Goal: Task Accomplishment & Management: Manage account settings

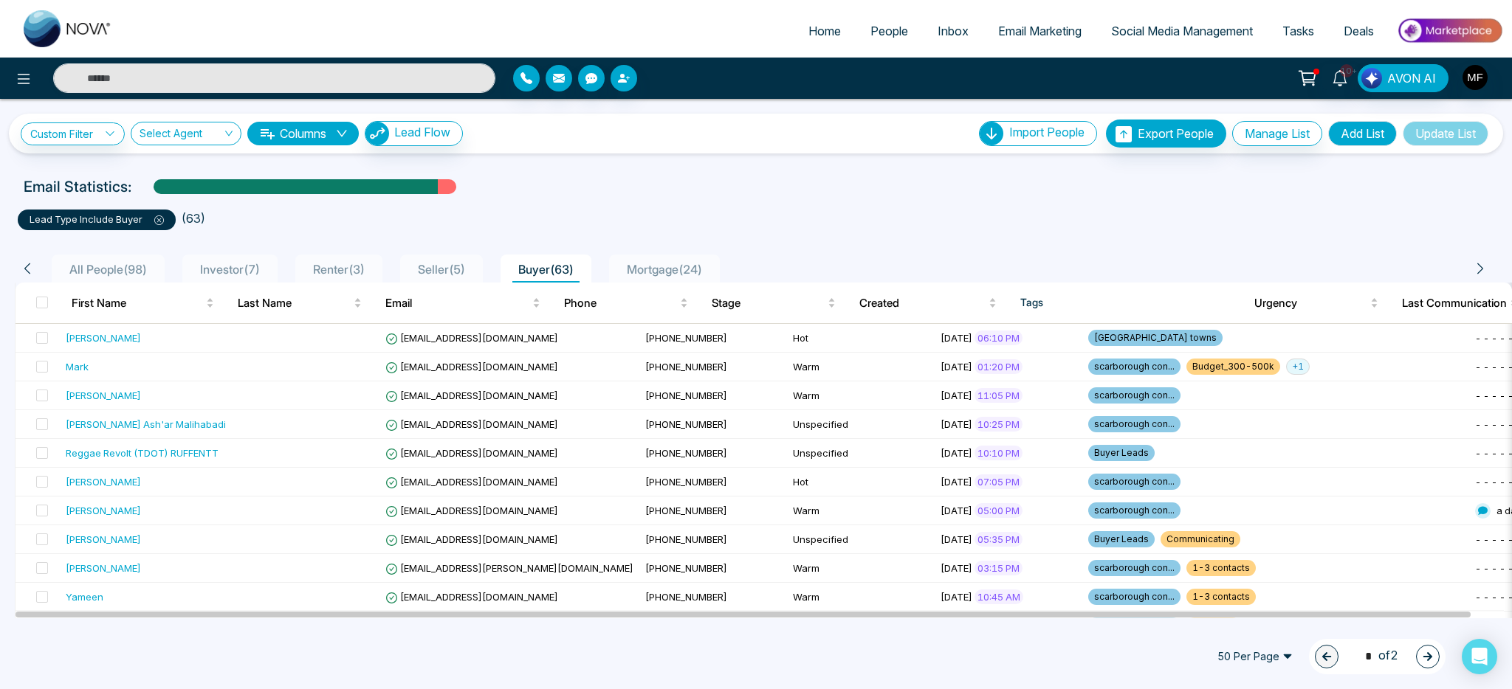
click at [447, 273] on span "Seller ( 5 )" at bounding box center [441, 269] width 59 height 15
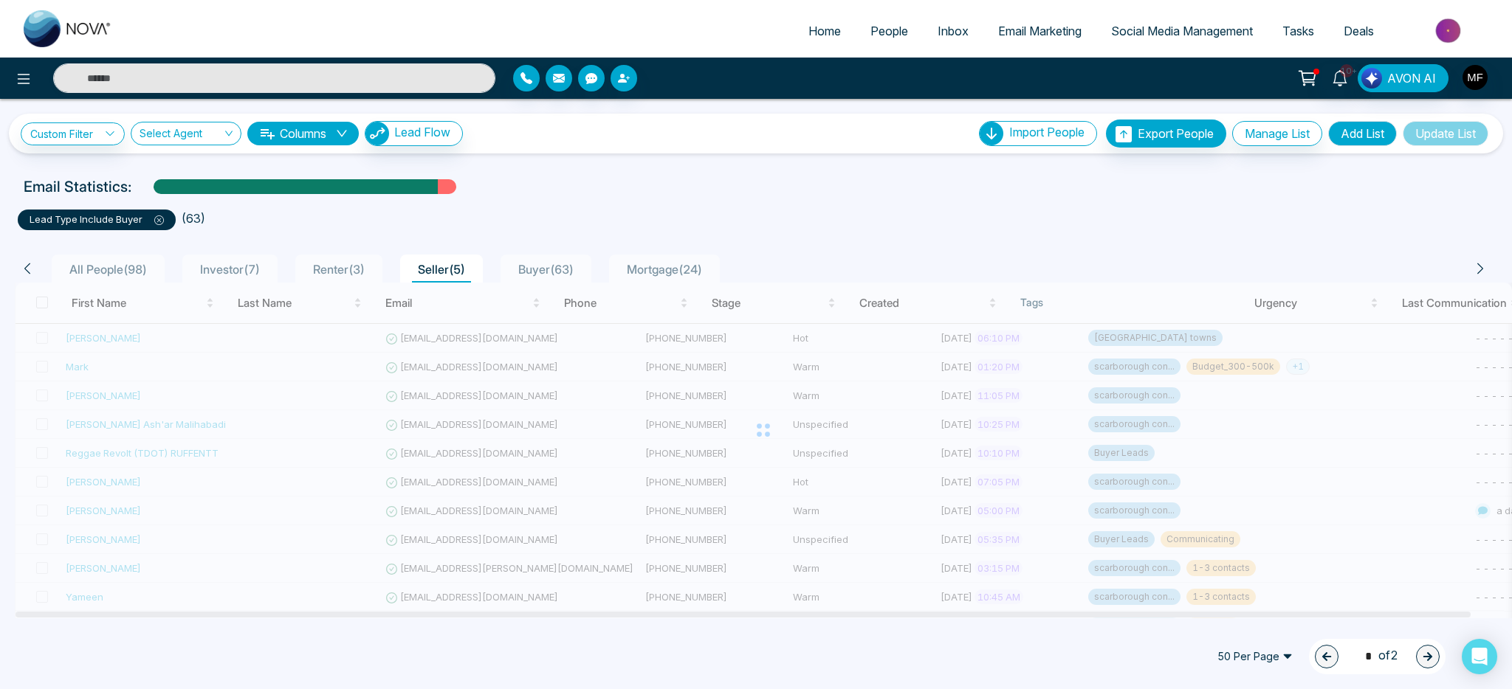
click at [128, 275] on span "All People ( 98 )" at bounding box center [107, 269] width 89 height 15
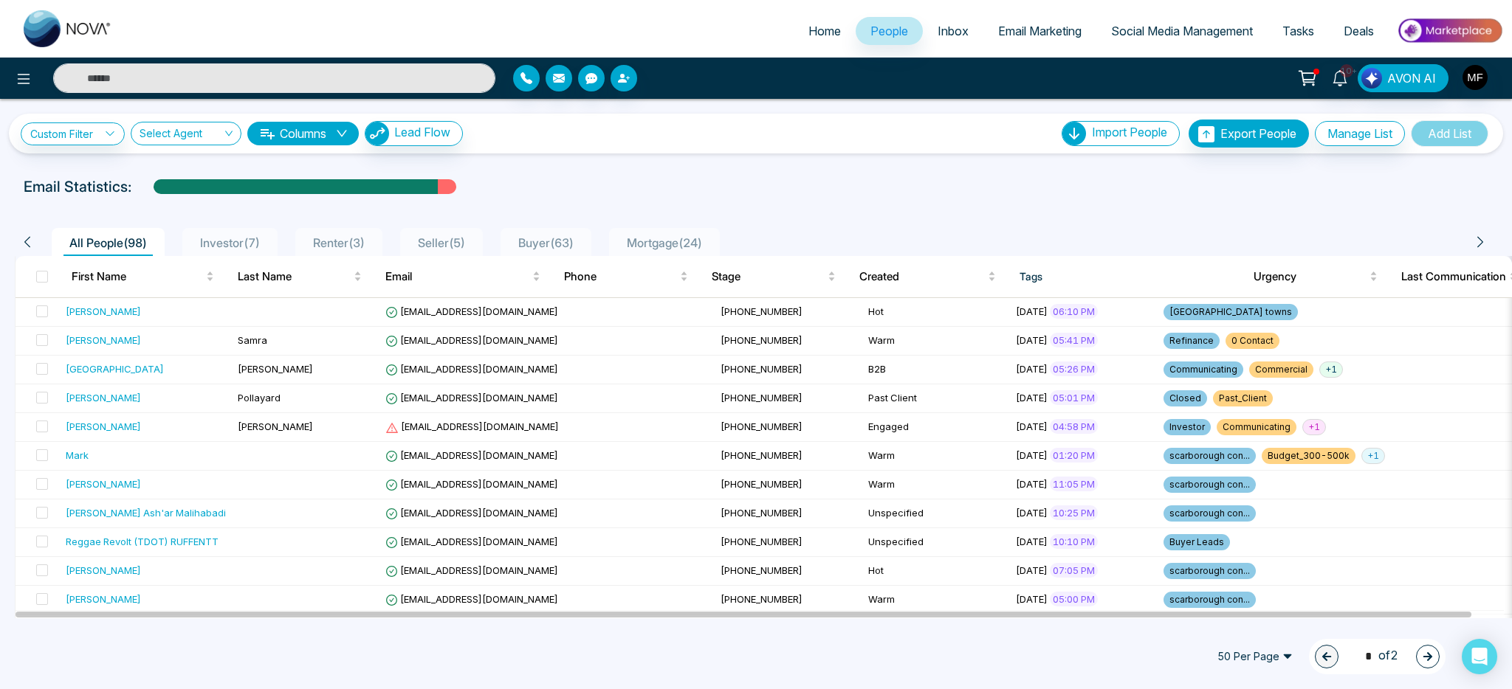
click at [689, 242] on span "Mortgage ( 24 )" at bounding box center [664, 242] width 87 height 15
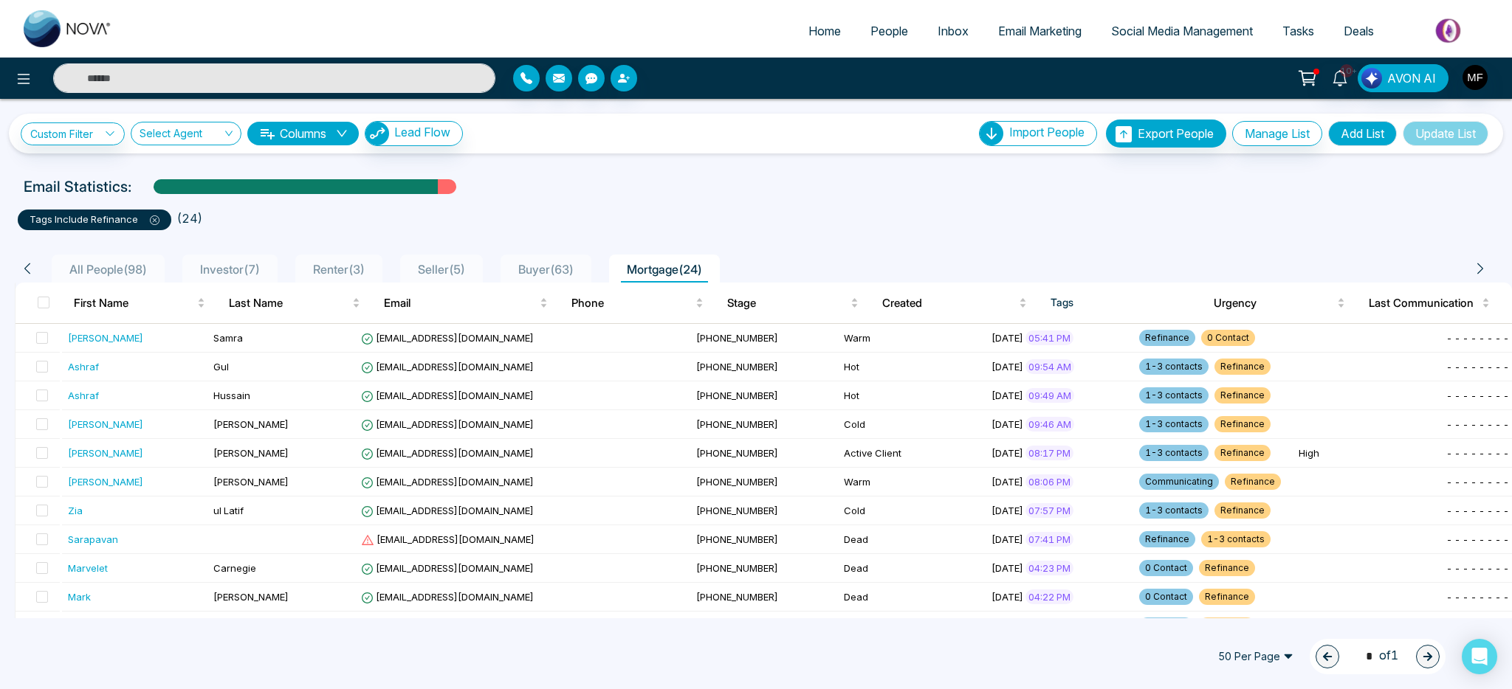
click at [538, 269] on span "Buyer ( 63 )" at bounding box center [545, 269] width 67 height 15
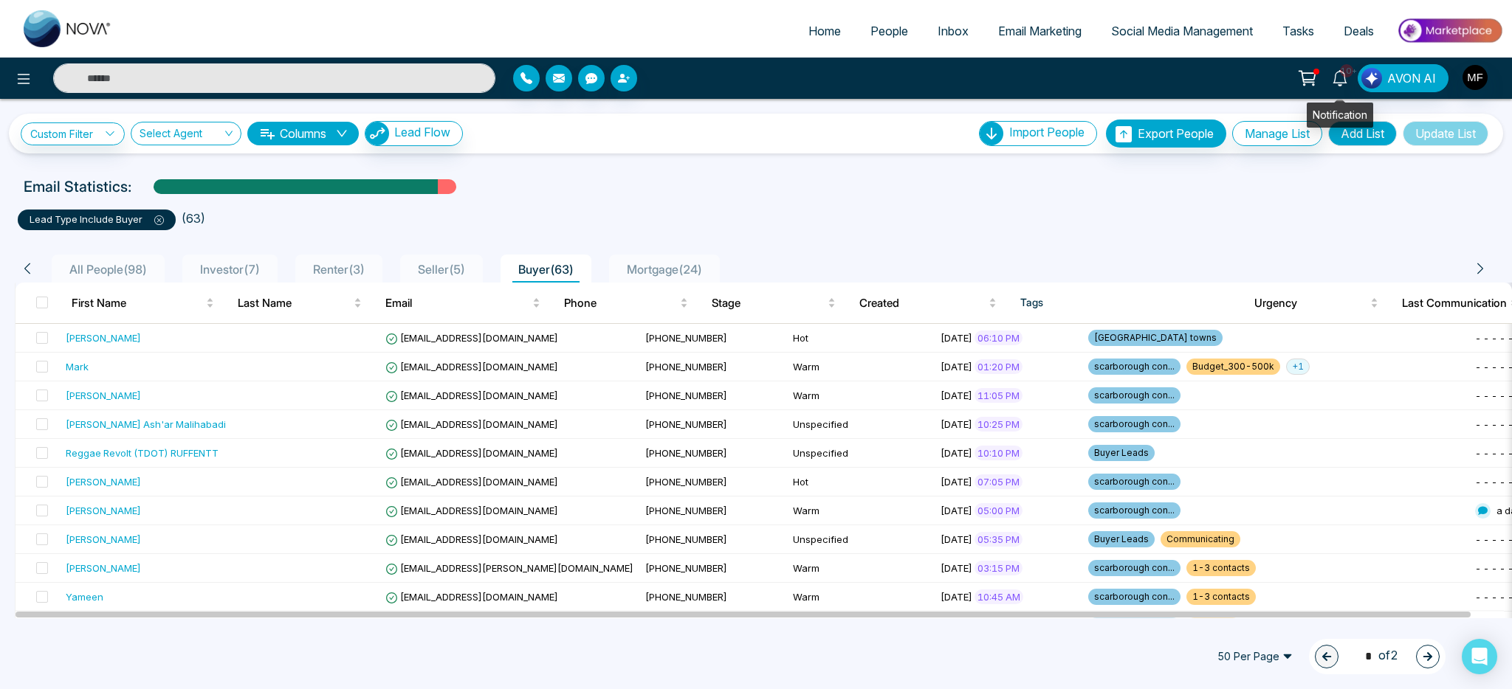
click at [1337, 73] on icon at bounding box center [1340, 78] width 16 height 16
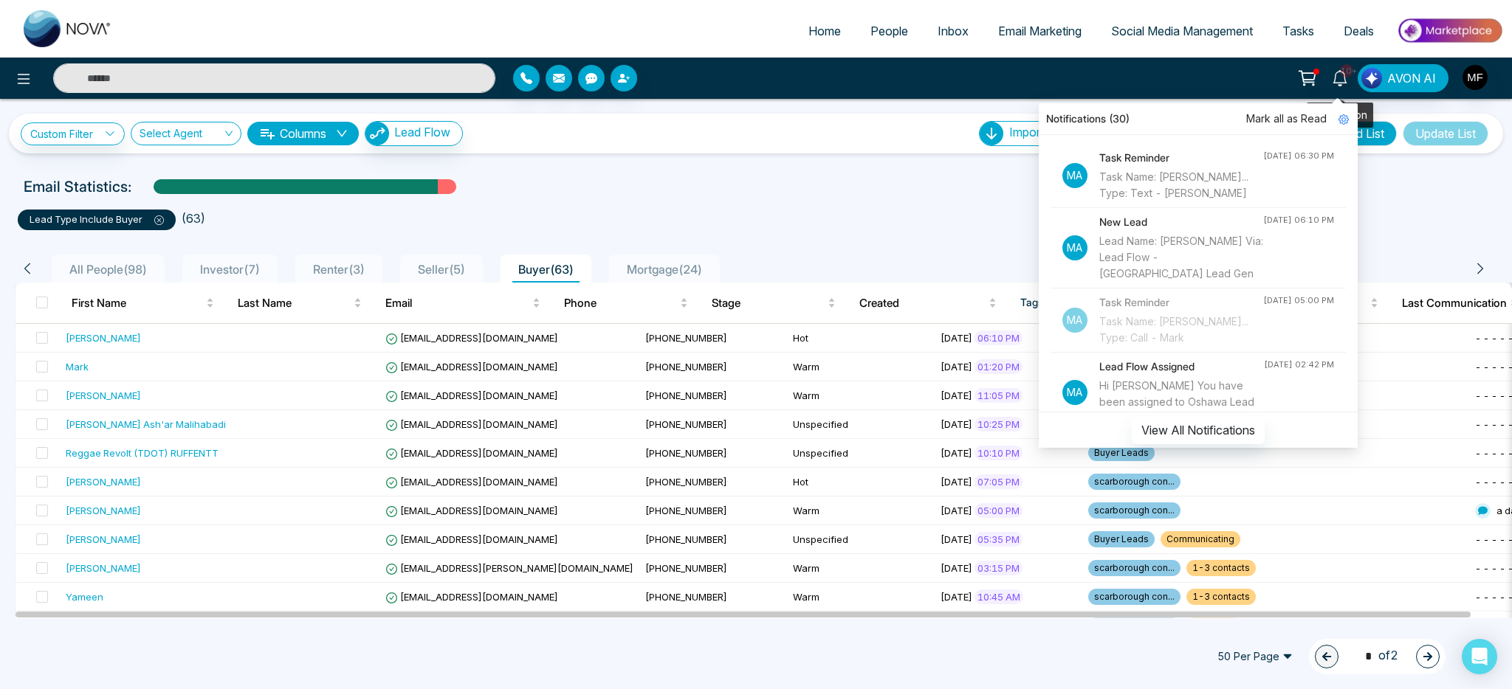
click at [1314, 84] on circle at bounding box center [1312, 84] width 1 height 1
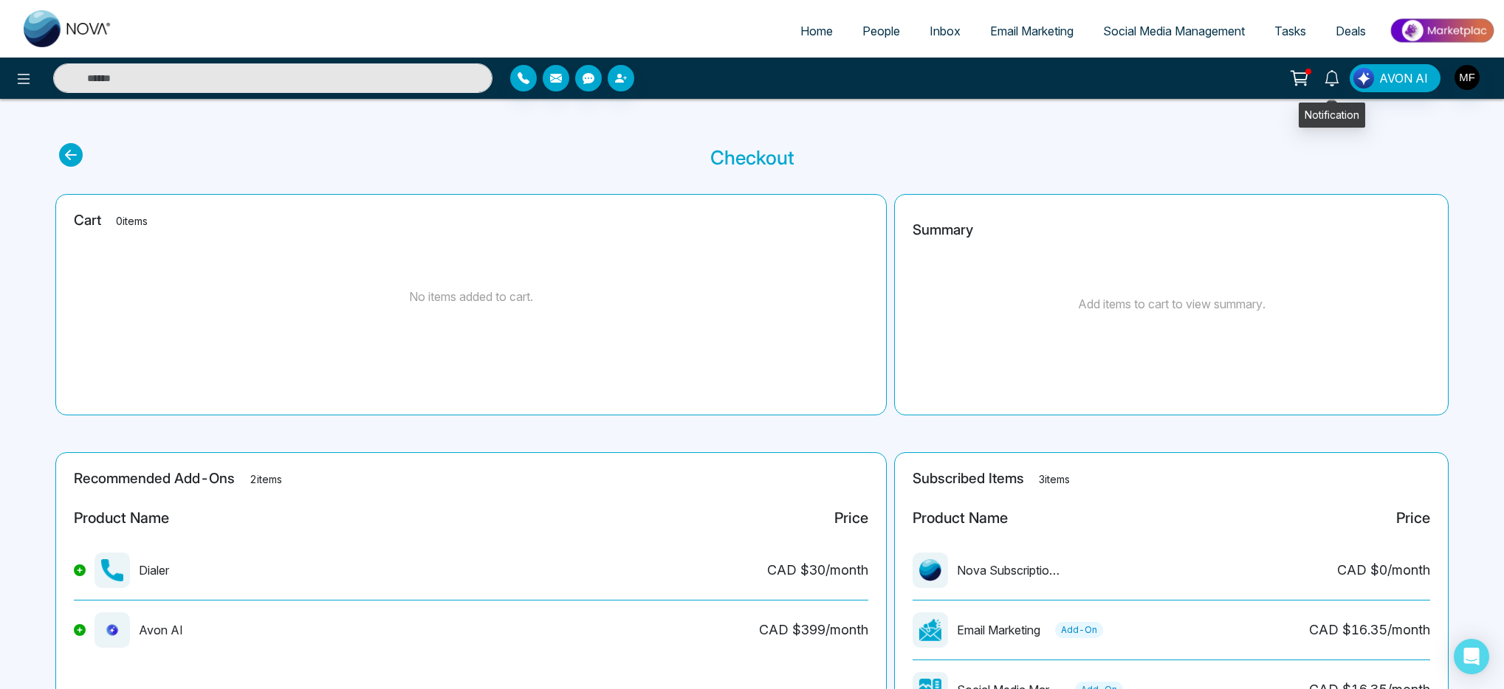
click at [1334, 81] on icon at bounding box center [1331, 78] width 16 height 16
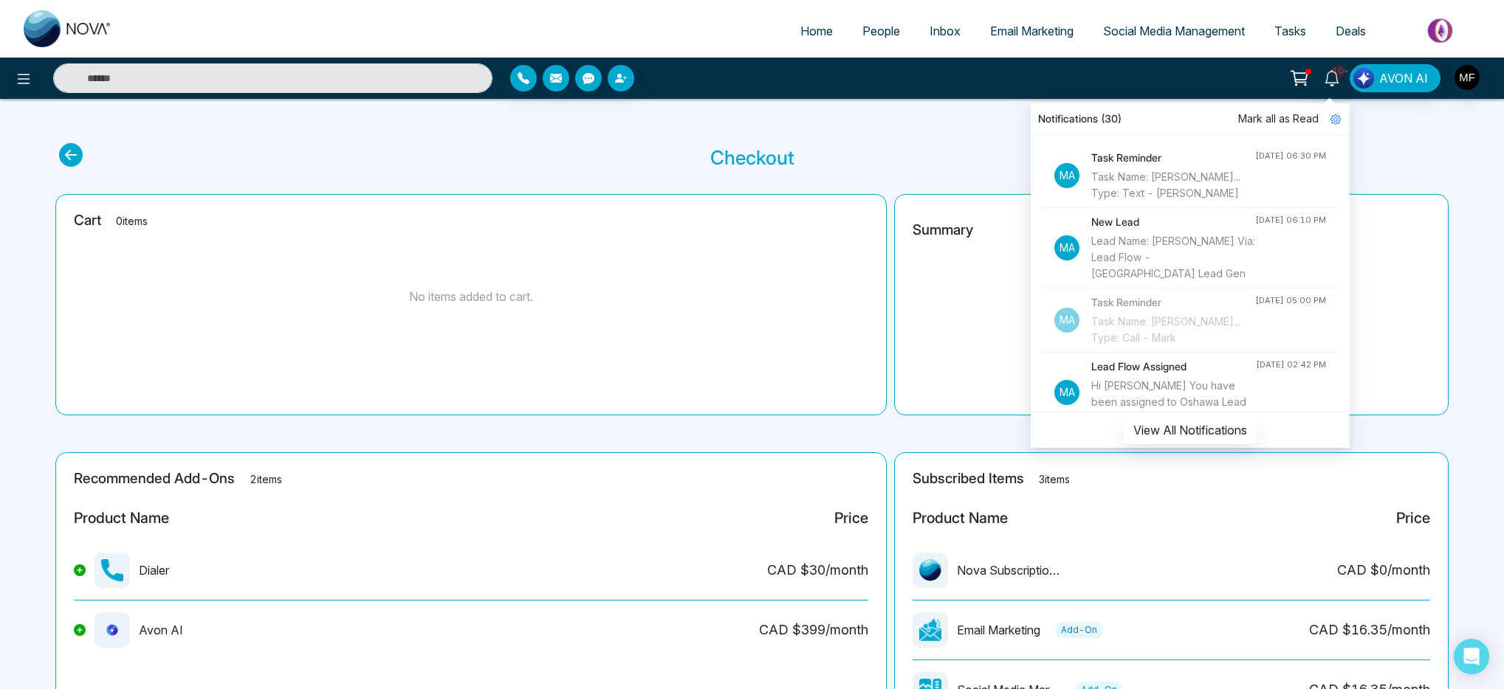
click at [923, 88] on div "10+ Notifications (30) Mark all as Read Ma Task Reminder Task Name: Marwen Fer.…" at bounding box center [1190, 78] width 609 height 28
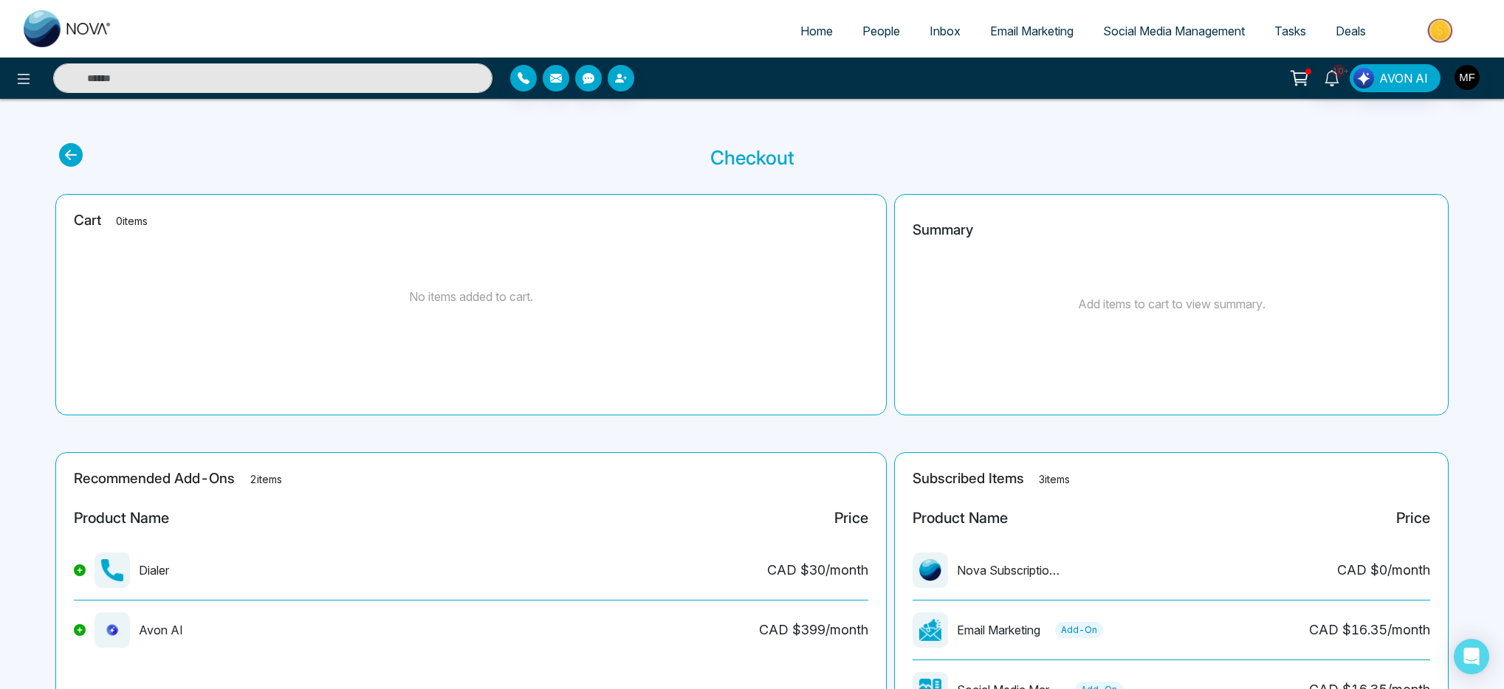
click at [1298, 81] on icon at bounding box center [1298, 76] width 15 height 11
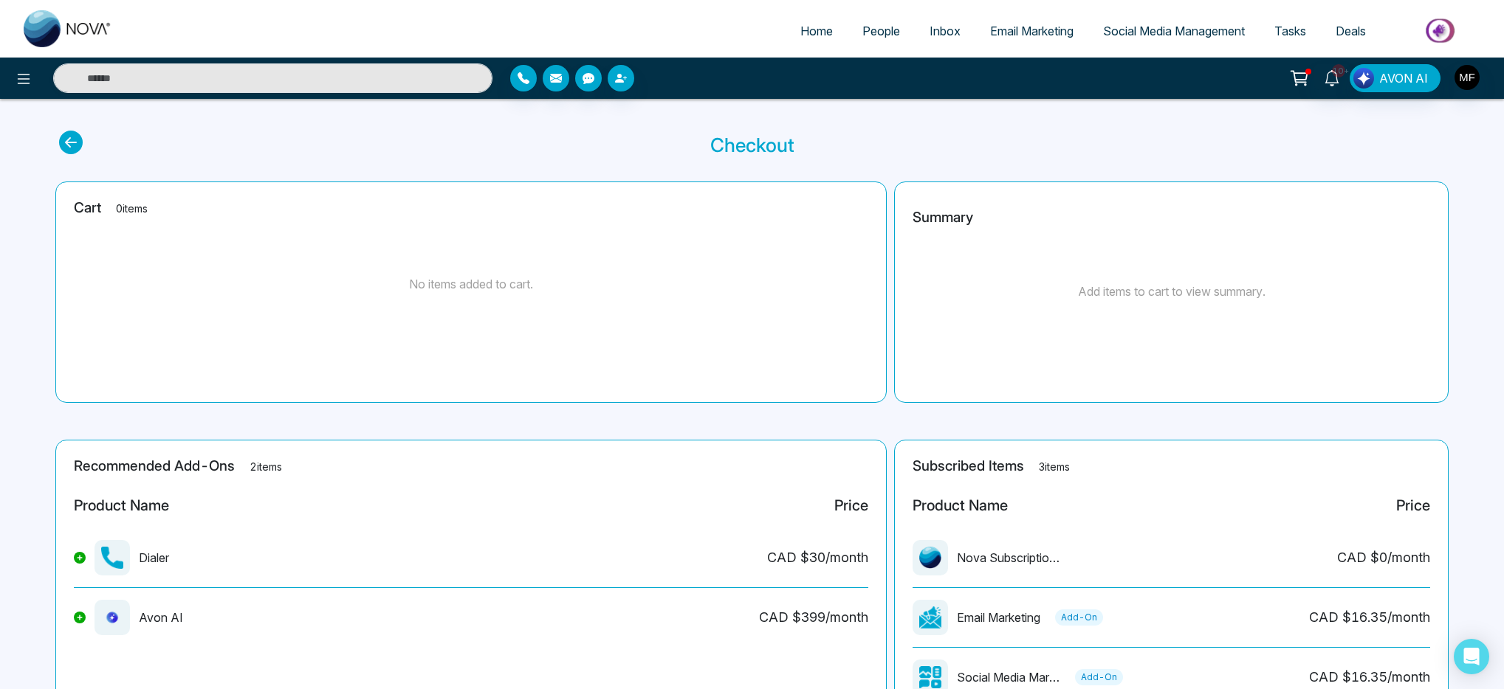
scroll to position [132, 0]
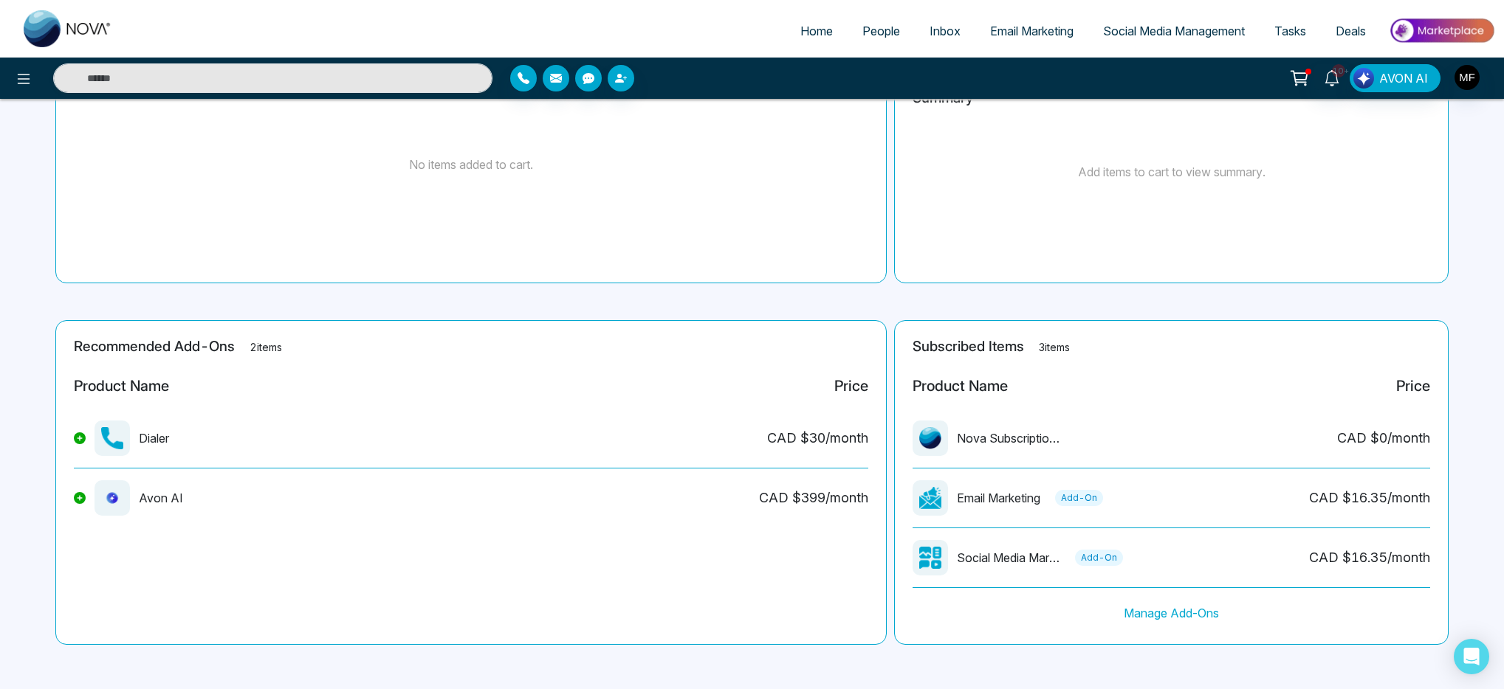
click at [891, 486] on section "Recommended Add-Ons 2 items Product Name Price Dialer CAD $ 30 /month Avon AI C…" at bounding box center [751, 482] width 1385 height 325
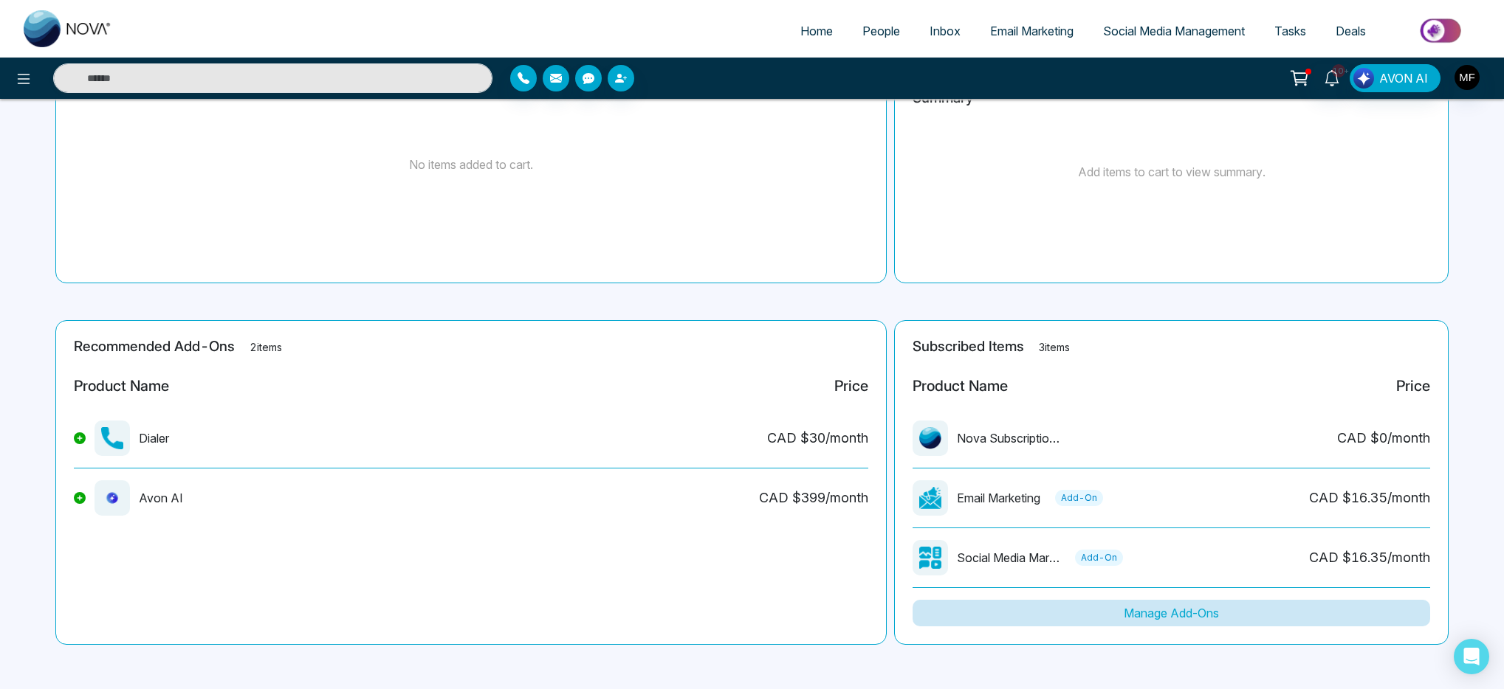
click at [1171, 621] on button "Manage Add-Ons" at bounding box center [1170, 613] width 517 height 27
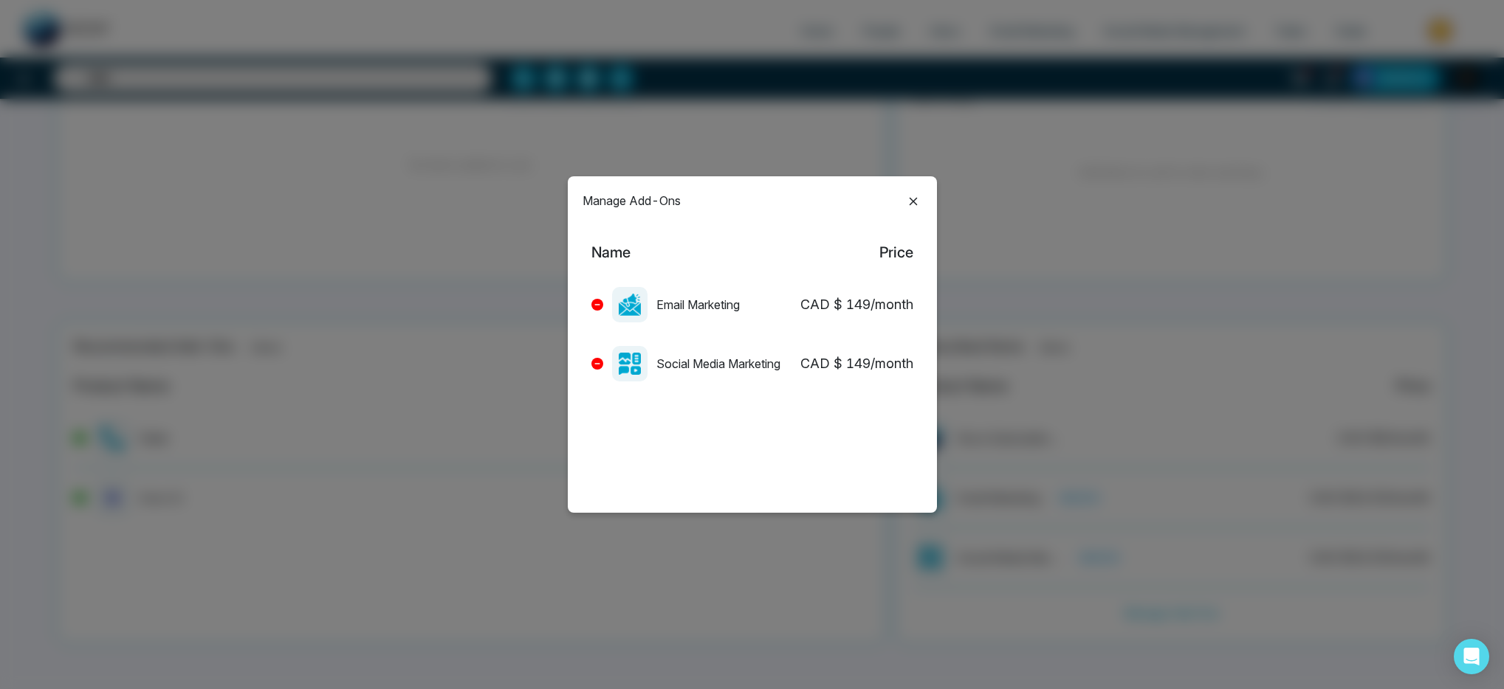
click at [916, 199] on icon at bounding box center [913, 202] width 18 height 18
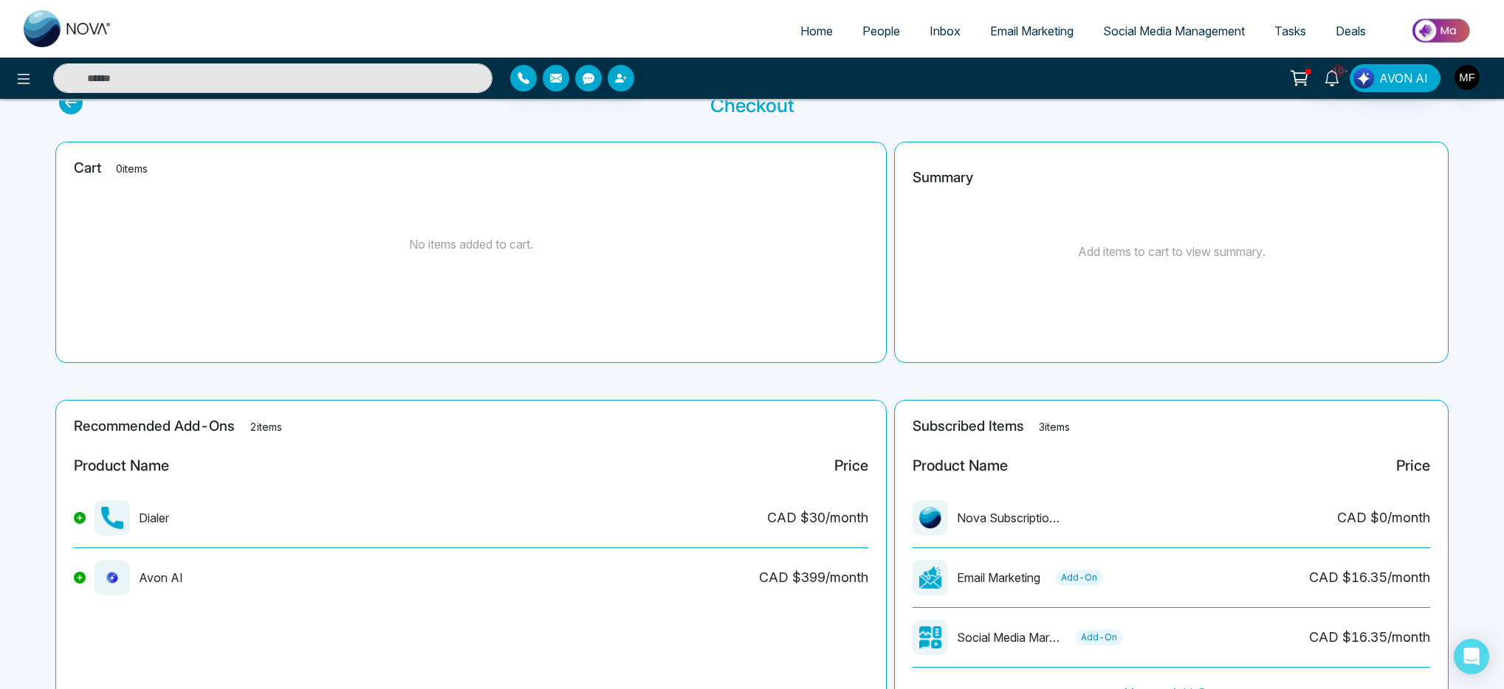
scroll to position [0, 0]
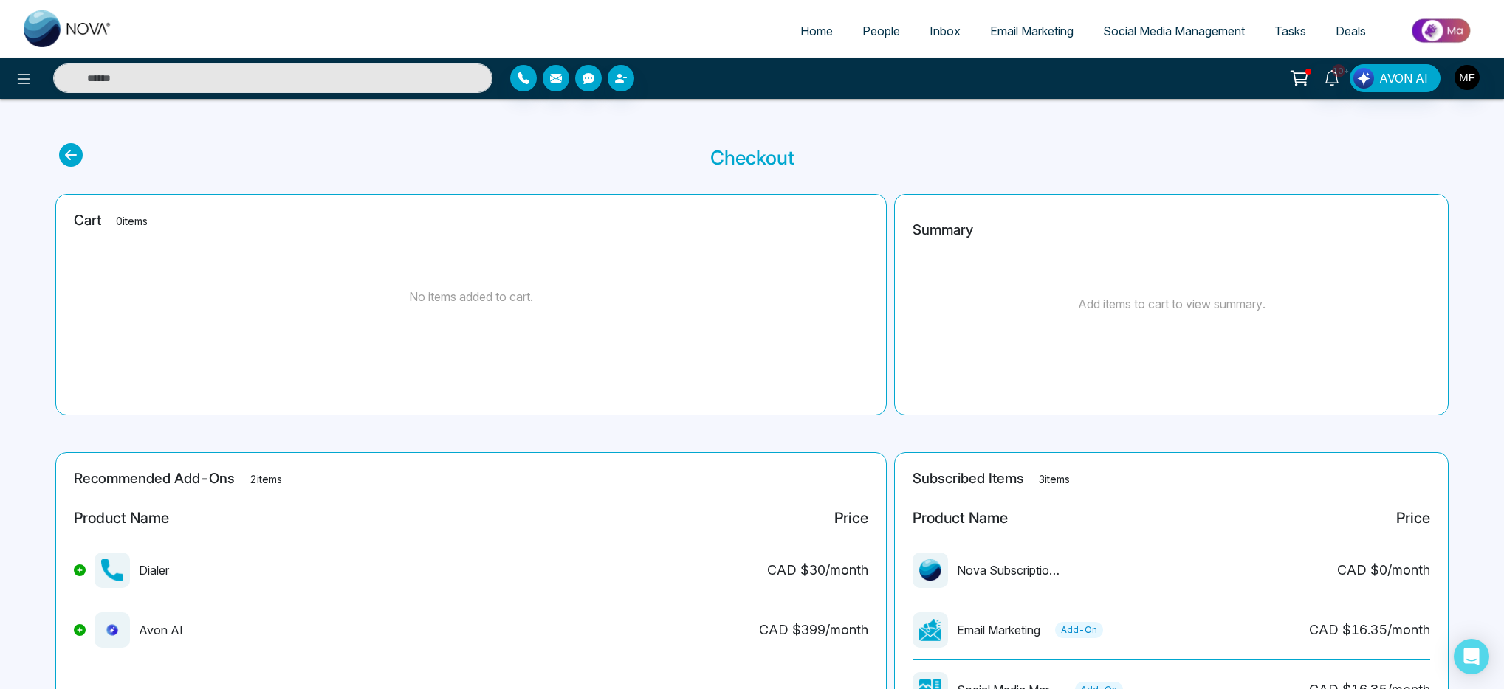
click at [78, 154] on icon at bounding box center [71, 155] width 24 height 24
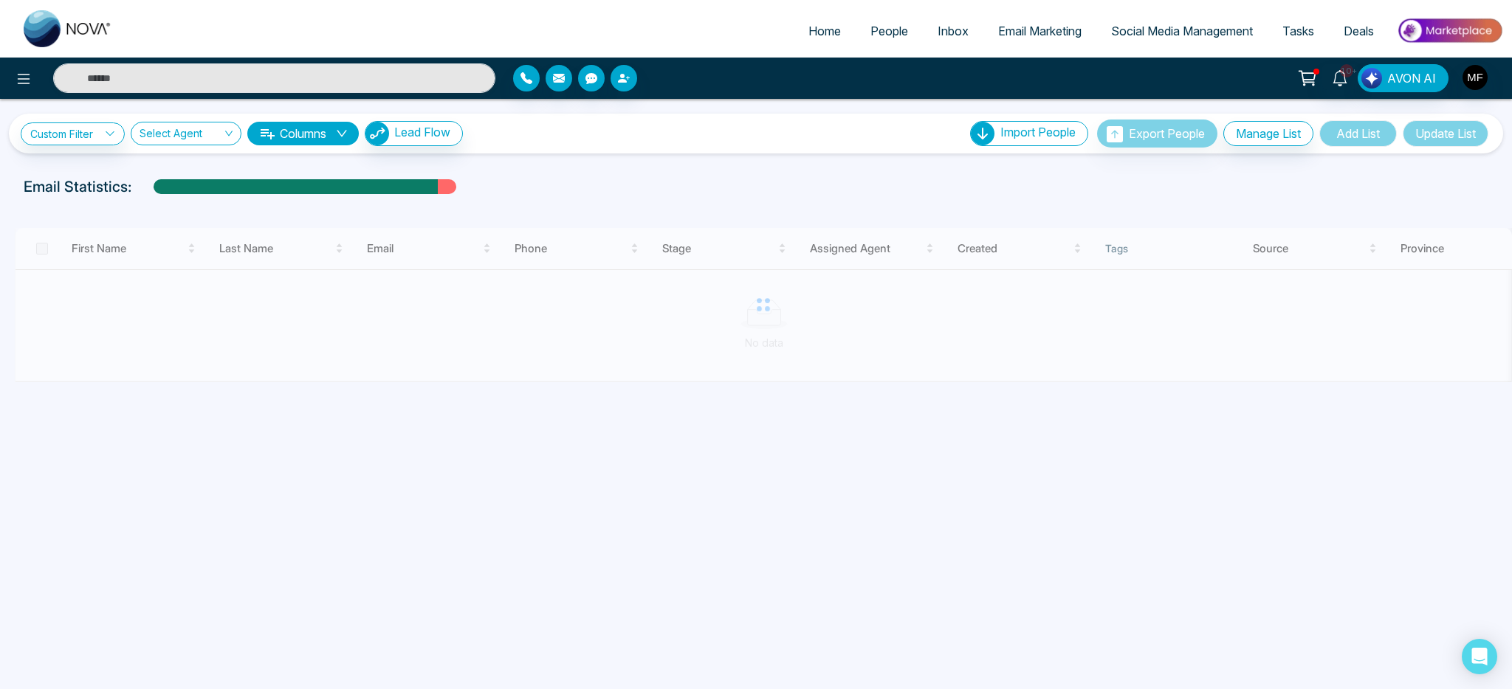
click at [1179, 29] on span "Social Media Management" at bounding box center [1182, 31] width 142 height 15
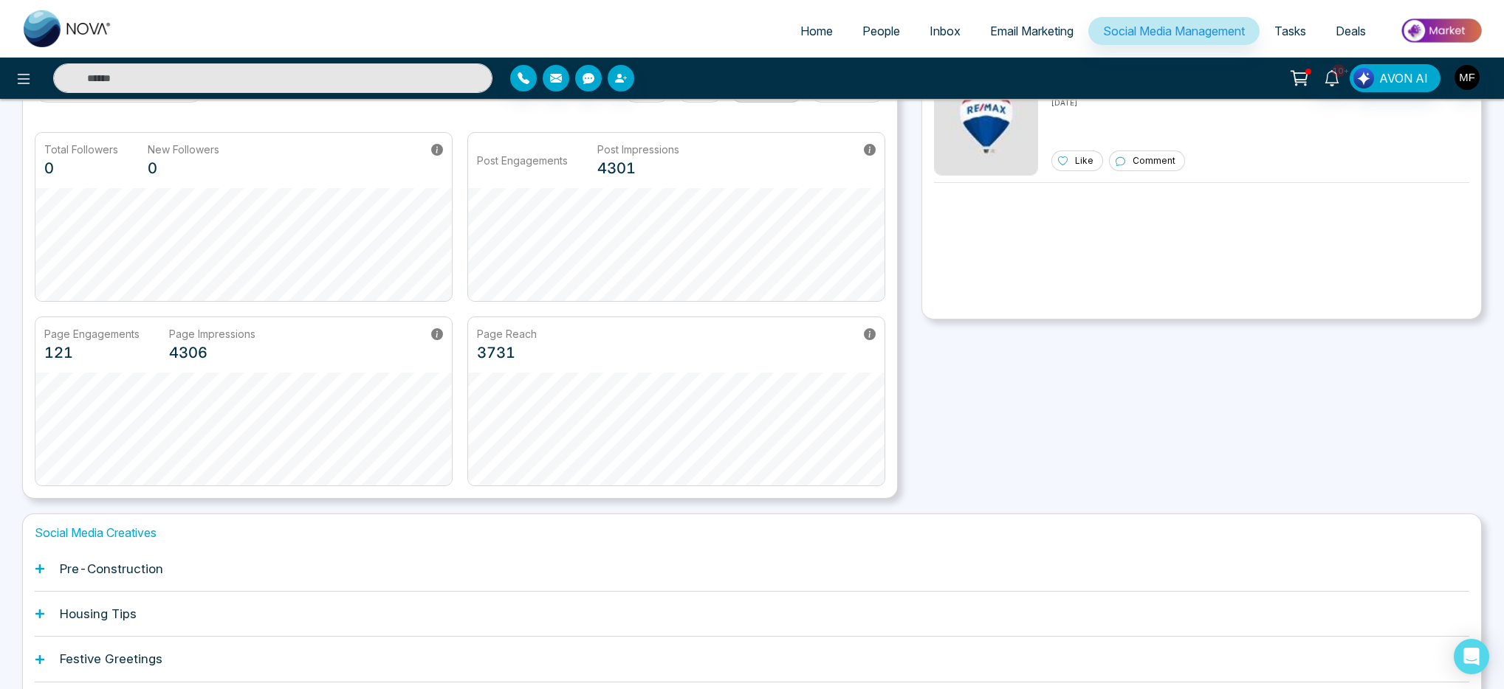
scroll to position [214, 0]
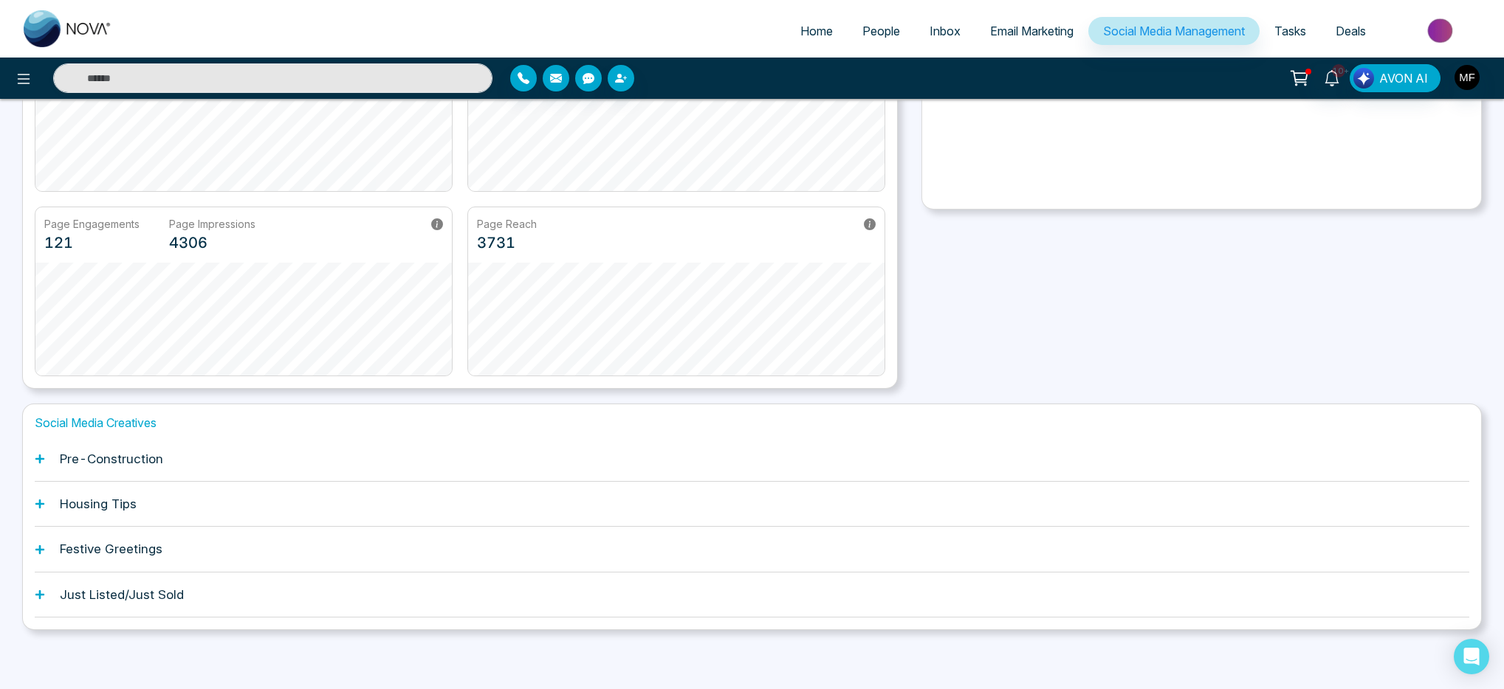
click at [154, 471] on div "Pre-Construction" at bounding box center [752, 459] width 1434 height 45
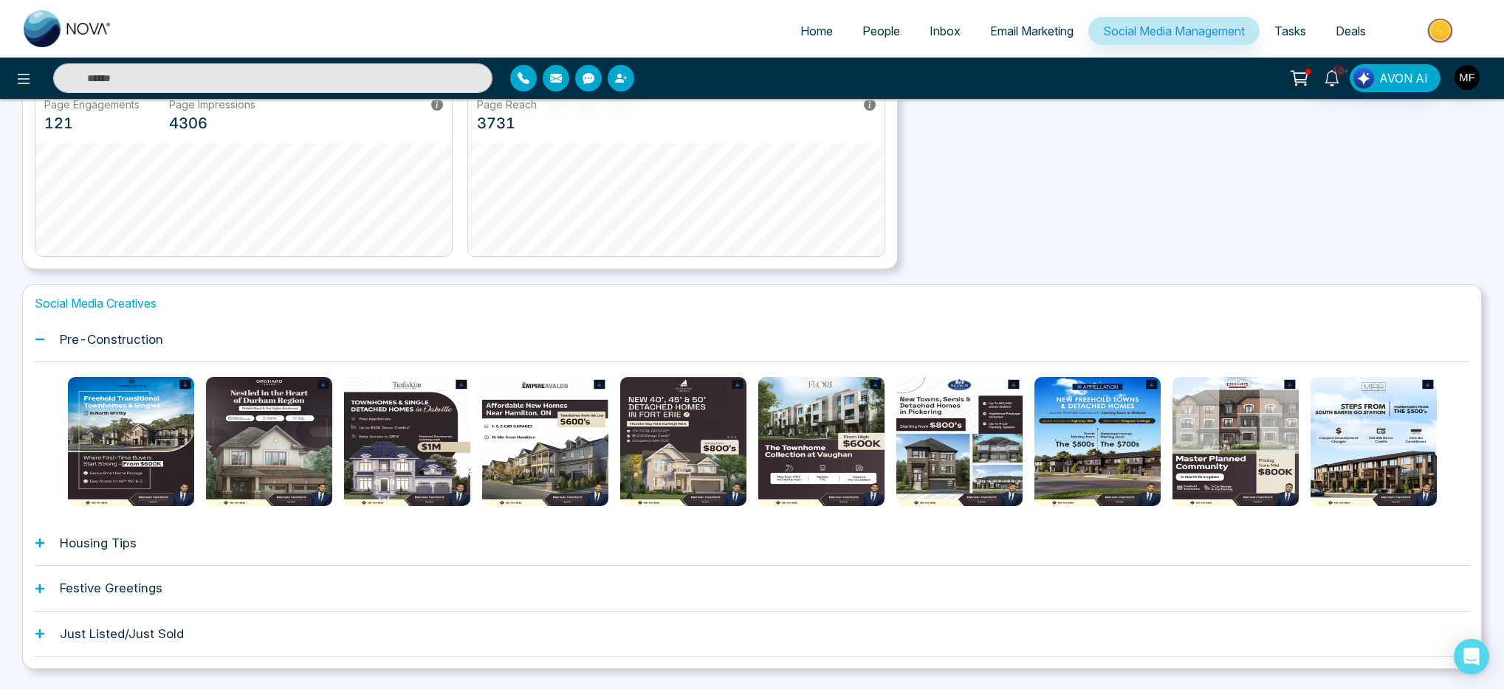
scroll to position [373, 0]
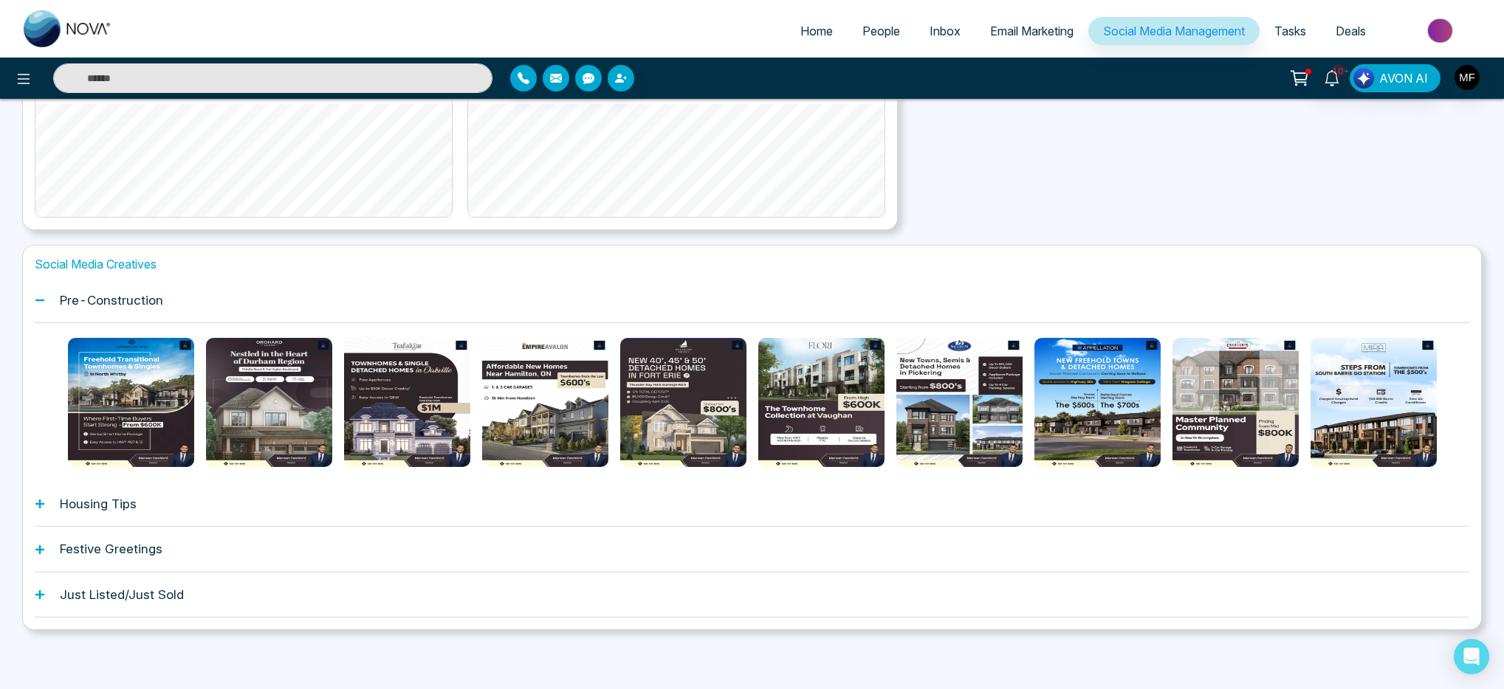
click at [157, 507] on div "Housing Tips" at bounding box center [752, 504] width 1434 height 45
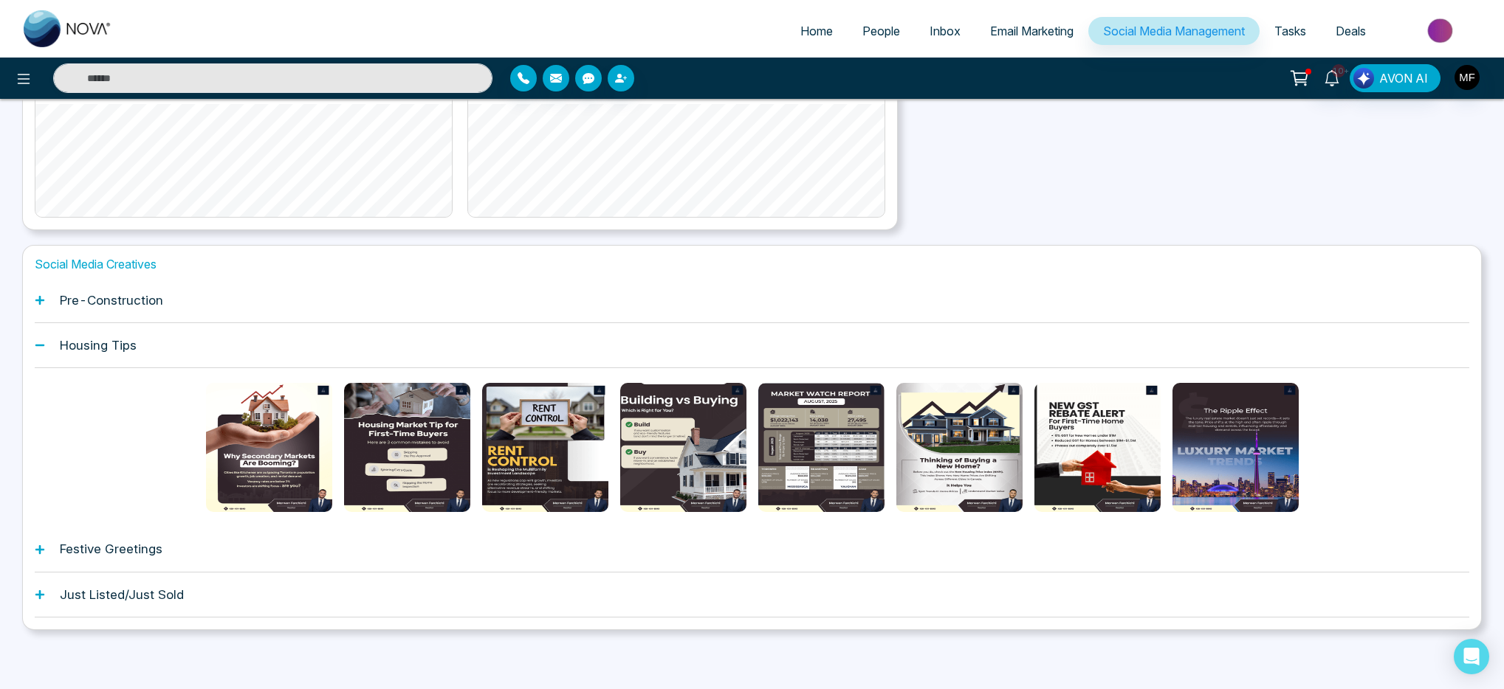
scroll to position [0, 0]
click at [283, 549] on div "Festive Greetings" at bounding box center [752, 549] width 1434 height 45
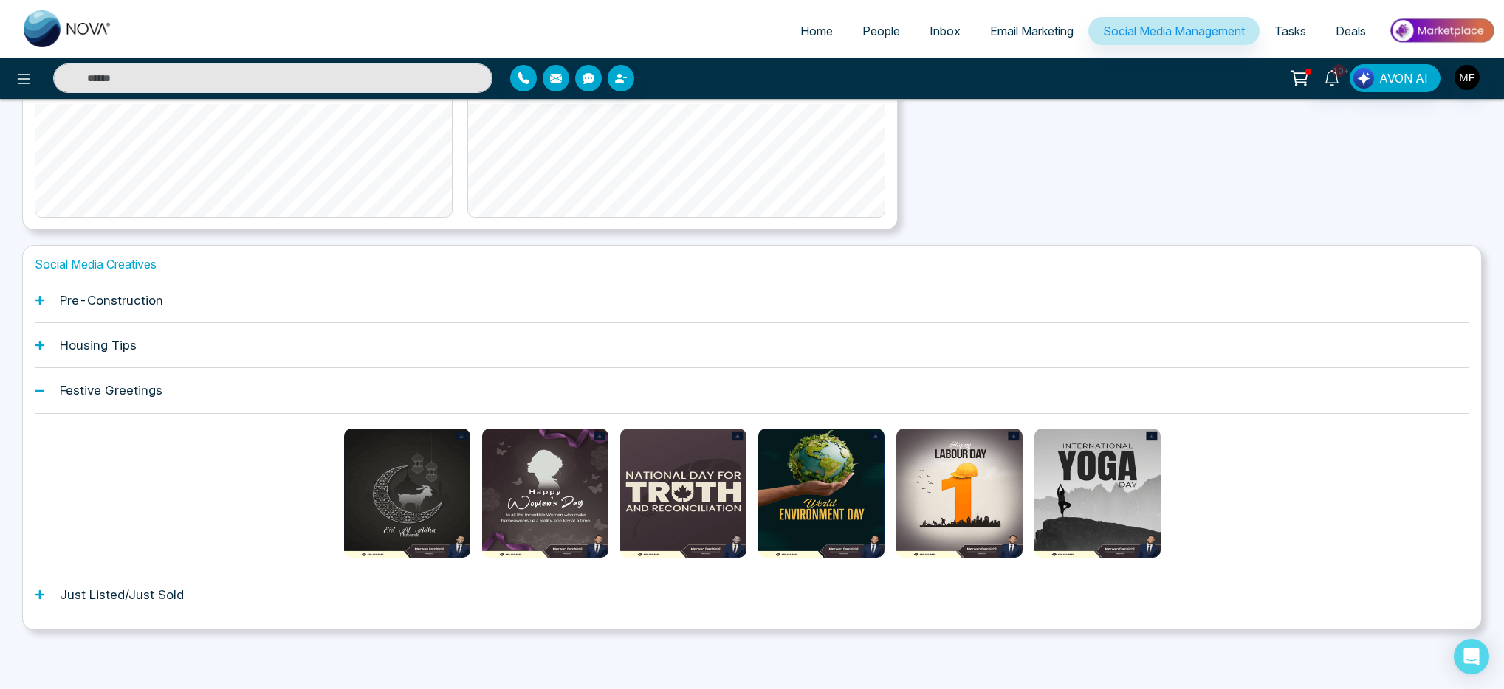
click at [133, 596] on h1 "Just Listed/Just Sold" at bounding box center [122, 595] width 124 height 15
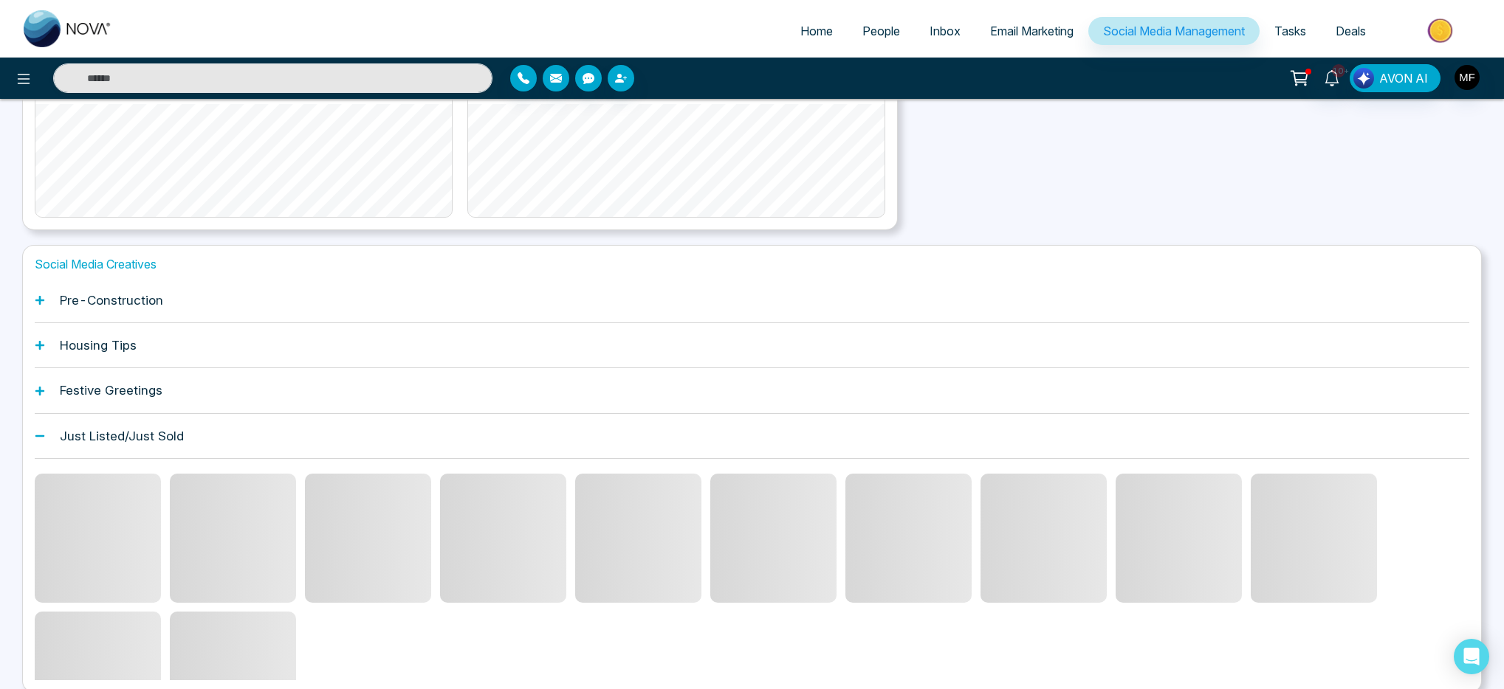
scroll to position [261, 0]
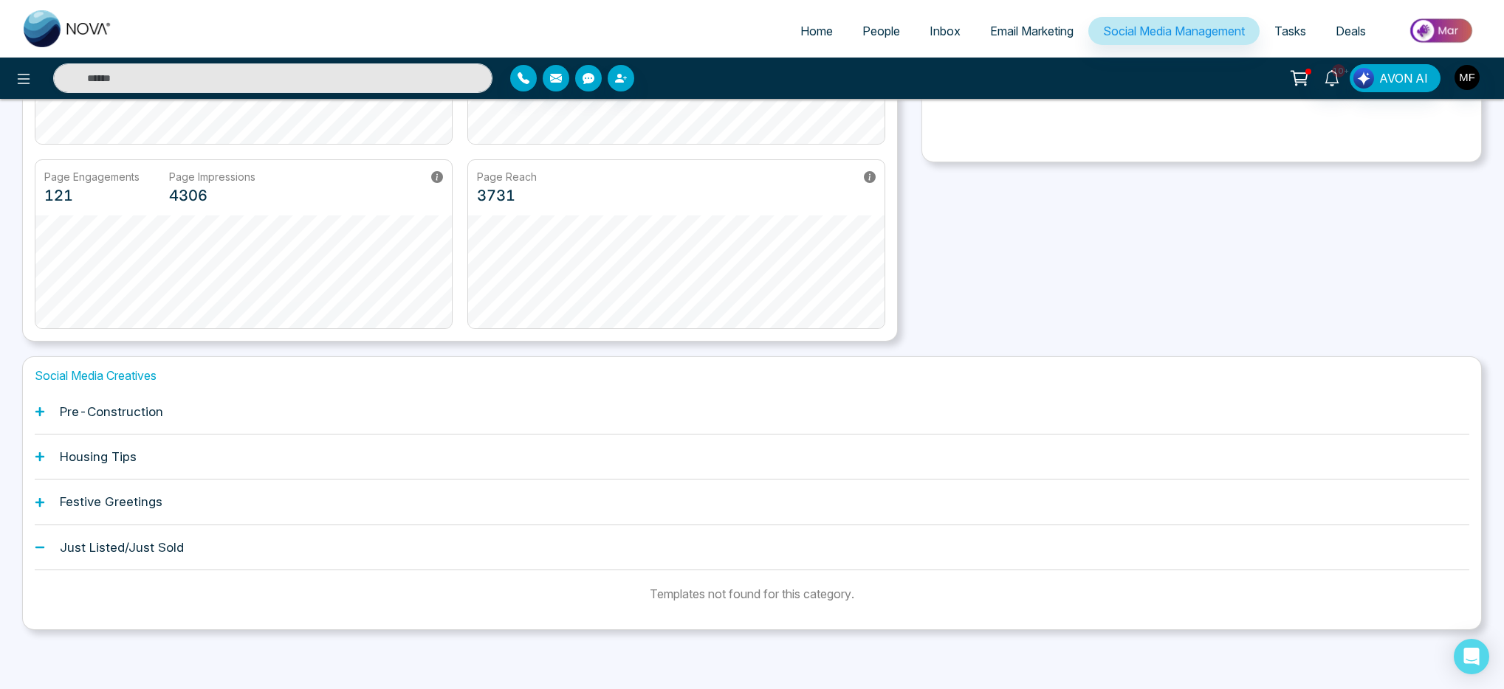
click at [133, 548] on h1 "Just Listed/Just Sold" at bounding box center [122, 547] width 124 height 15
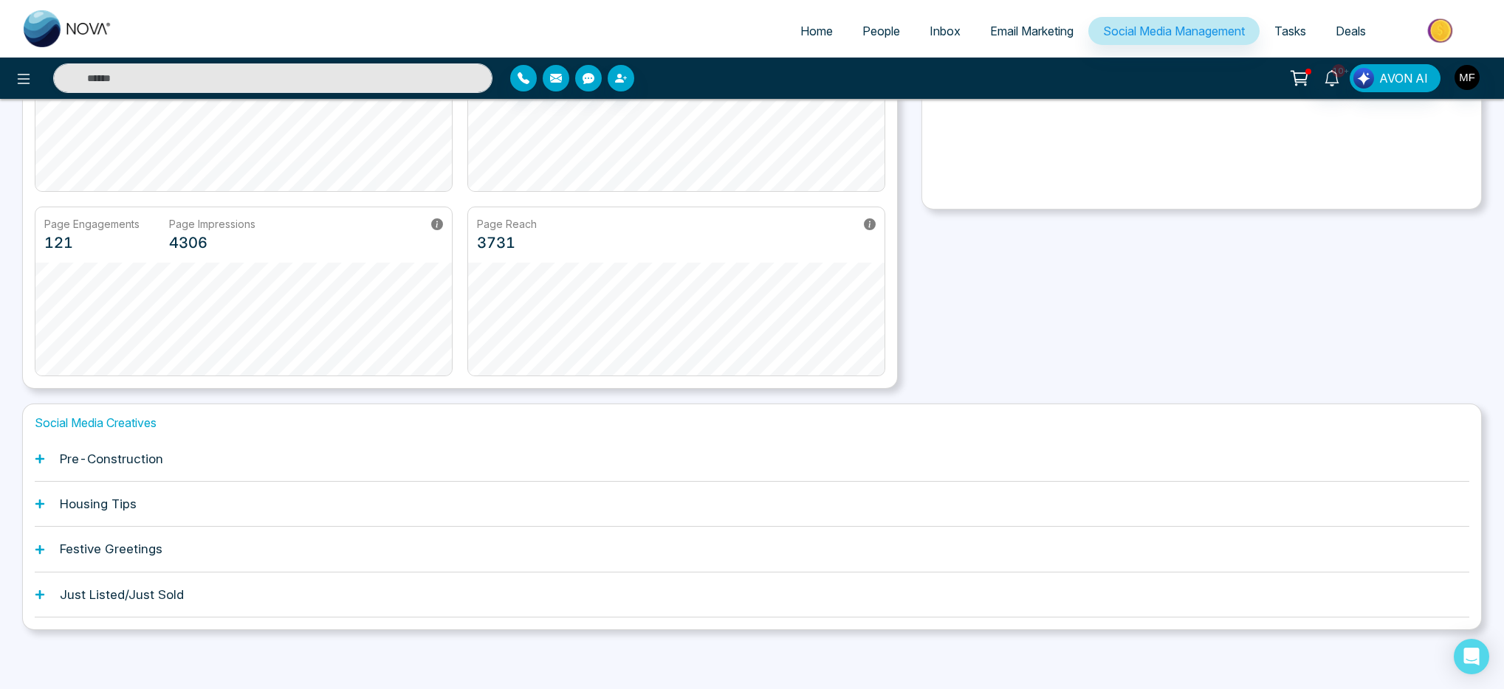
click at [134, 461] on h1 "Pre-Construction" at bounding box center [111, 459] width 103 height 15
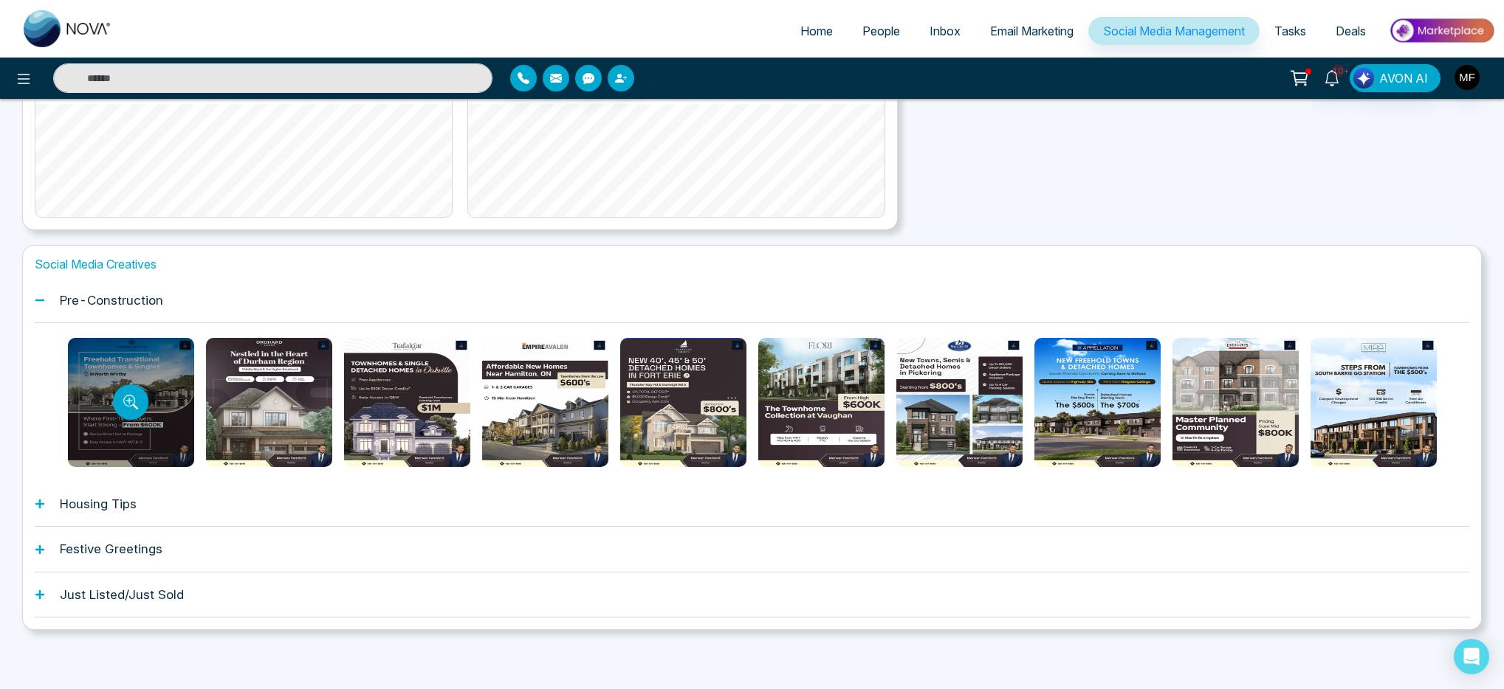
click at [164, 444] on div at bounding box center [131, 402] width 126 height 129
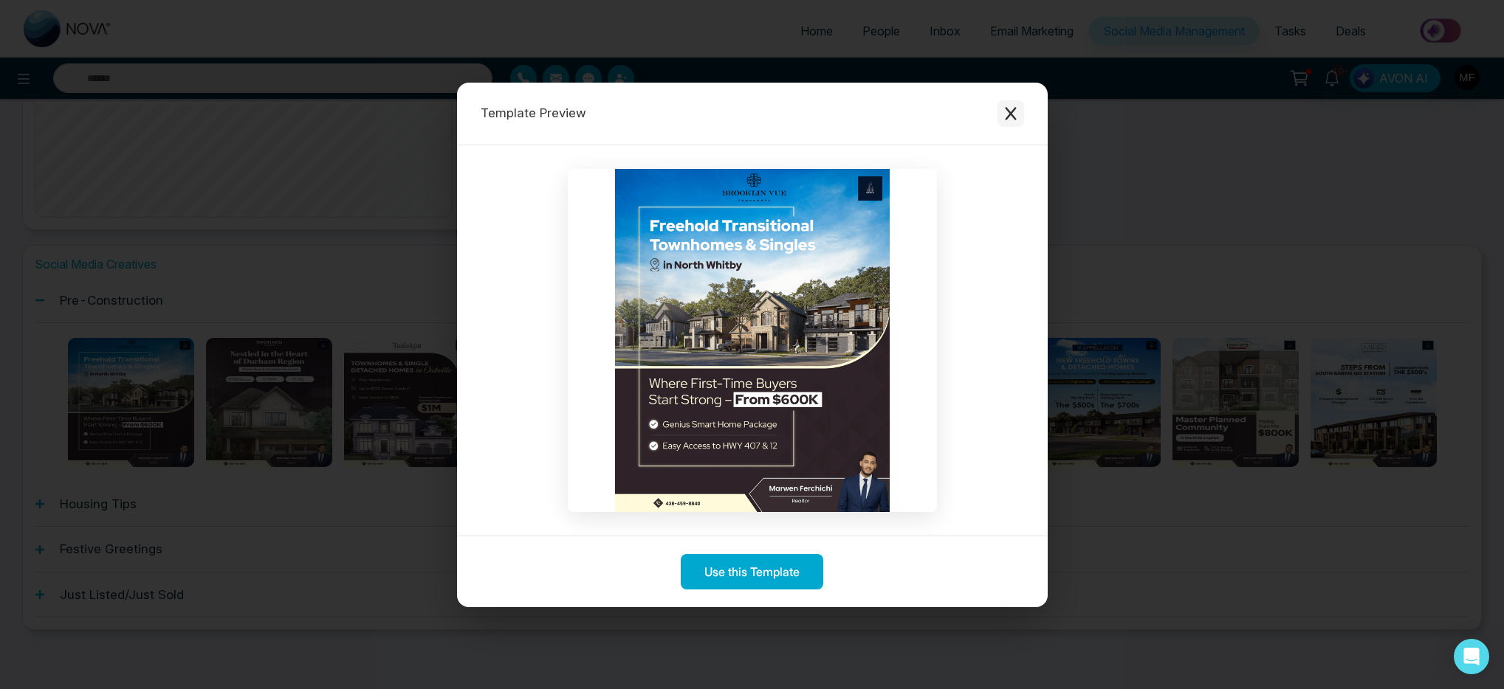
click at [1016, 113] on icon "Close modal" at bounding box center [1010, 113] width 15 height 15
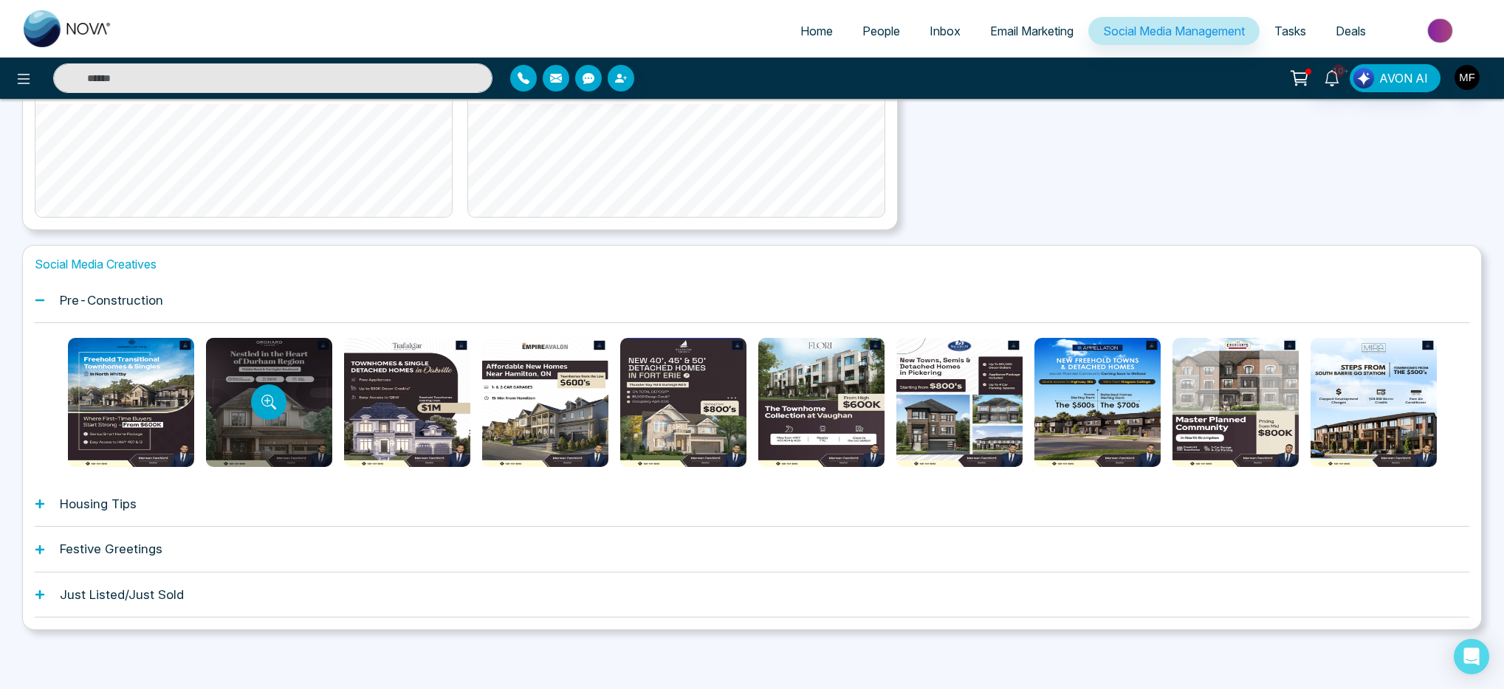
click at [306, 433] on div at bounding box center [269, 402] width 126 height 129
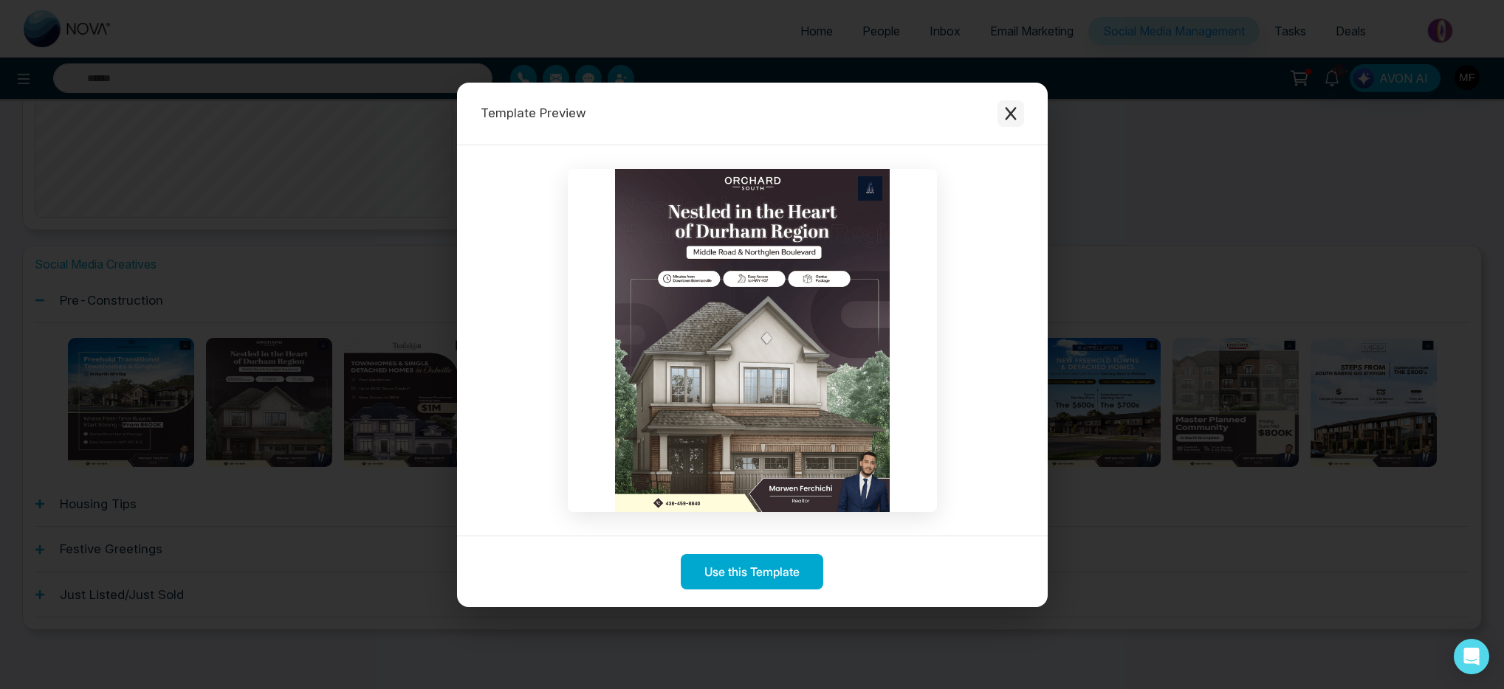
click at [1013, 109] on icon "Close modal" at bounding box center [1010, 113] width 11 height 13
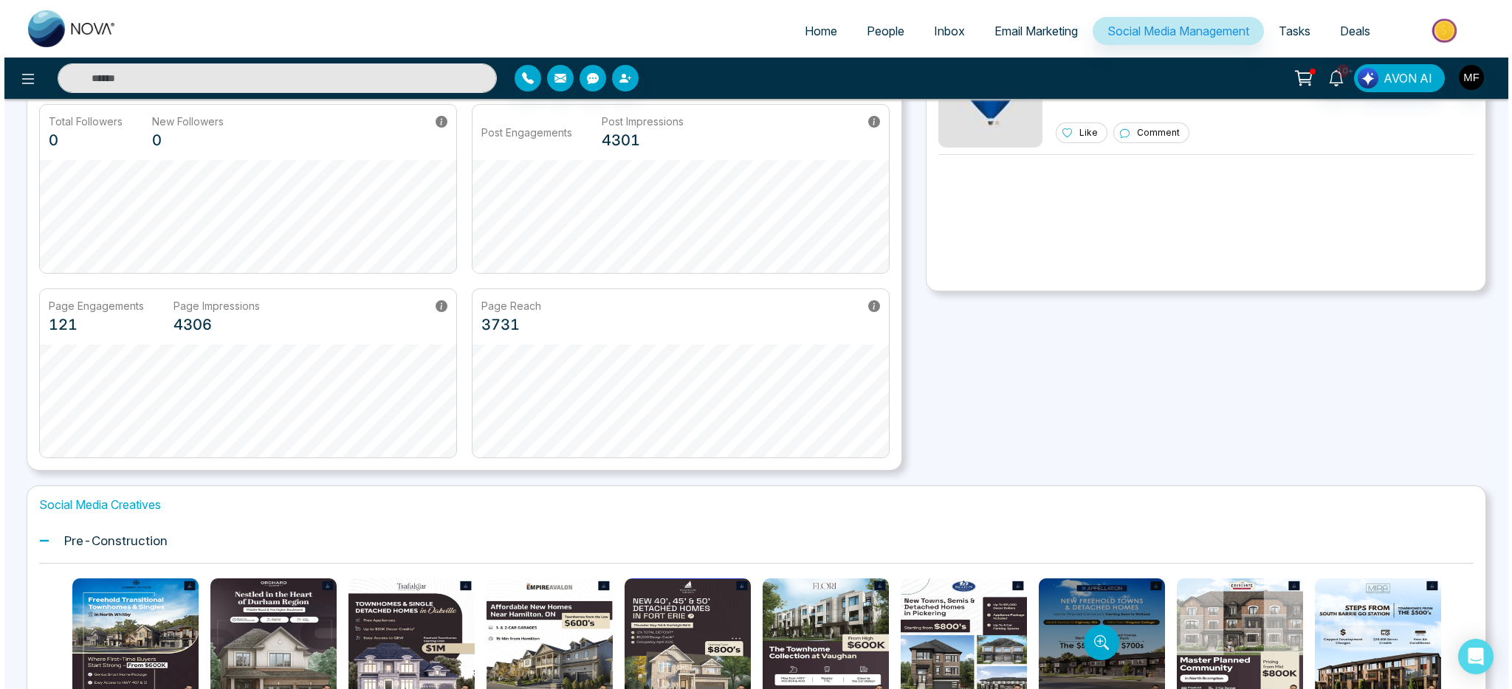
scroll to position [0, 0]
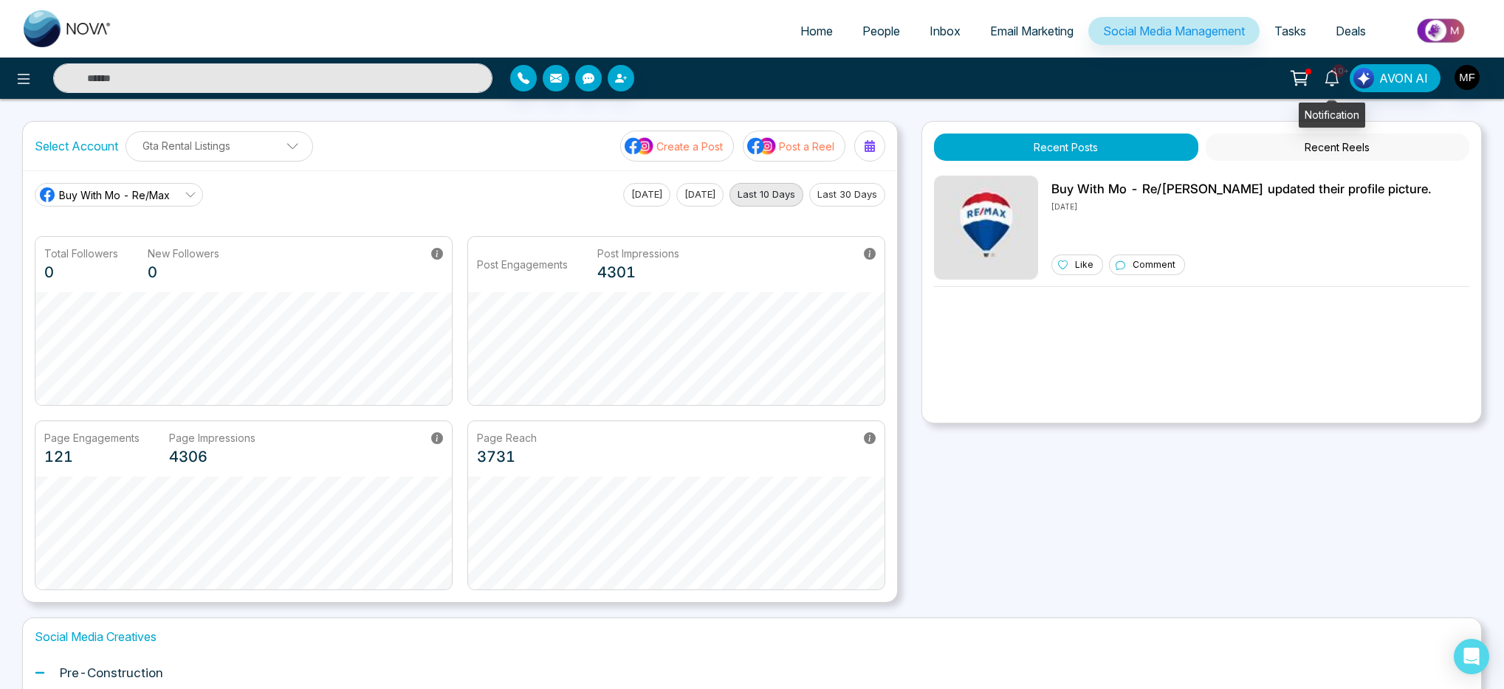
click at [1342, 83] on link "10+" at bounding box center [1331, 77] width 35 height 26
click at [1475, 80] on img "button" at bounding box center [1466, 77] width 25 height 25
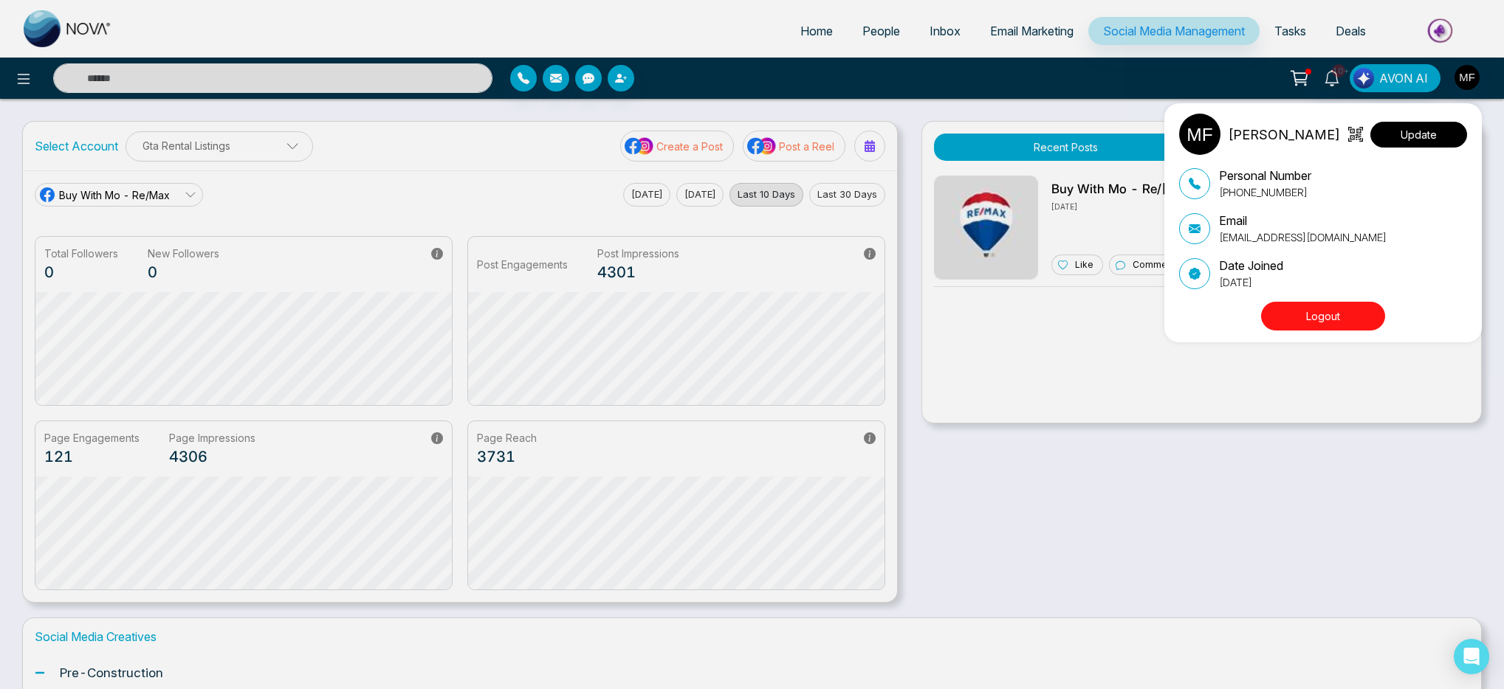
click at [1438, 129] on button "Update" at bounding box center [1418, 135] width 97 height 26
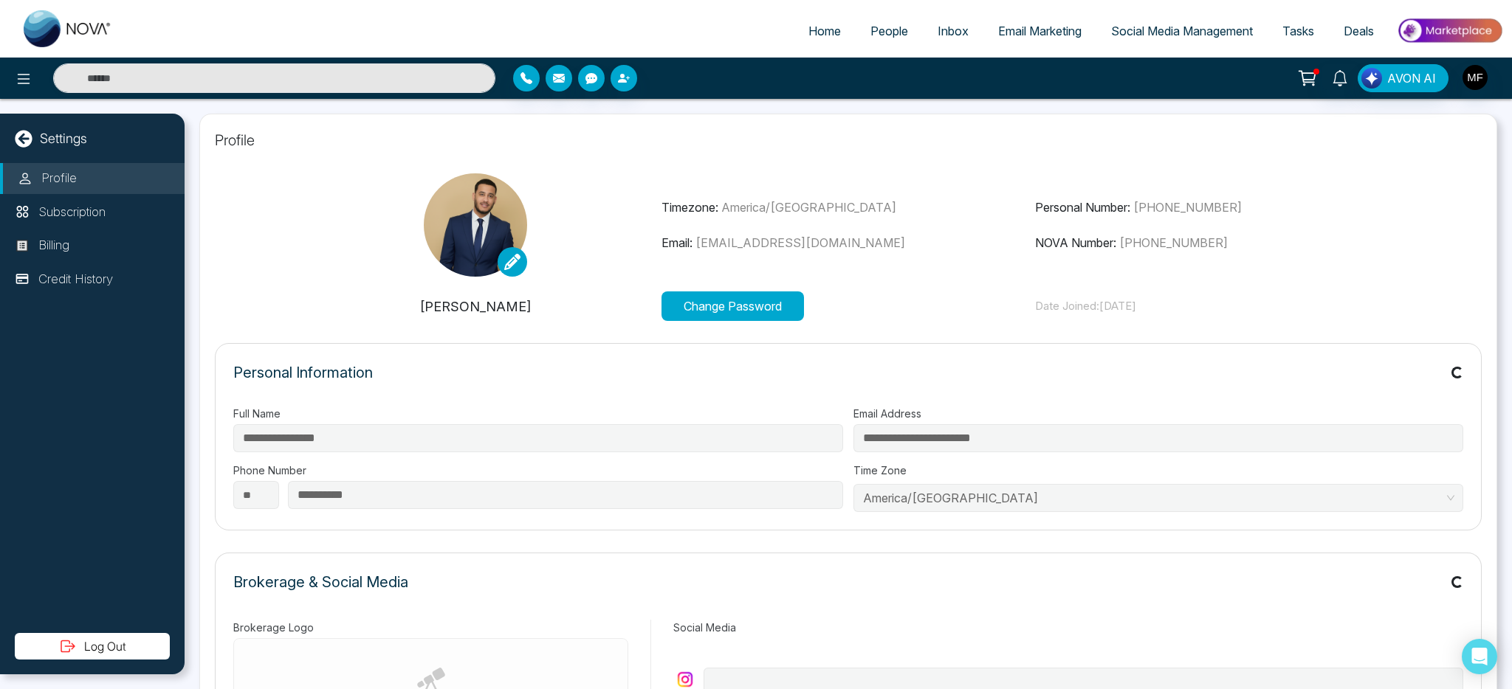
type input "**********"
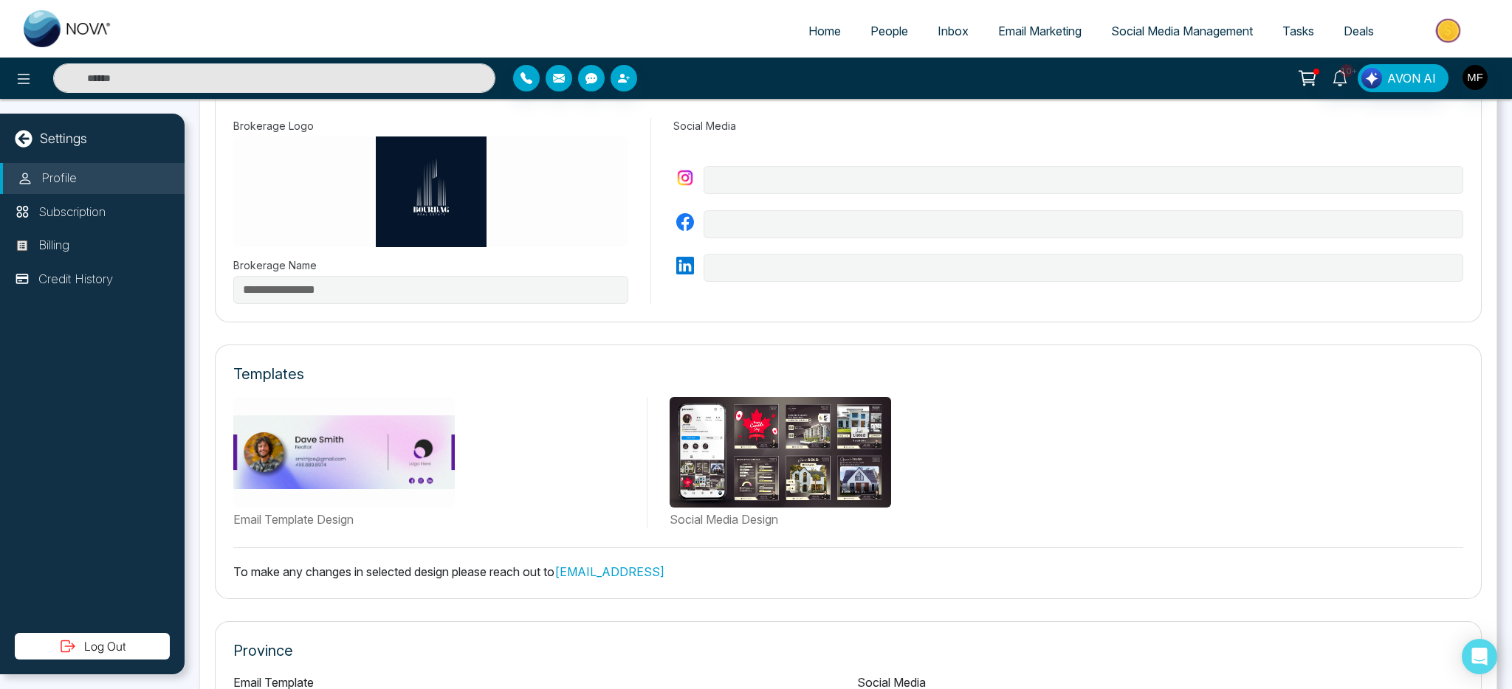
scroll to position [526, 0]
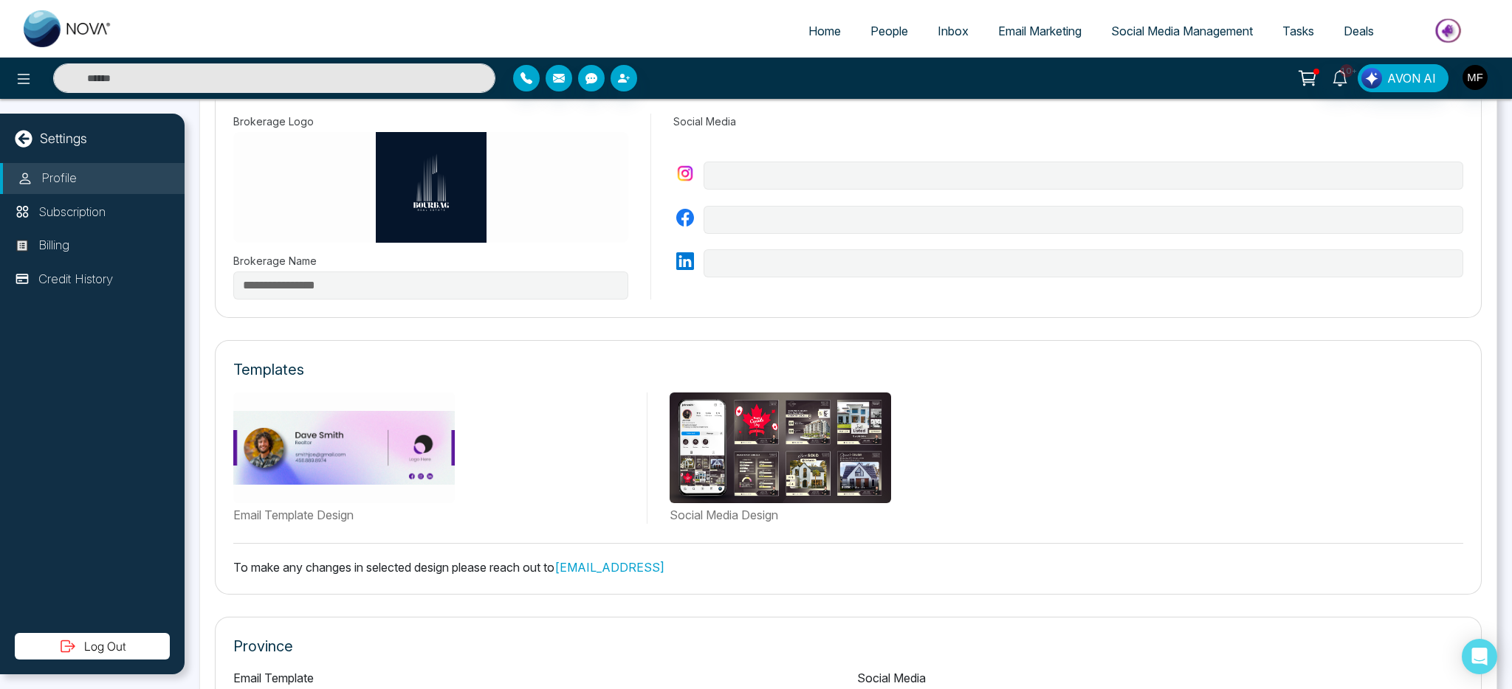
click at [439, 197] on img at bounding box center [430, 187] width 395 height 111
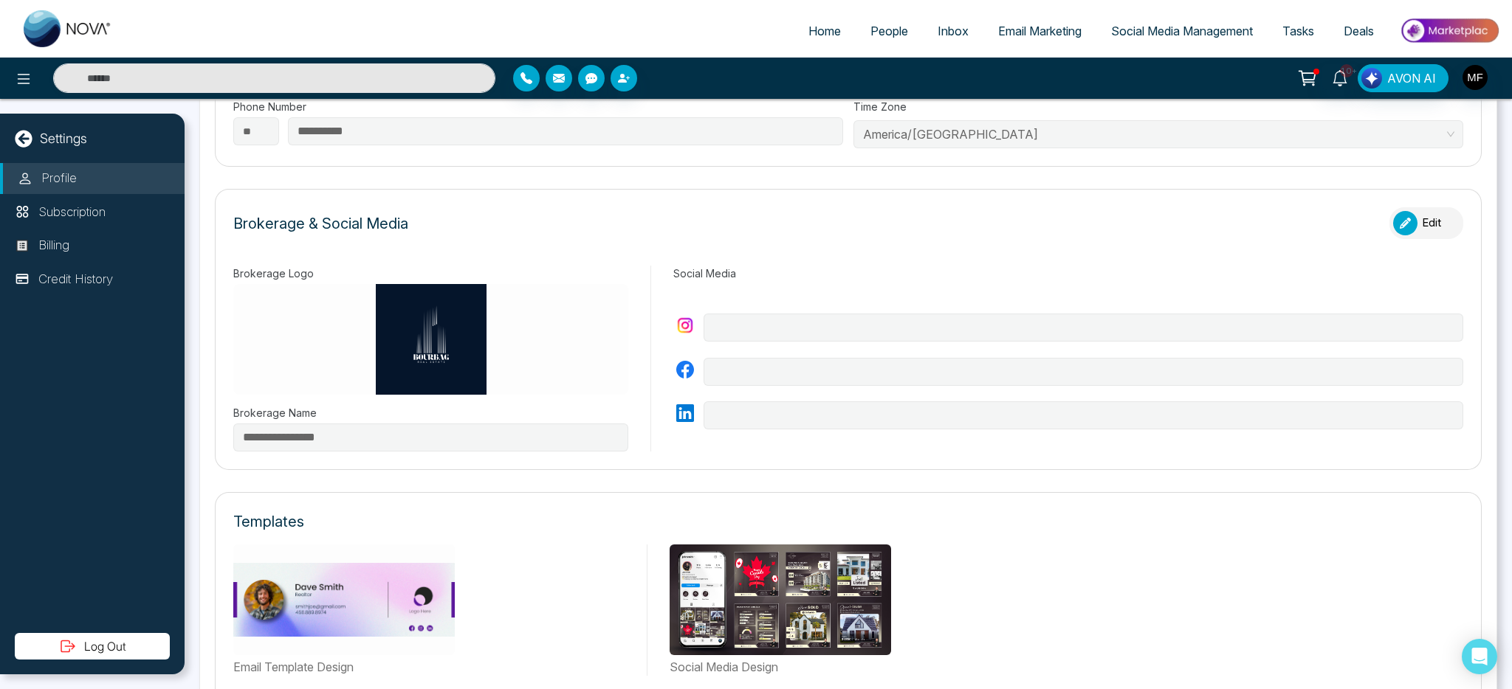
scroll to position [239, 0]
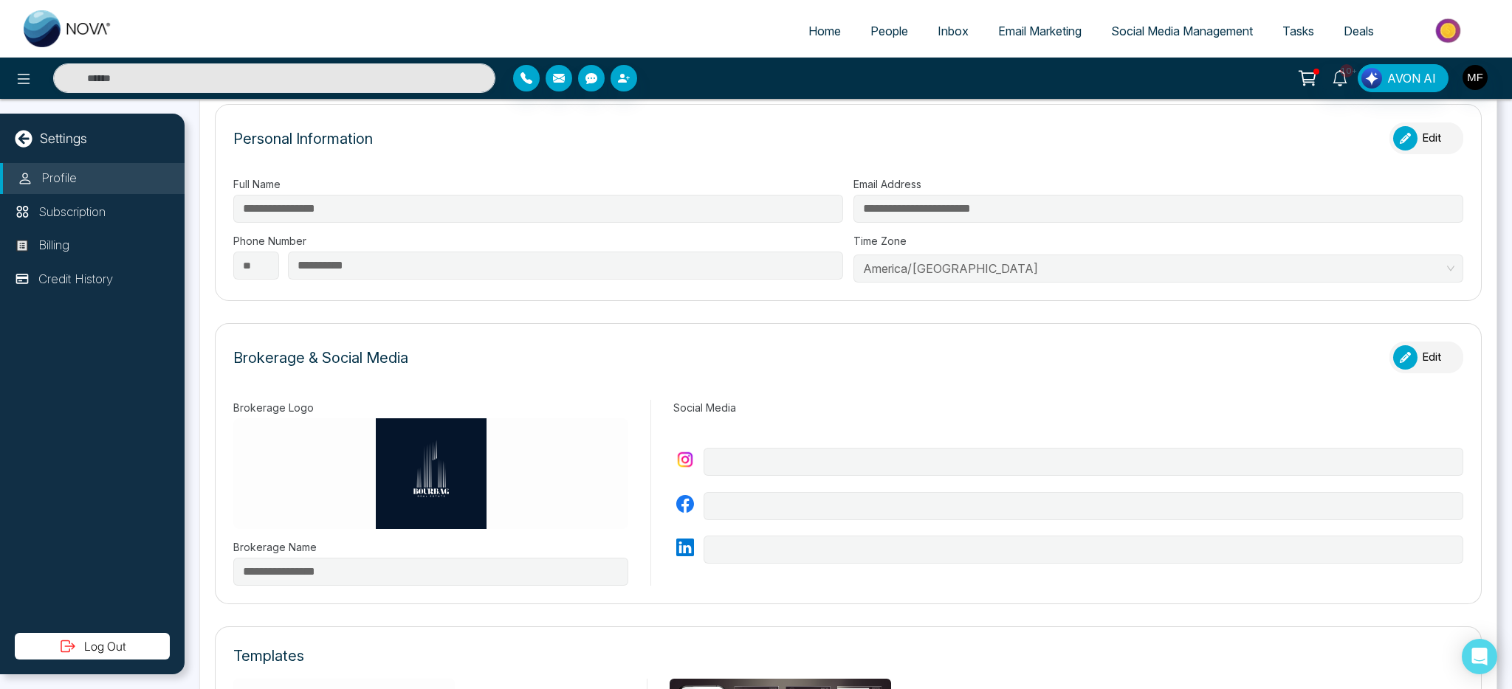
click at [419, 472] on img at bounding box center [430, 474] width 395 height 111
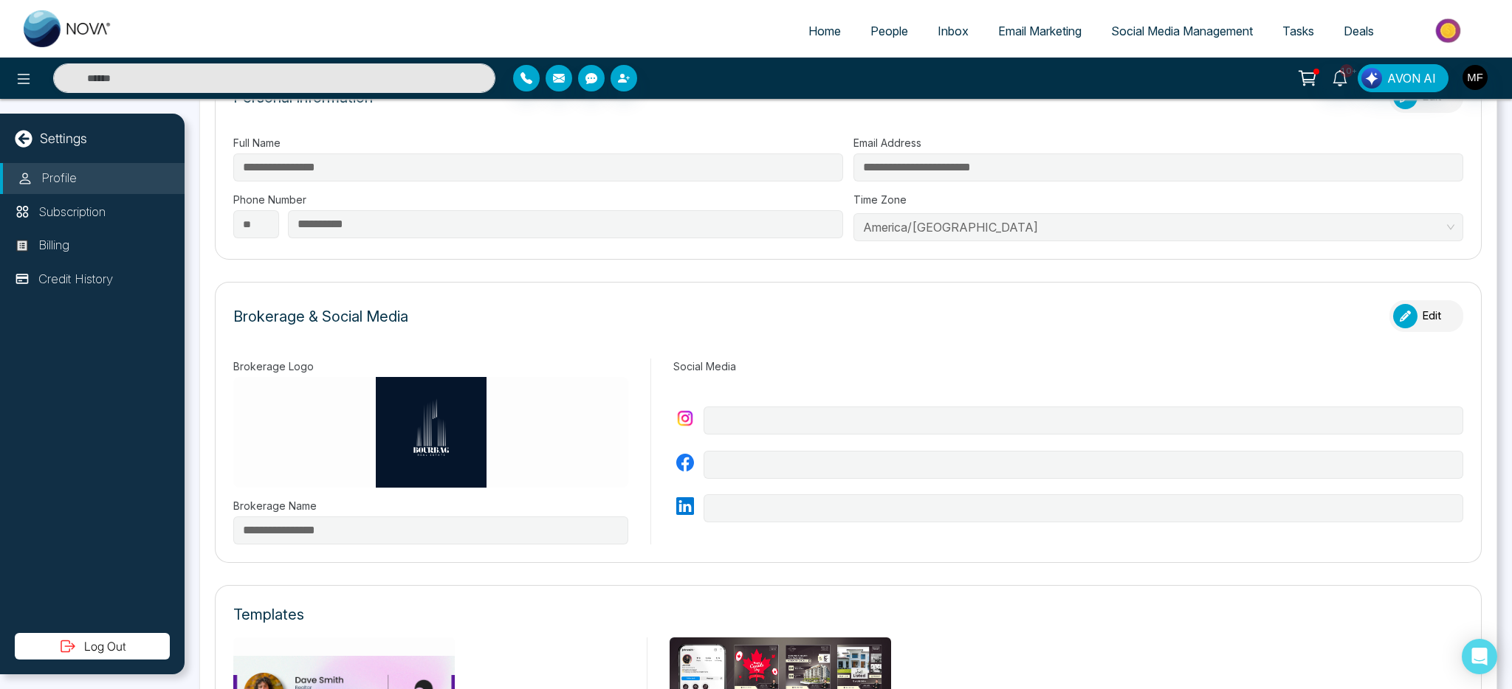
scroll to position [348, 0]
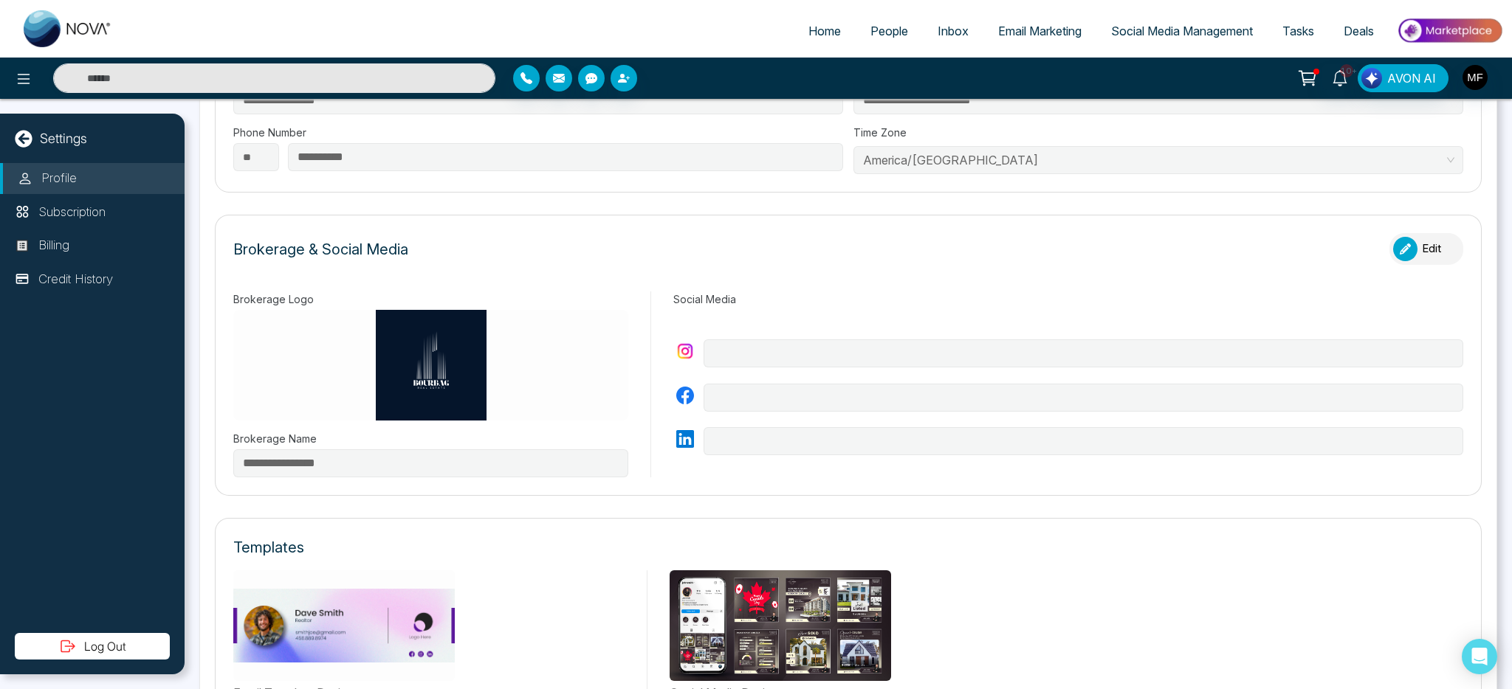
click at [413, 390] on img at bounding box center [430, 365] width 395 height 111
click at [428, 374] on img at bounding box center [430, 365] width 395 height 111
click at [450, 392] on img at bounding box center [430, 365] width 395 height 111
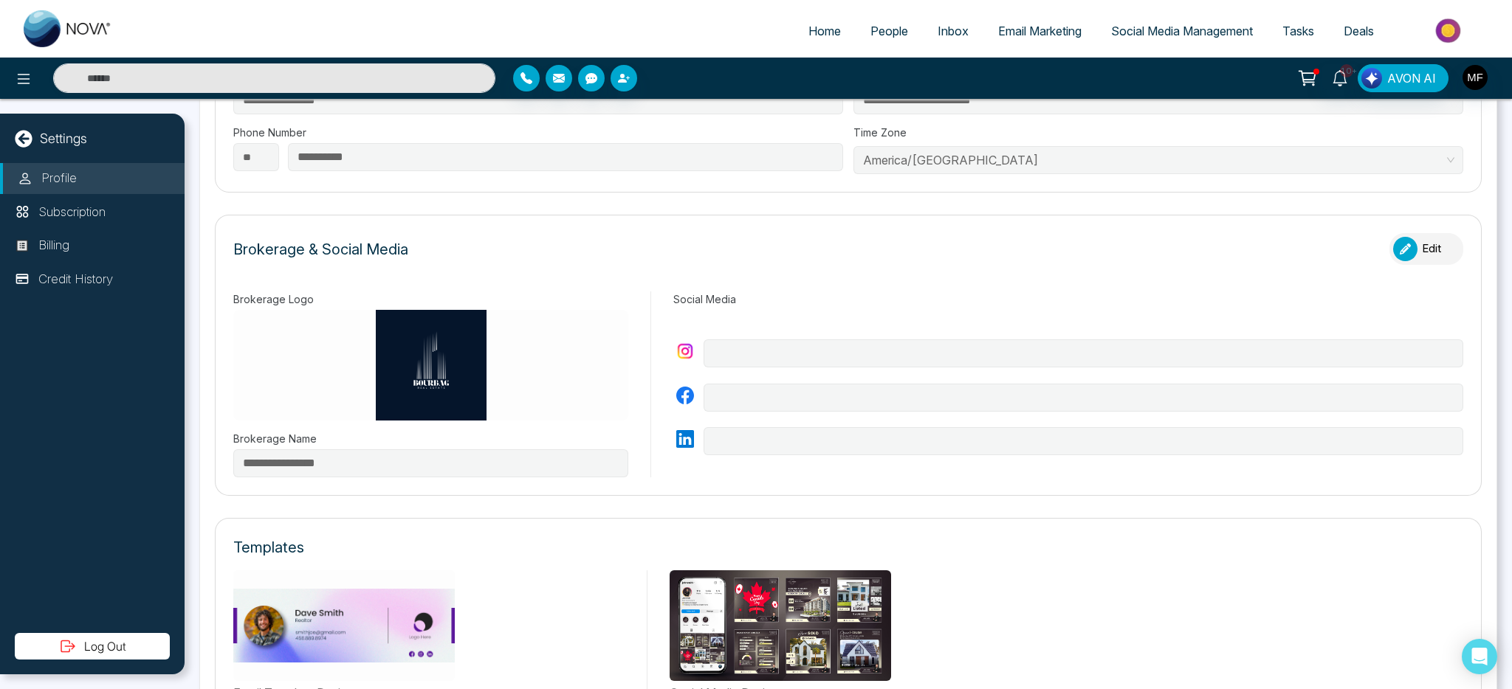
click at [1426, 244] on button "Edit" at bounding box center [1426, 249] width 74 height 32
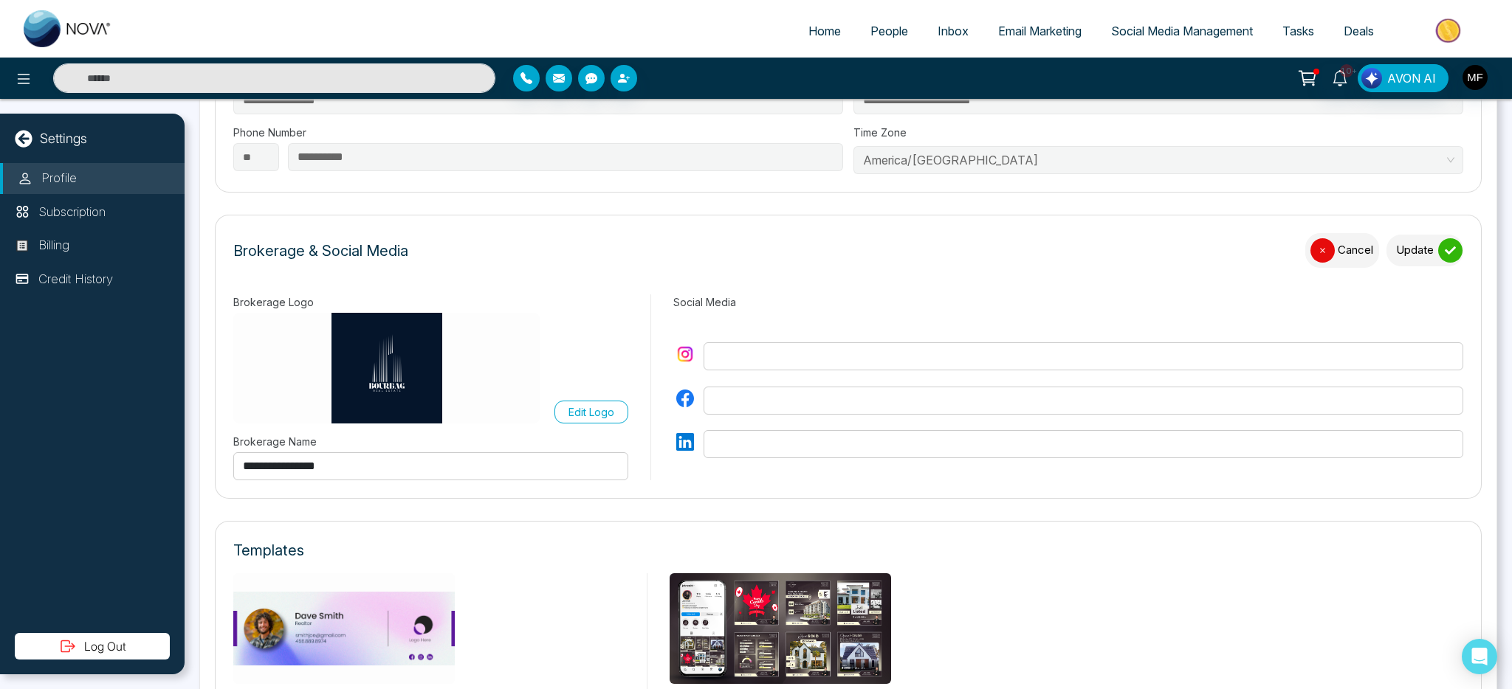
click at [568, 407] on p "Edit Logo" at bounding box center [591, 412] width 46 height 16
click at [0, 0] on input "Edit Logo" at bounding box center [0, 0] width 0 height 0
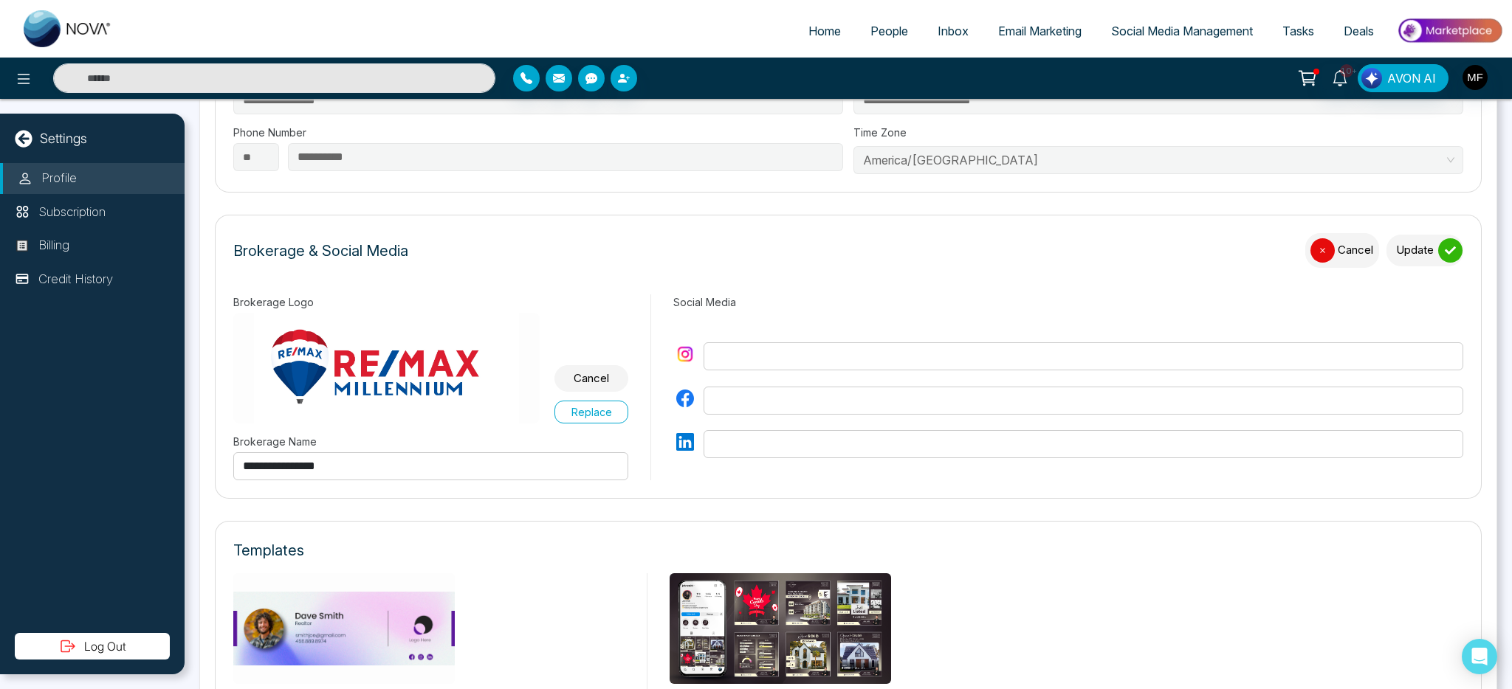
click at [576, 418] on label "Replace" at bounding box center [591, 412] width 74 height 23
click at [0, 0] on input "Replace" at bounding box center [0, 0] width 0 height 0
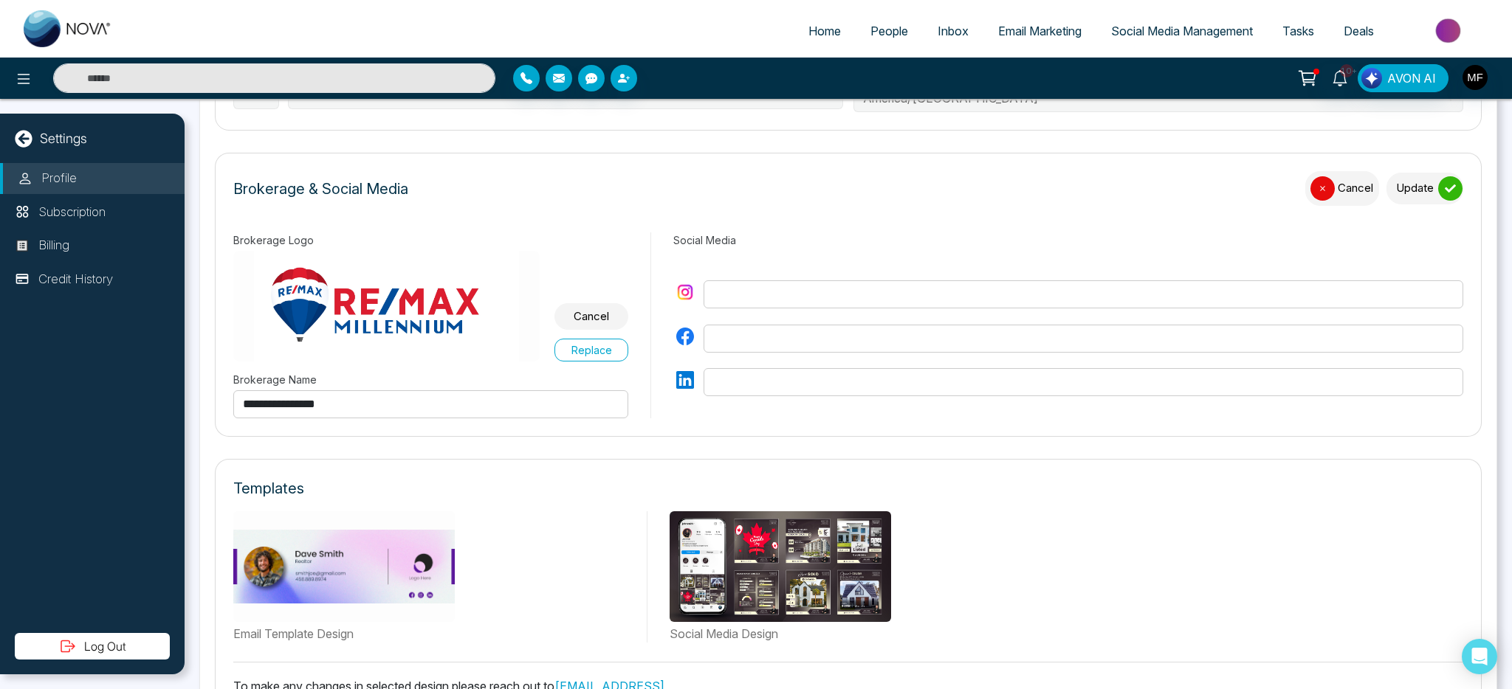
scroll to position [420, 0]
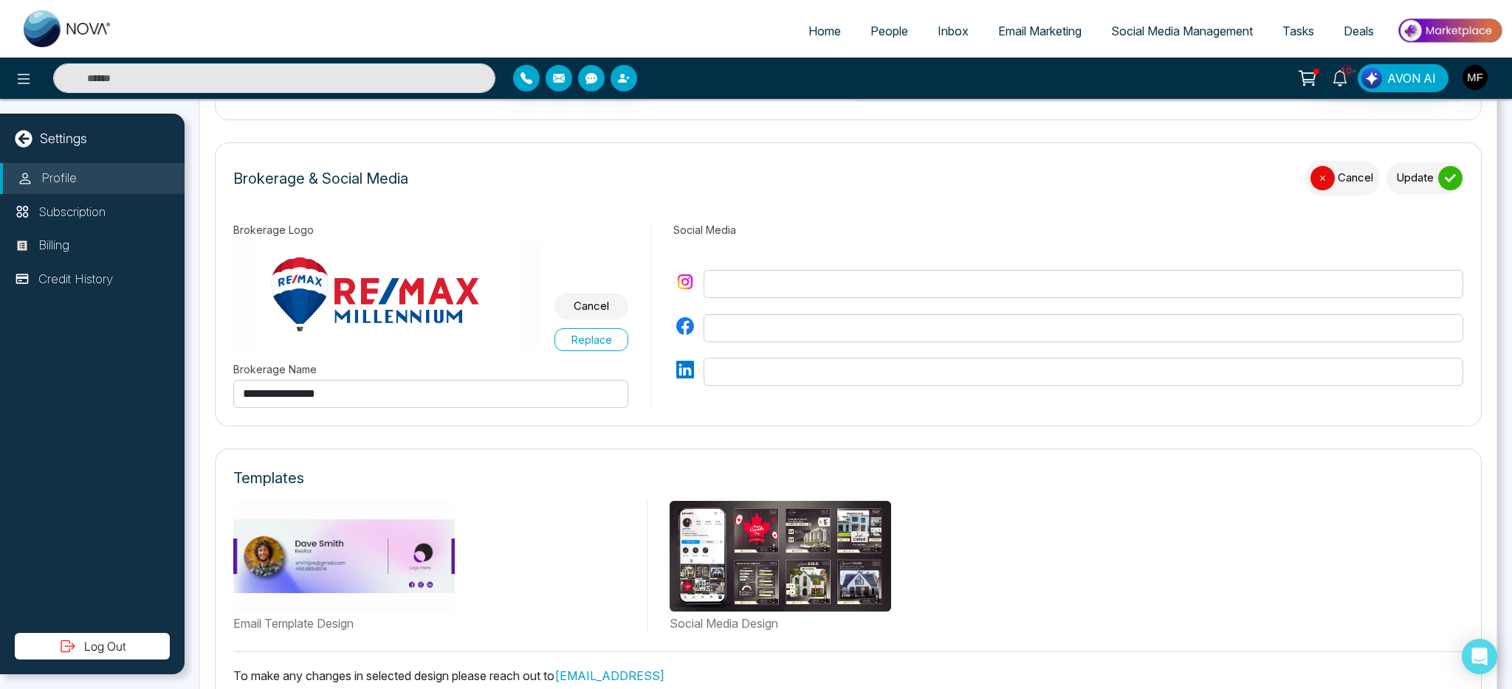
click at [1430, 186] on button "Update" at bounding box center [1424, 178] width 77 height 32
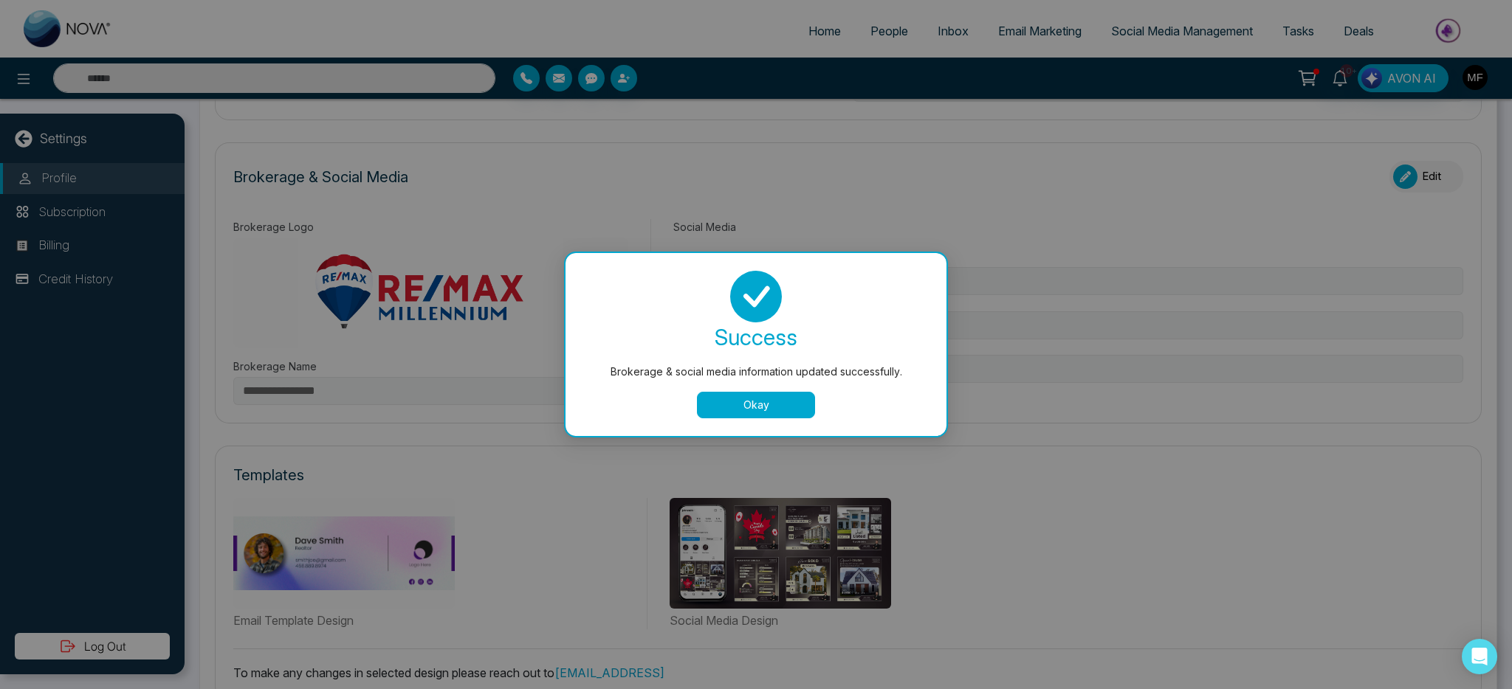
click at [756, 407] on button "Okay" at bounding box center [756, 405] width 118 height 27
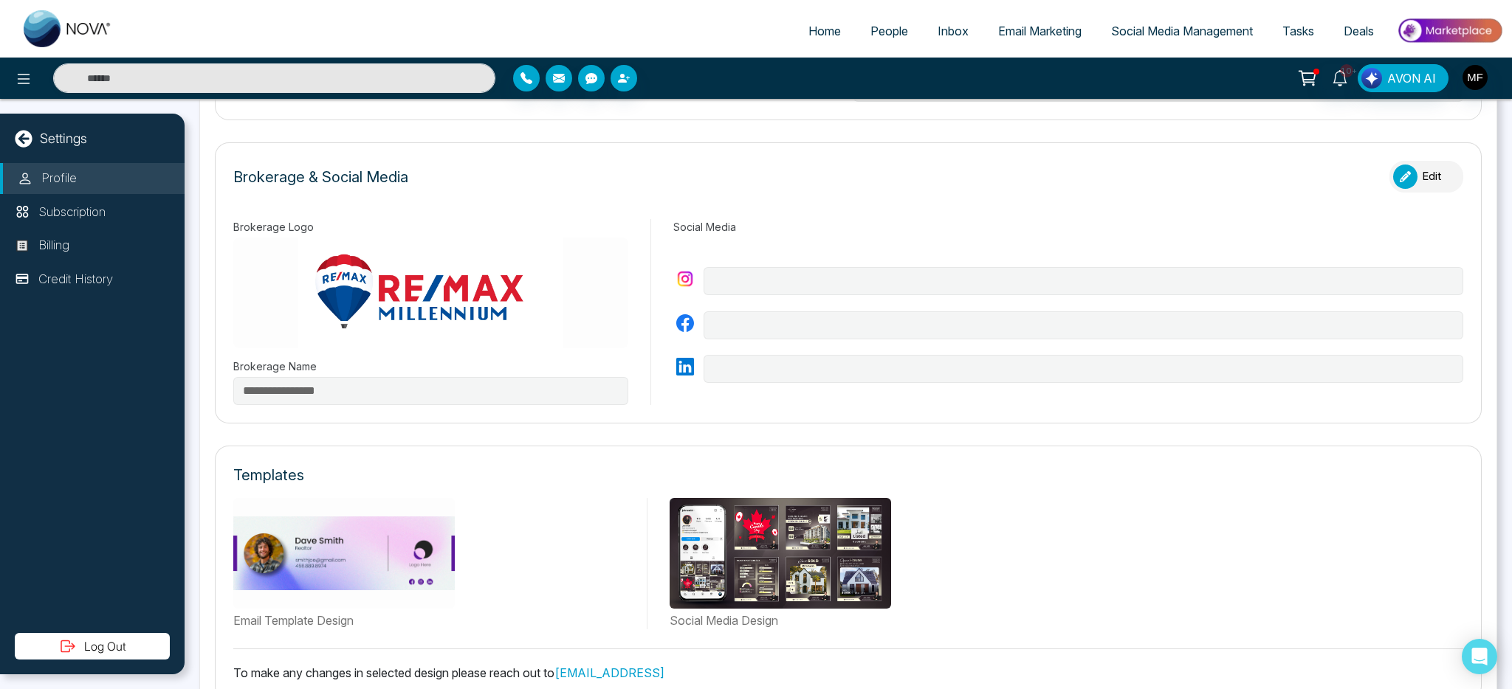
click at [802, 564] on img at bounding box center [779, 553] width 221 height 111
click at [764, 555] on img at bounding box center [779, 553] width 221 height 111
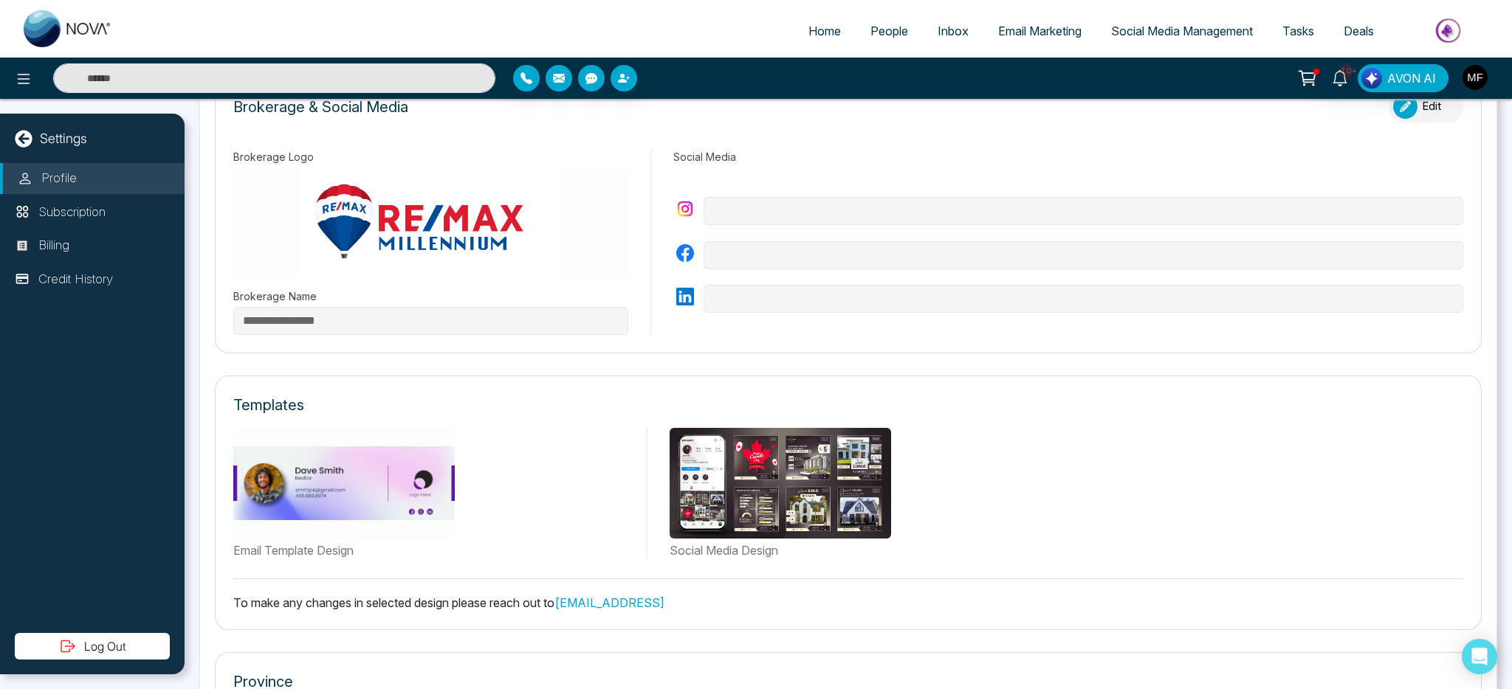
scroll to position [643, 0]
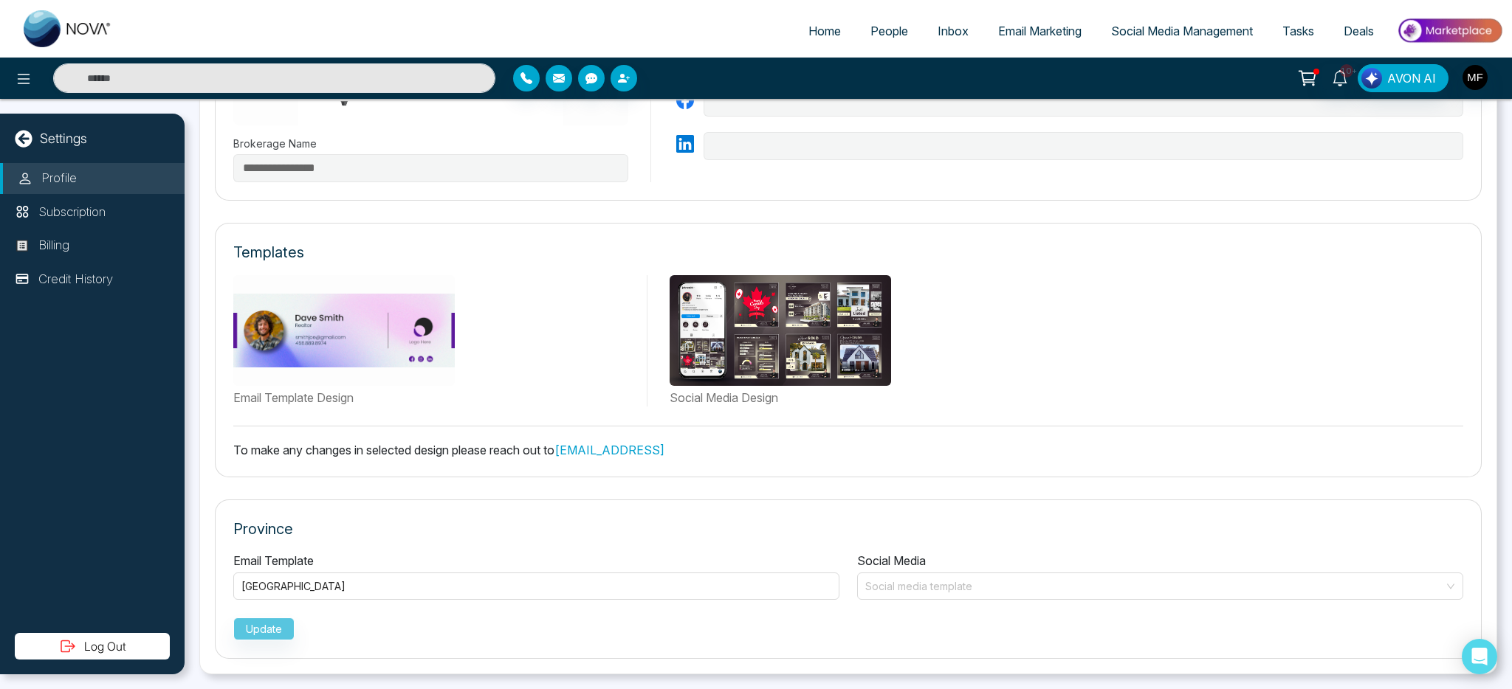
click at [777, 315] on img at bounding box center [779, 330] width 221 height 111
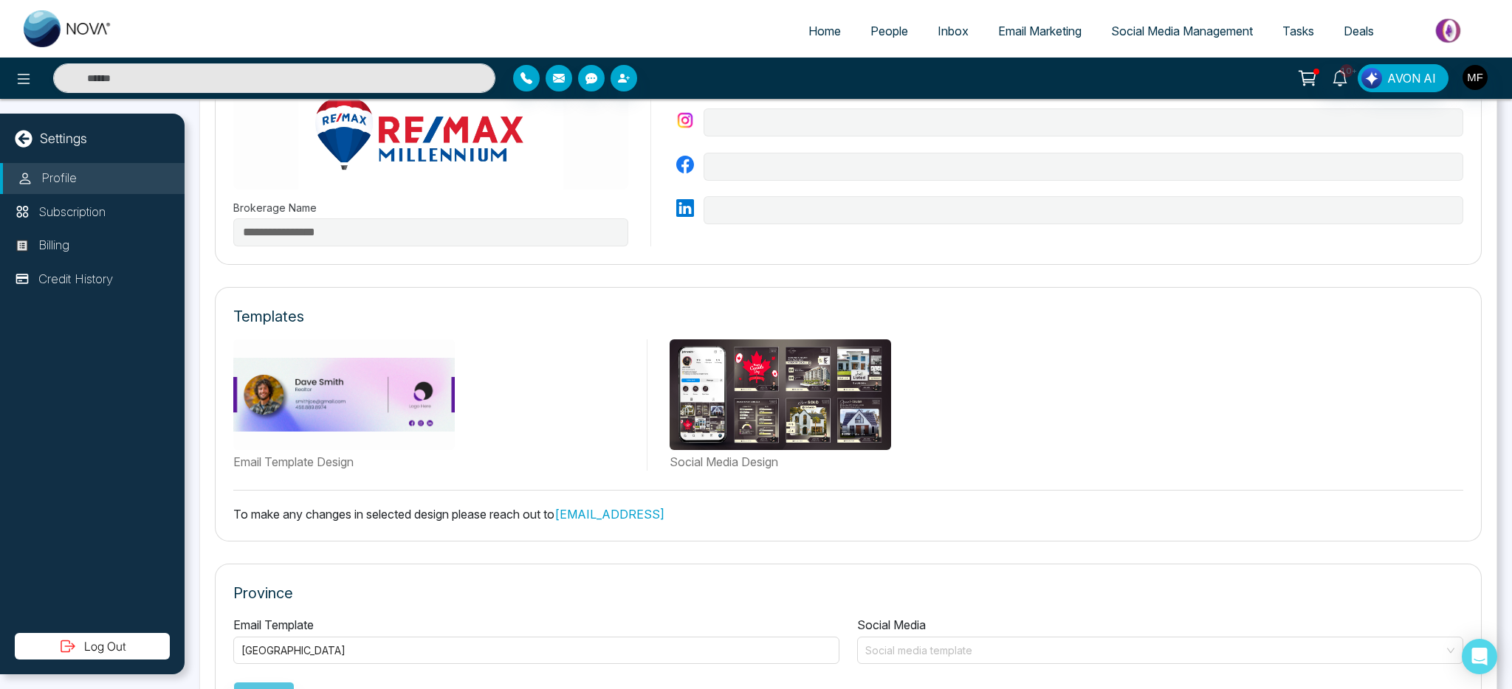
scroll to position [594, 0]
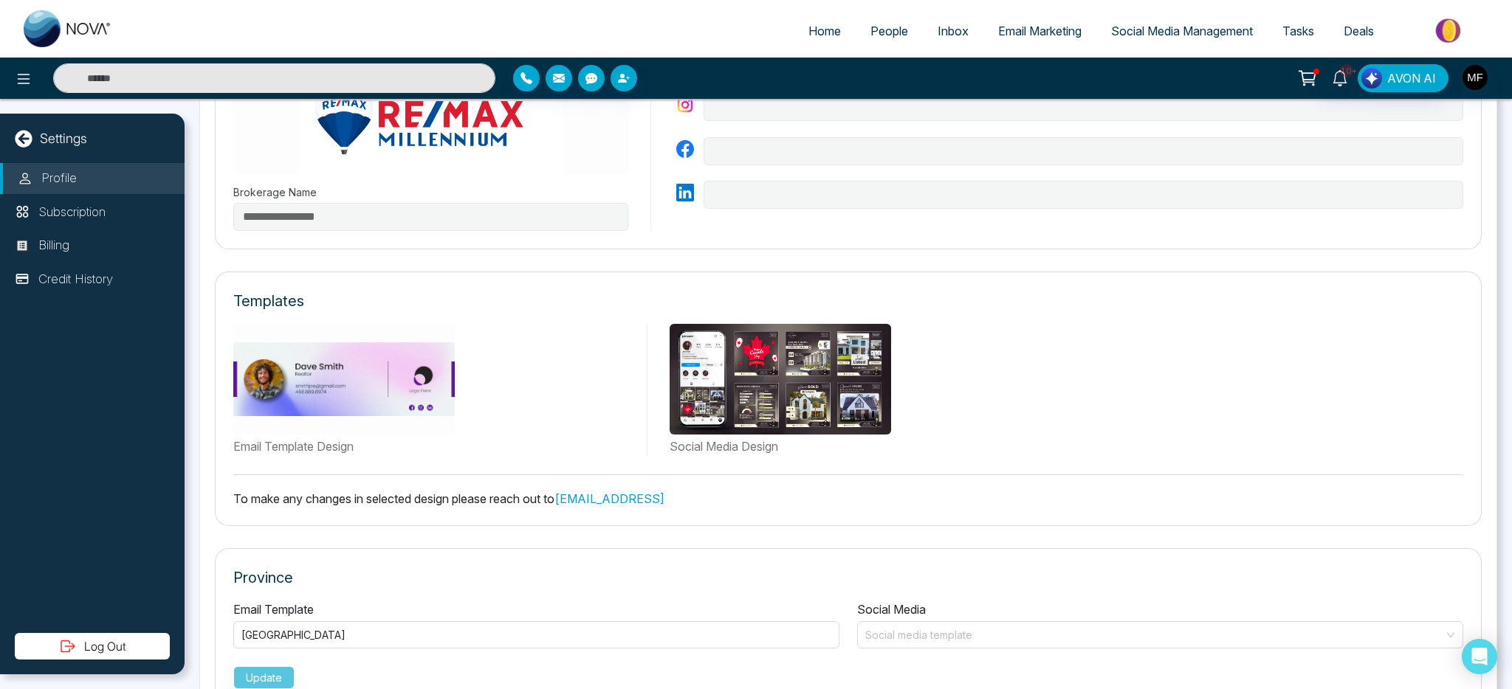
click at [827, 434] on img at bounding box center [779, 379] width 221 height 111
click at [744, 410] on img at bounding box center [779, 379] width 221 height 111
click at [489, 412] on div "Email Template Design" at bounding box center [434, 389] width 403 height 131
click at [723, 429] on img at bounding box center [779, 379] width 221 height 111
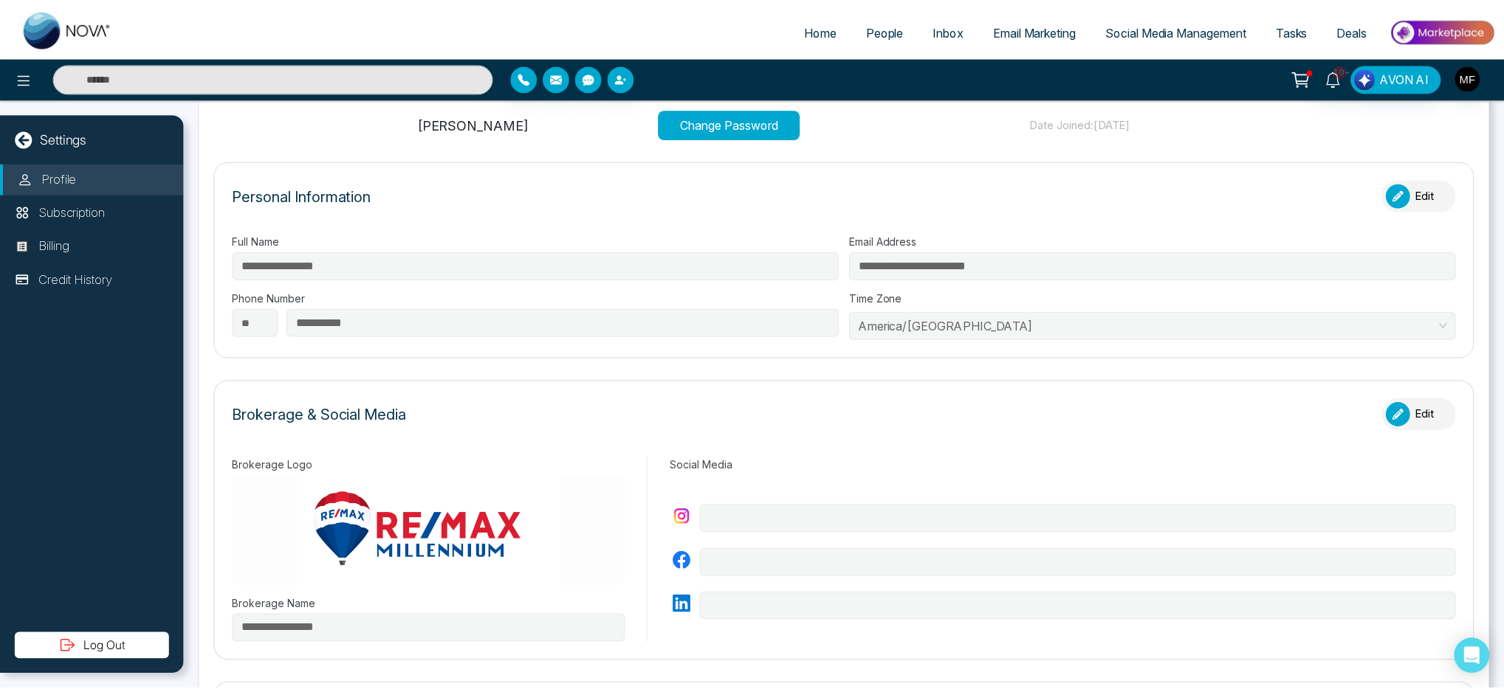
scroll to position [0, 0]
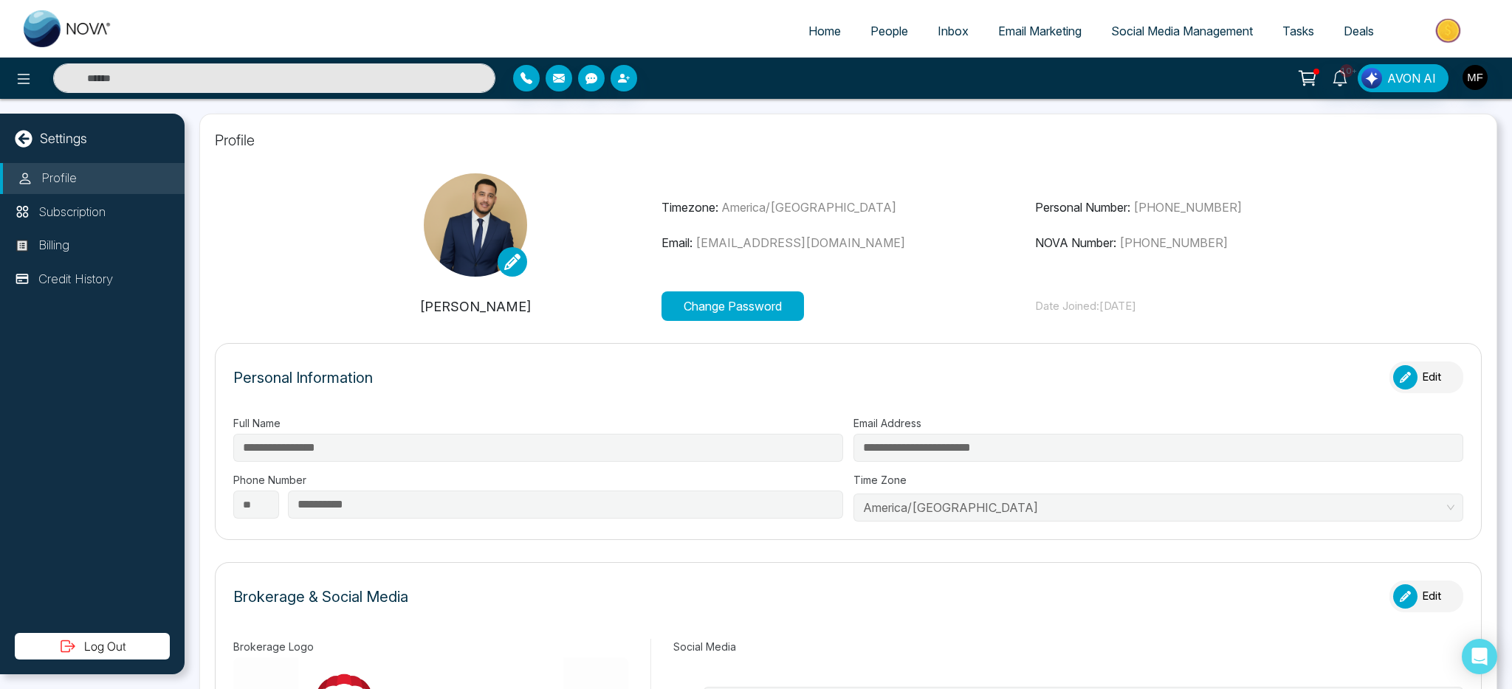
click at [1133, 34] on span "Social Media Management" at bounding box center [1182, 31] width 142 height 15
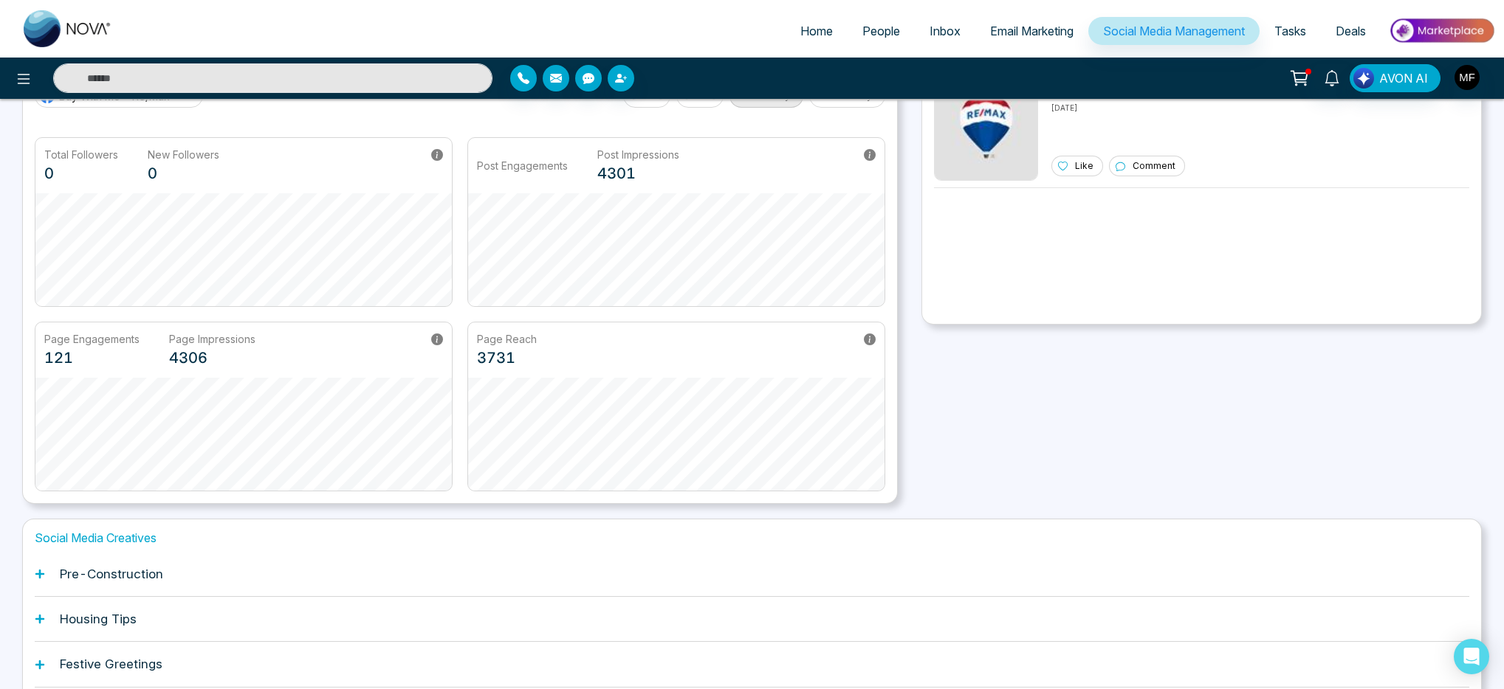
scroll to position [214, 0]
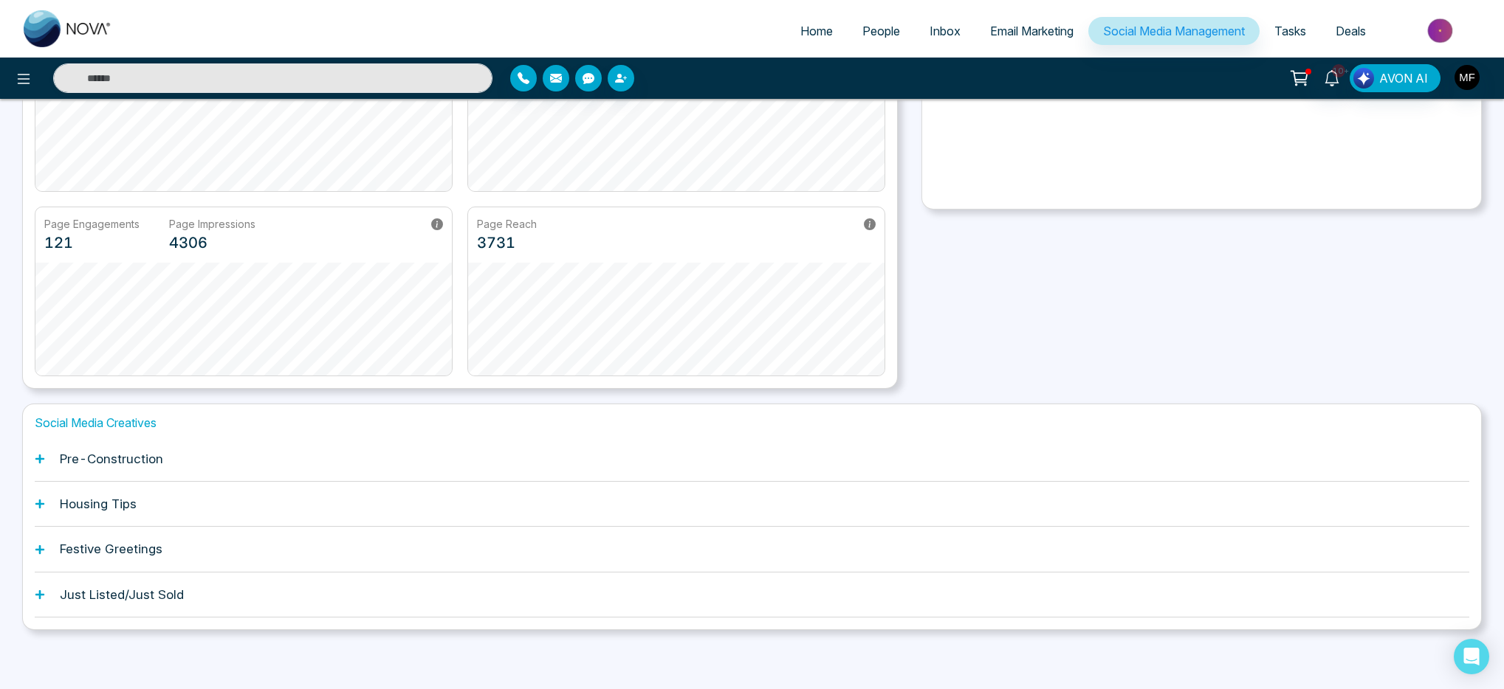
click at [122, 466] on div "Pre-Construction" at bounding box center [752, 459] width 1434 height 45
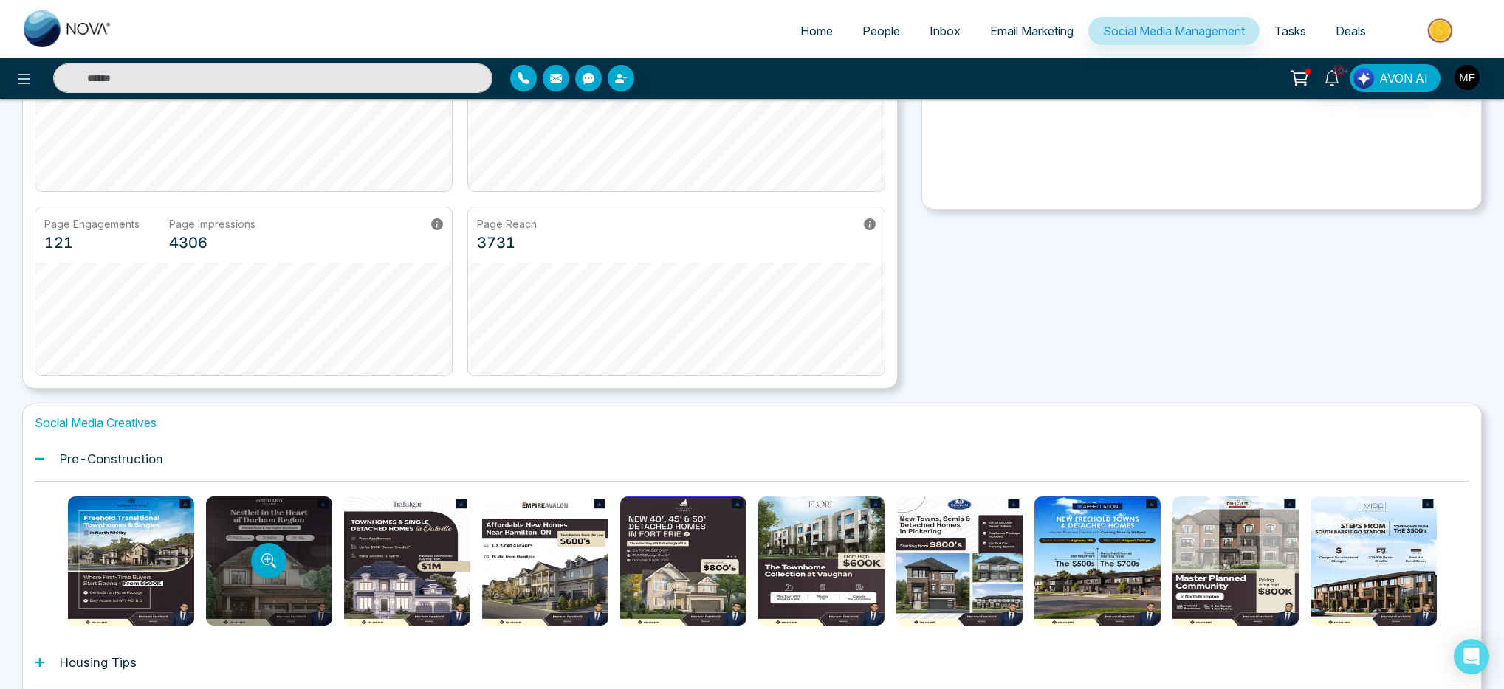
scroll to position [373, 0]
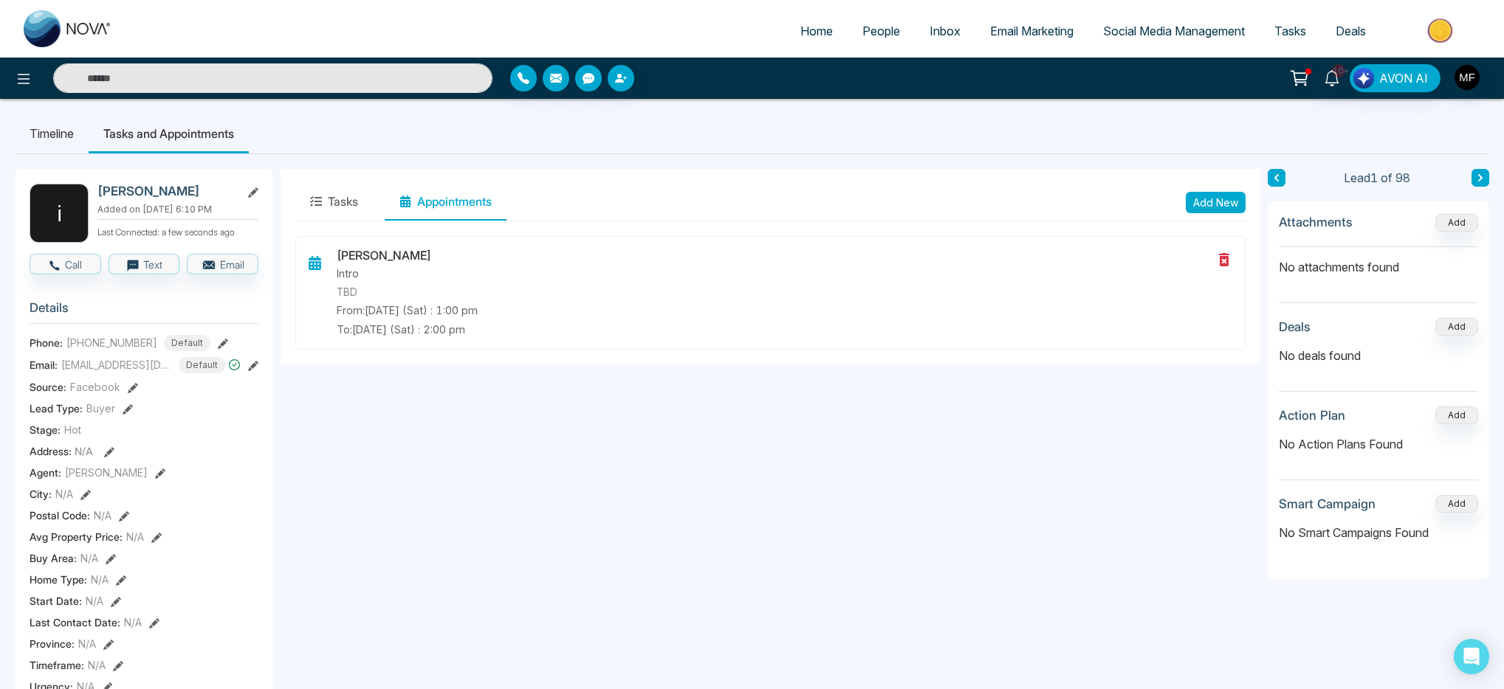
click at [932, 416] on div "Tasks Appointments Add New Marwen Ferchichi Intro TBD From: Oct-11-2025 (Sat) :…" at bounding box center [769, 700] width 979 height 1063
click at [47, 26] on img at bounding box center [68, 28] width 89 height 37
select select "*"
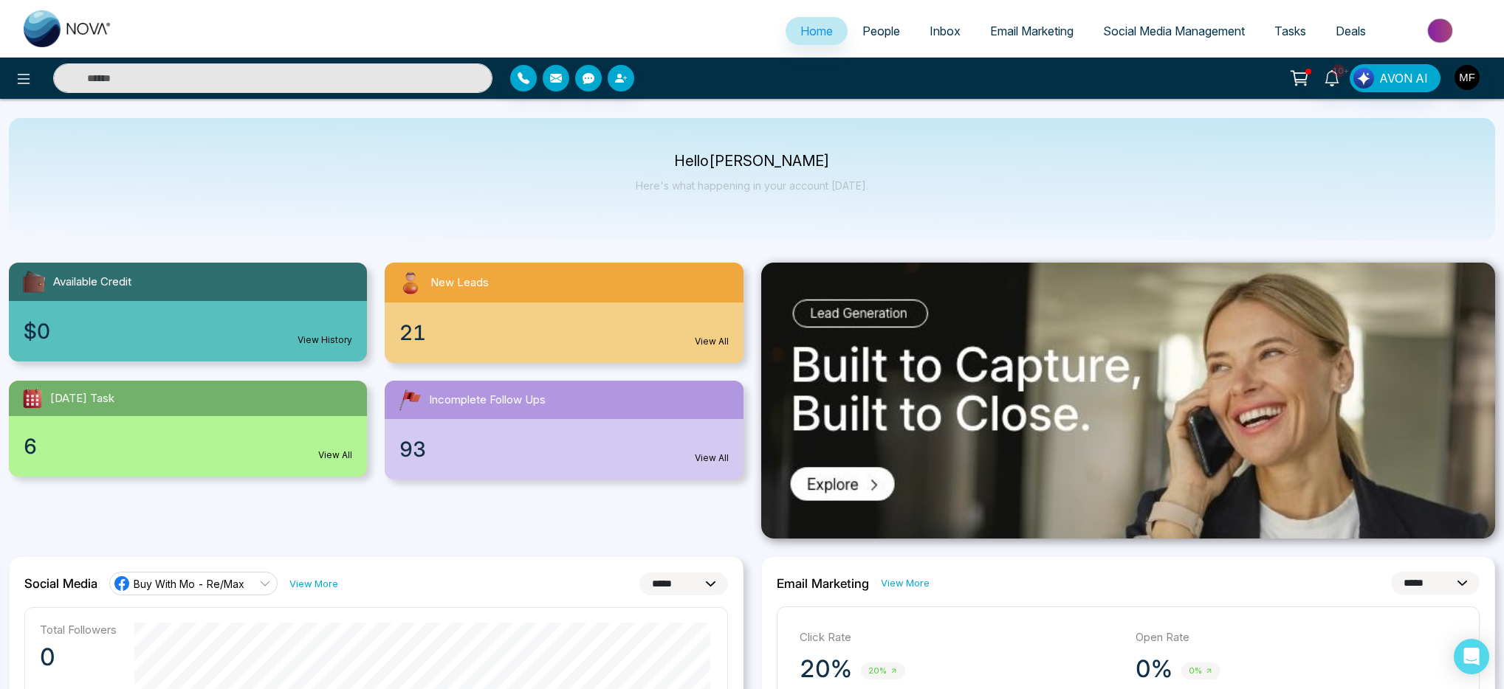
click at [884, 43] on link "People" at bounding box center [880, 31] width 67 height 28
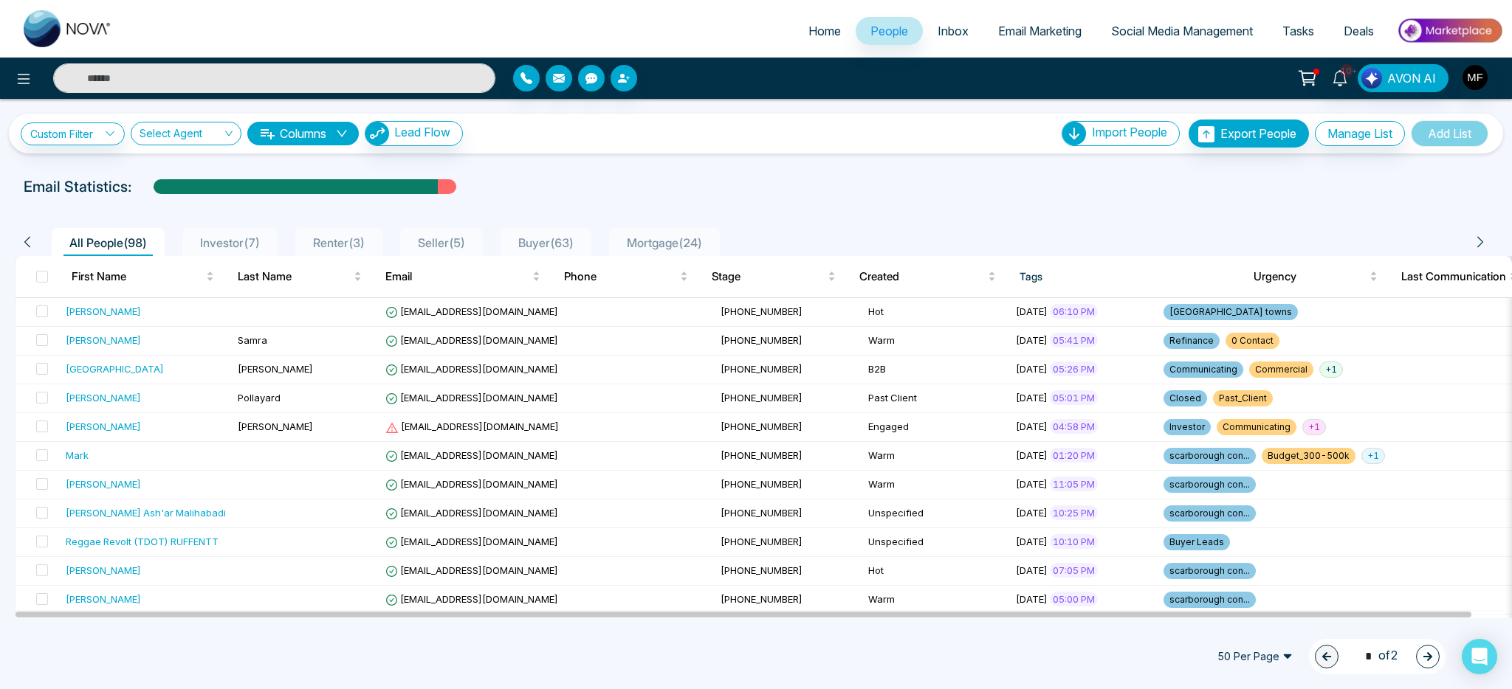
click at [553, 235] on span "Buyer ( 63 )" at bounding box center [545, 242] width 67 height 15
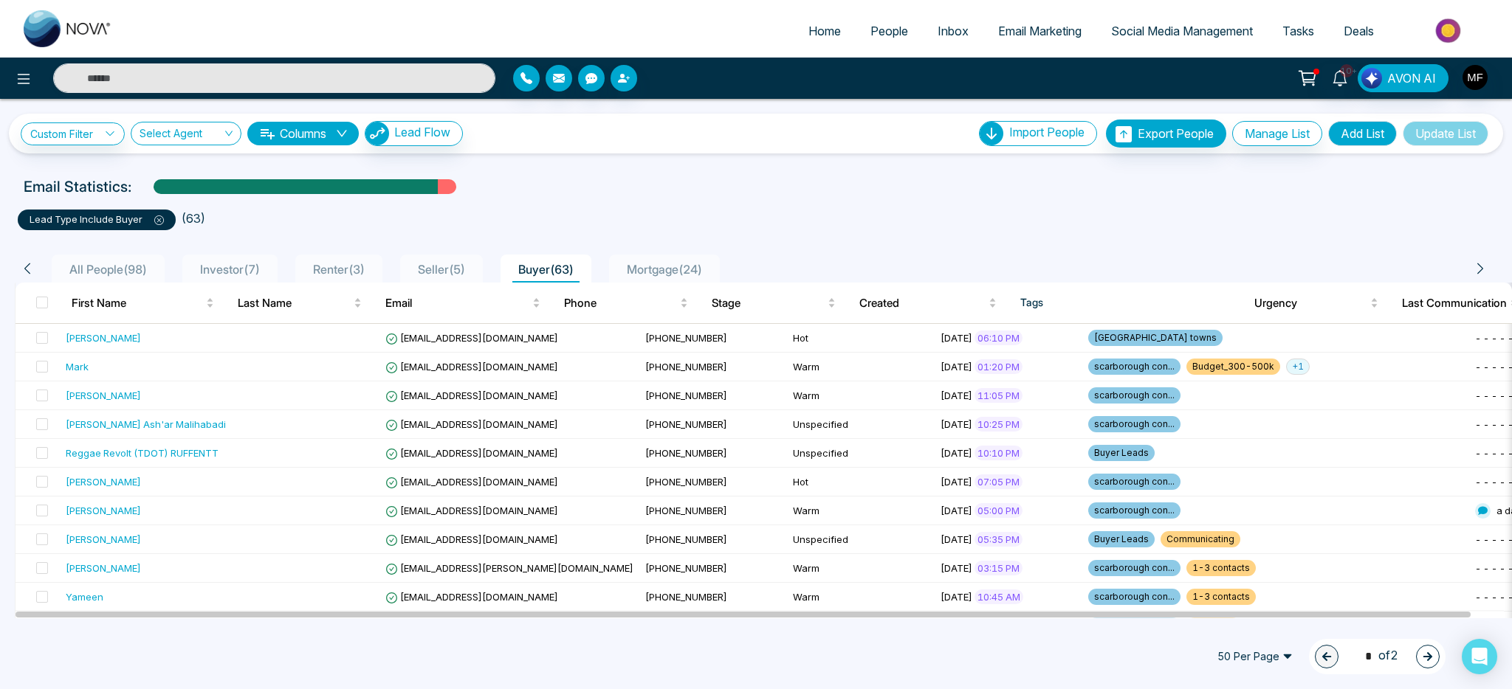
click at [447, 264] on span "Seller ( 5 )" at bounding box center [441, 269] width 59 height 15
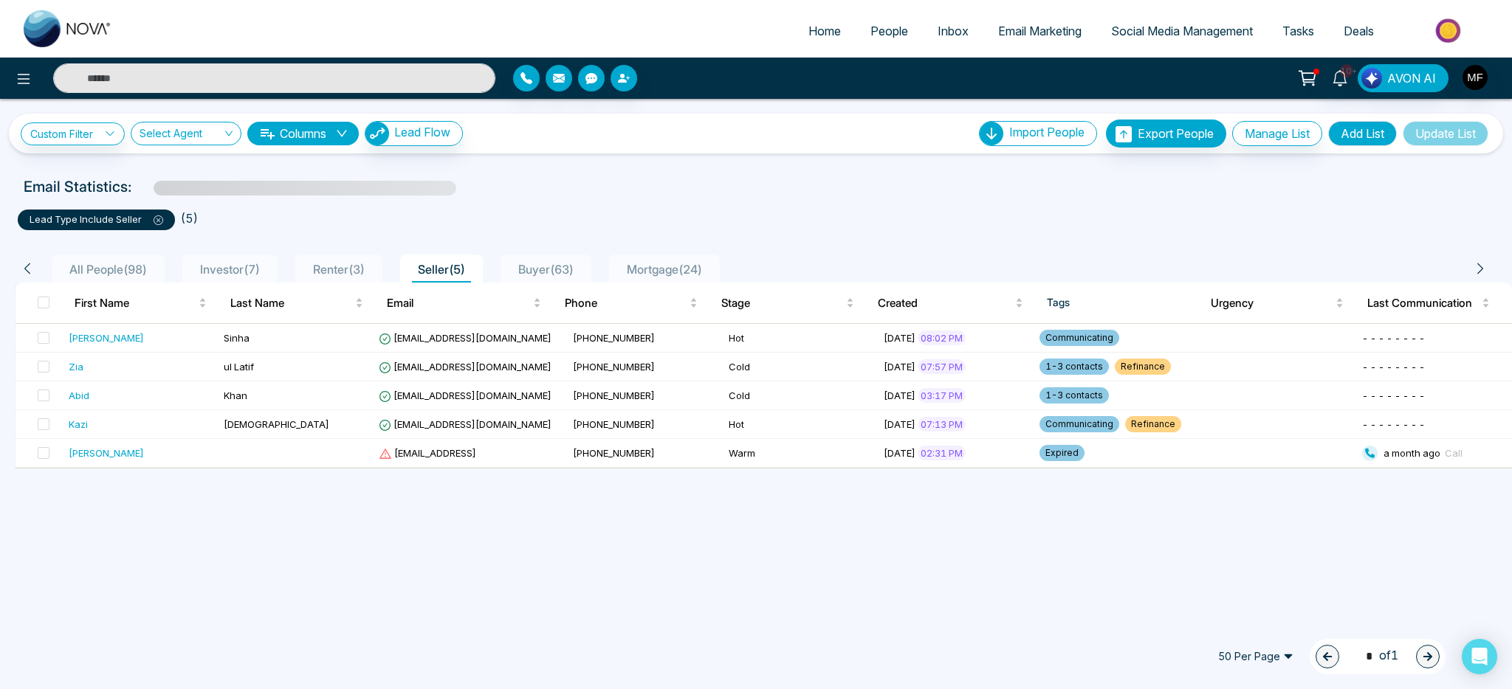
click at [338, 272] on span "Renter ( 3 )" at bounding box center [338, 269] width 63 height 15
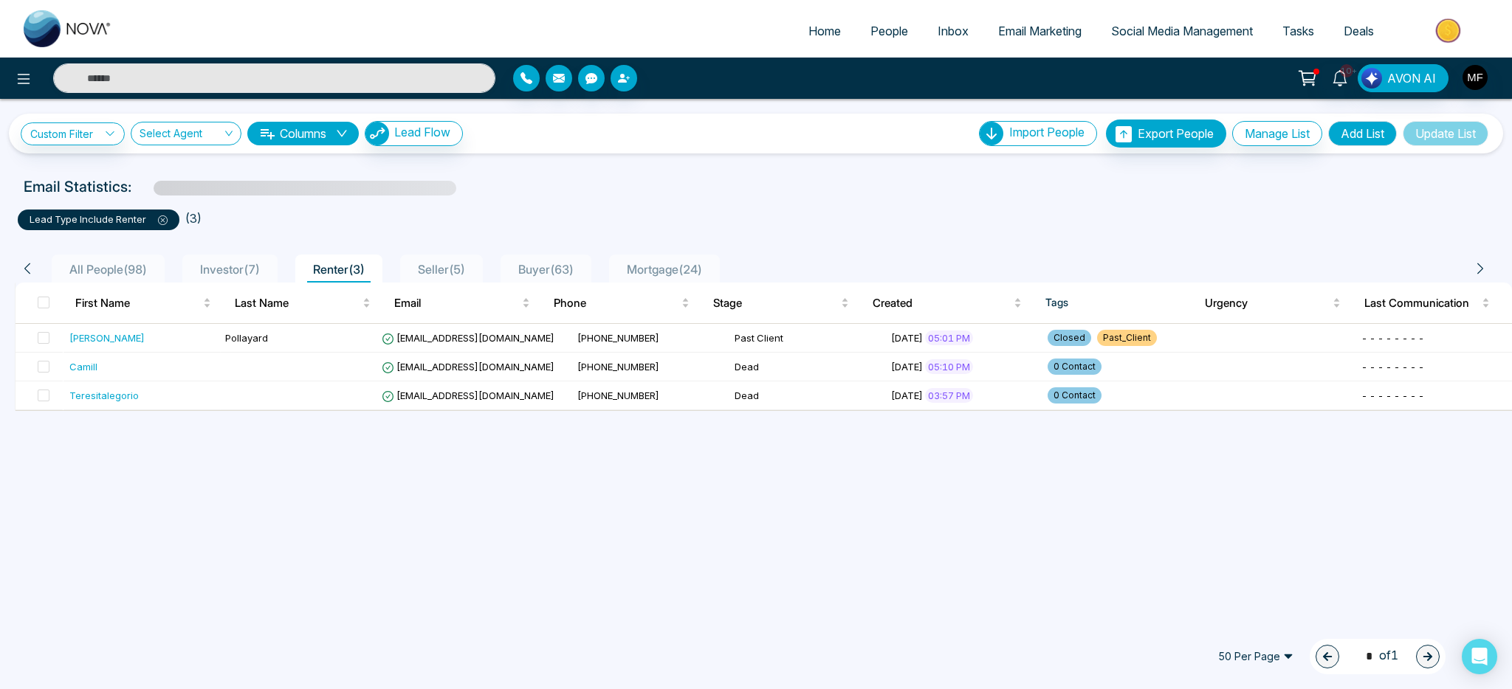
click at [237, 275] on span "Investor ( 7 )" at bounding box center [230, 269] width 72 height 15
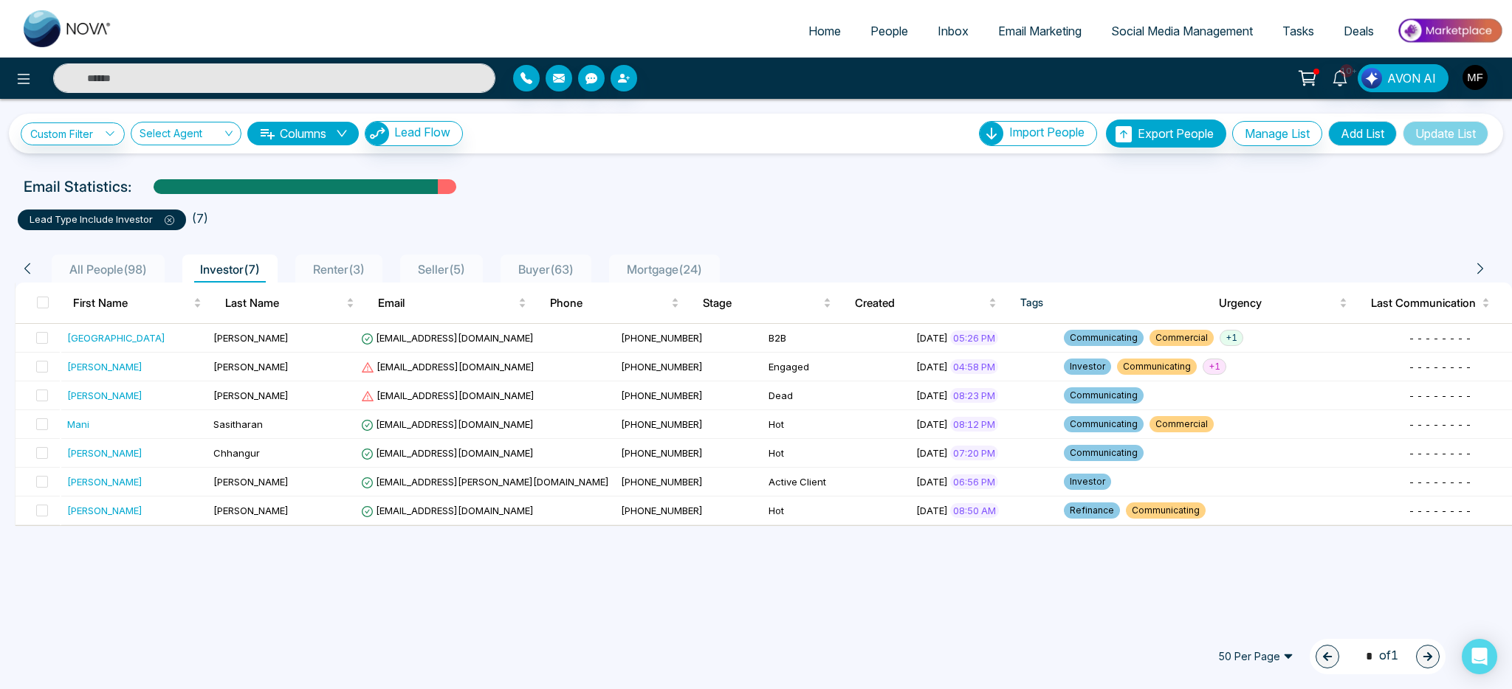
click at [126, 273] on span "All People ( 98 )" at bounding box center [107, 269] width 89 height 15
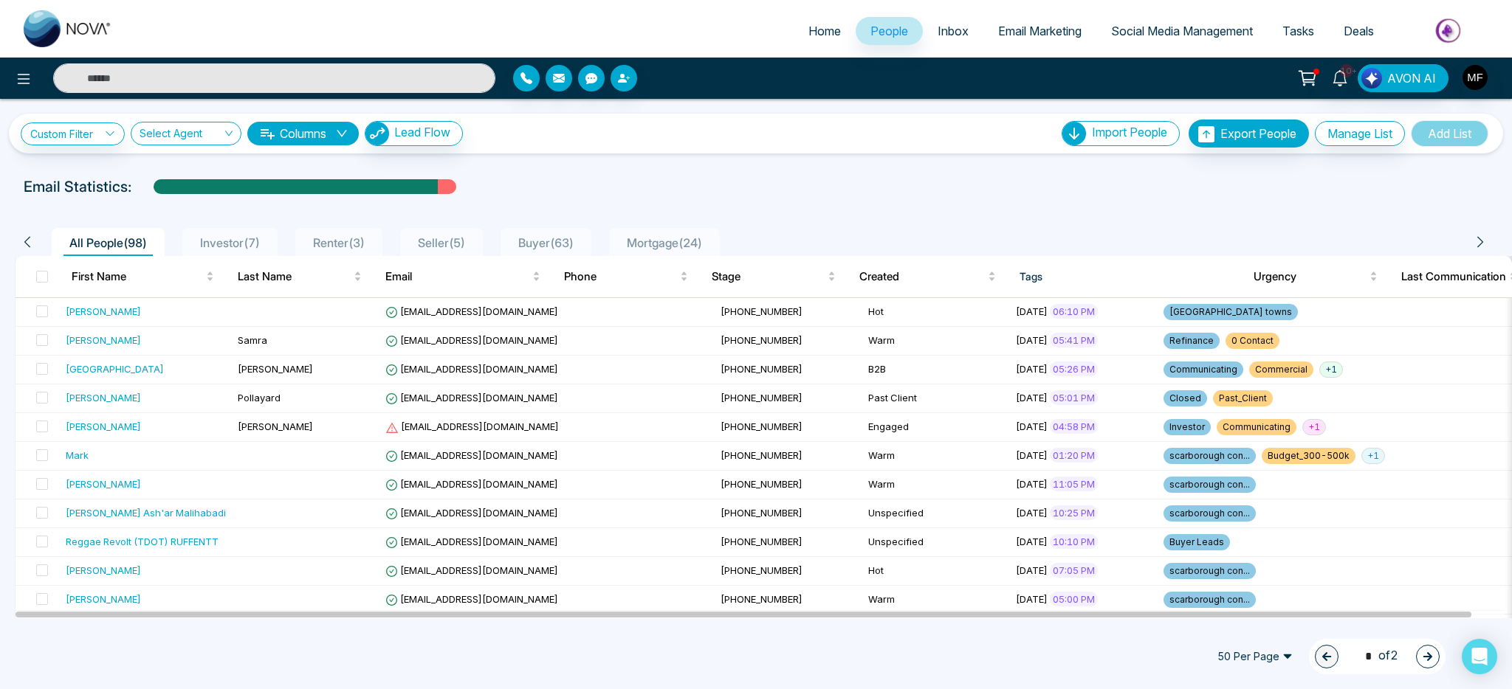
click at [543, 242] on span "Buyer ( 63 )" at bounding box center [545, 242] width 67 height 15
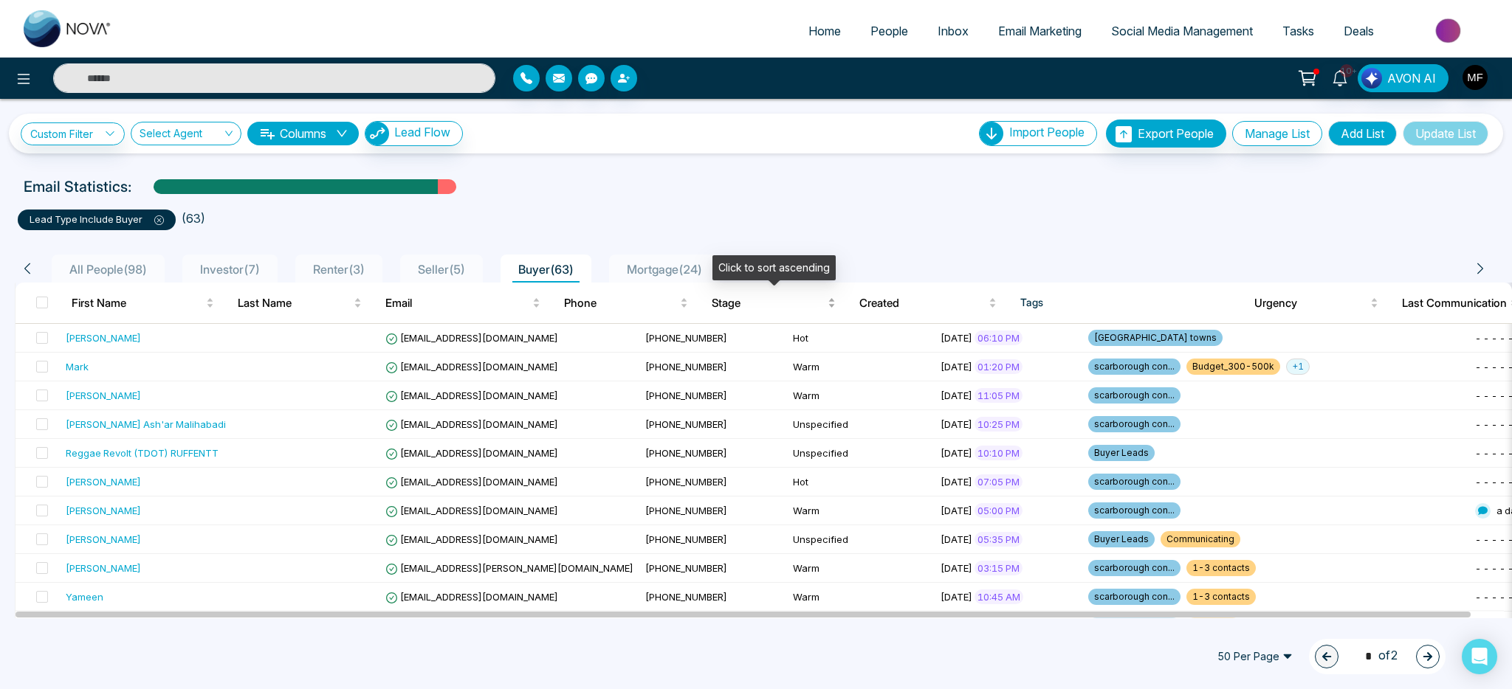
click at [759, 308] on span "Stage" at bounding box center [768, 304] width 113 height 18
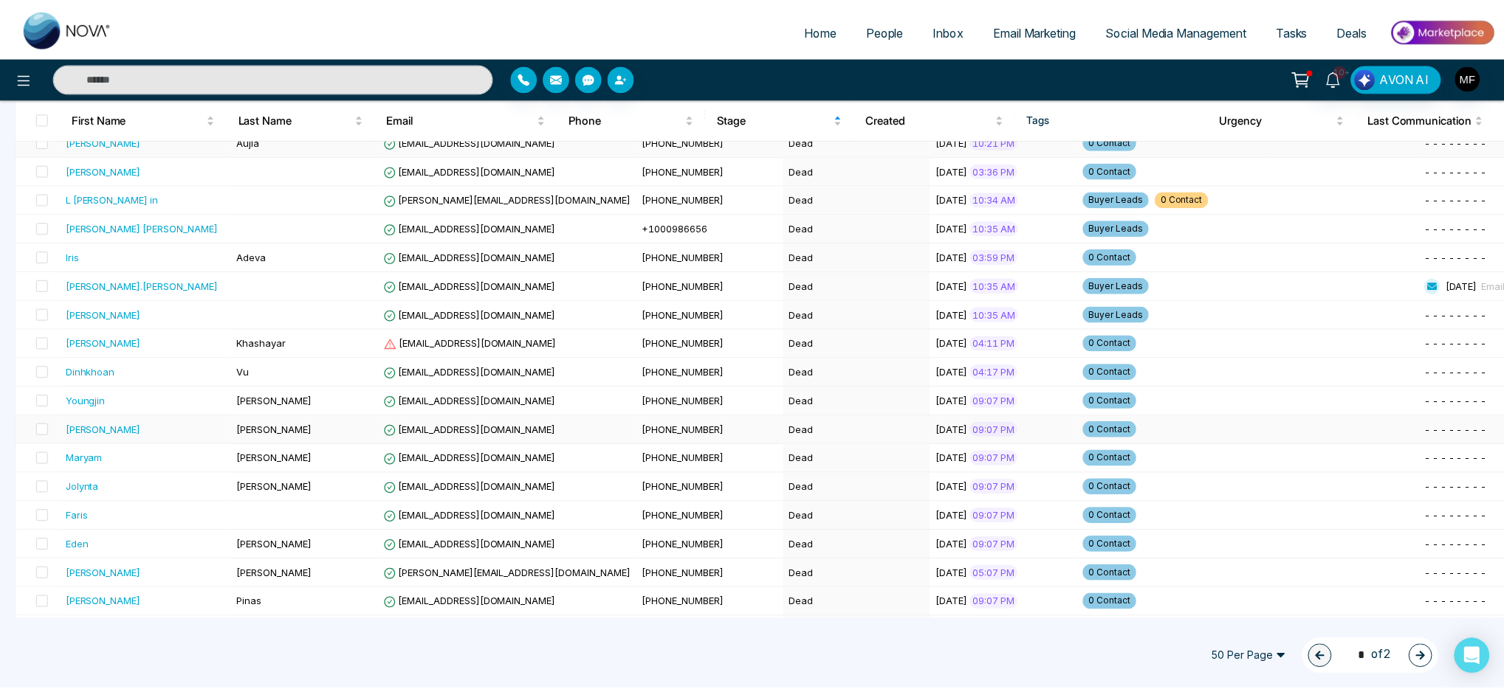
scroll to position [590, 0]
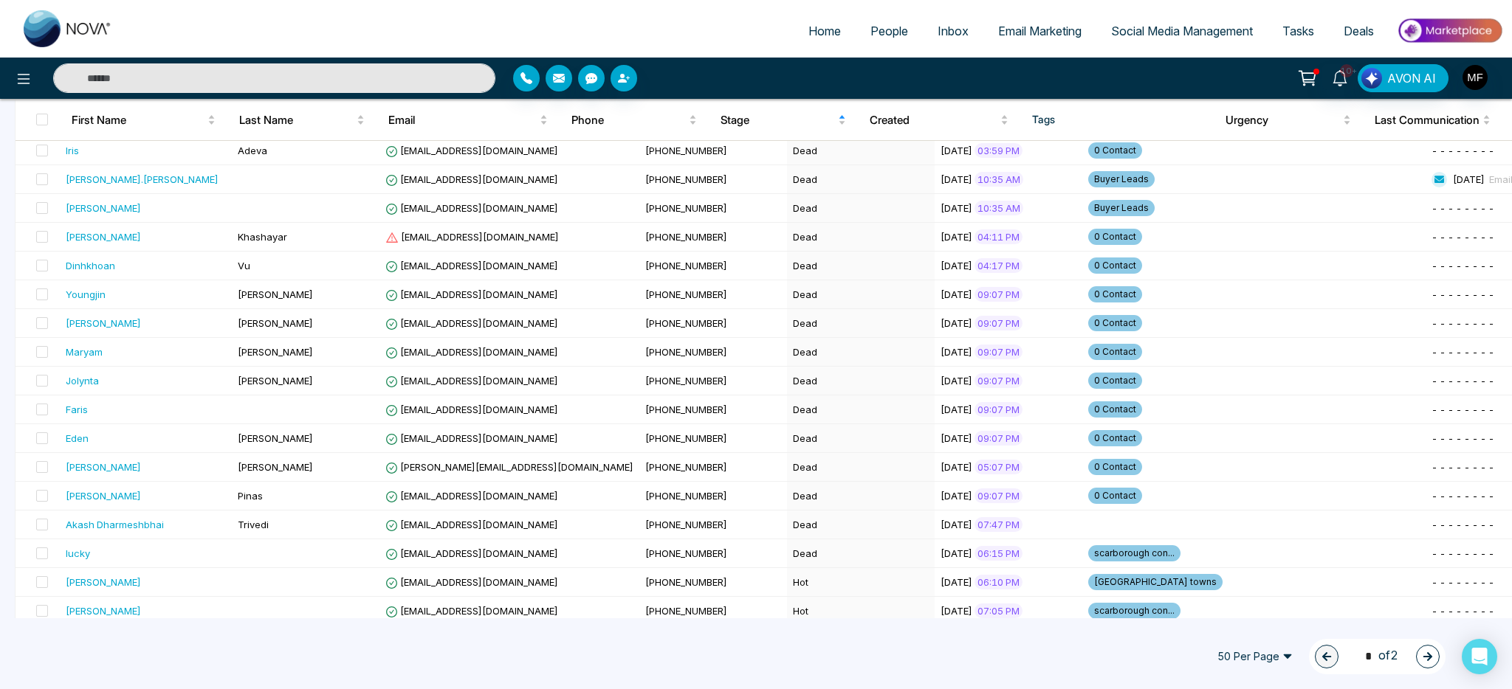
click at [207, 83] on input "text" at bounding box center [274, 78] width 442 height 30
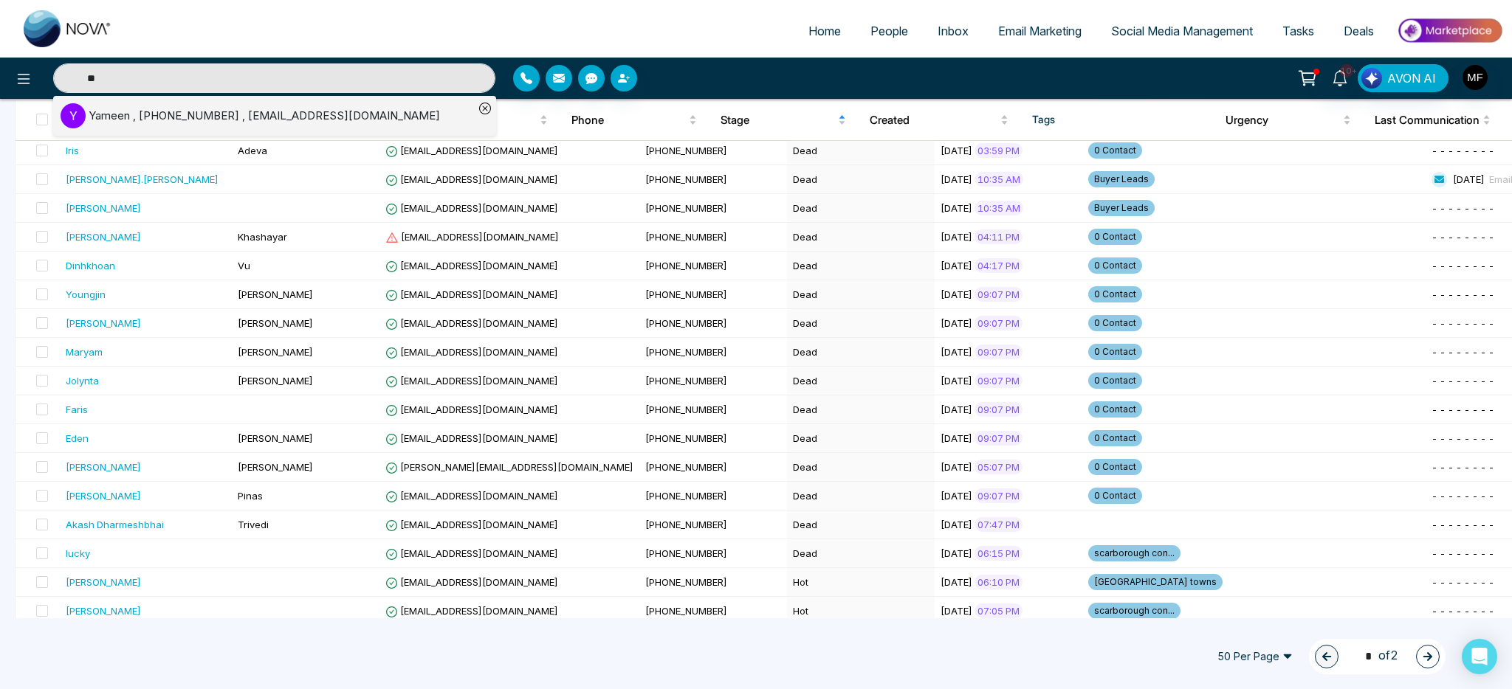
type input "**"
click at [122, 118] on div "Yameen , +6479178672 , yamin.xlnc@gmail.com" at bounding box center [264, 116] width 351 height 17
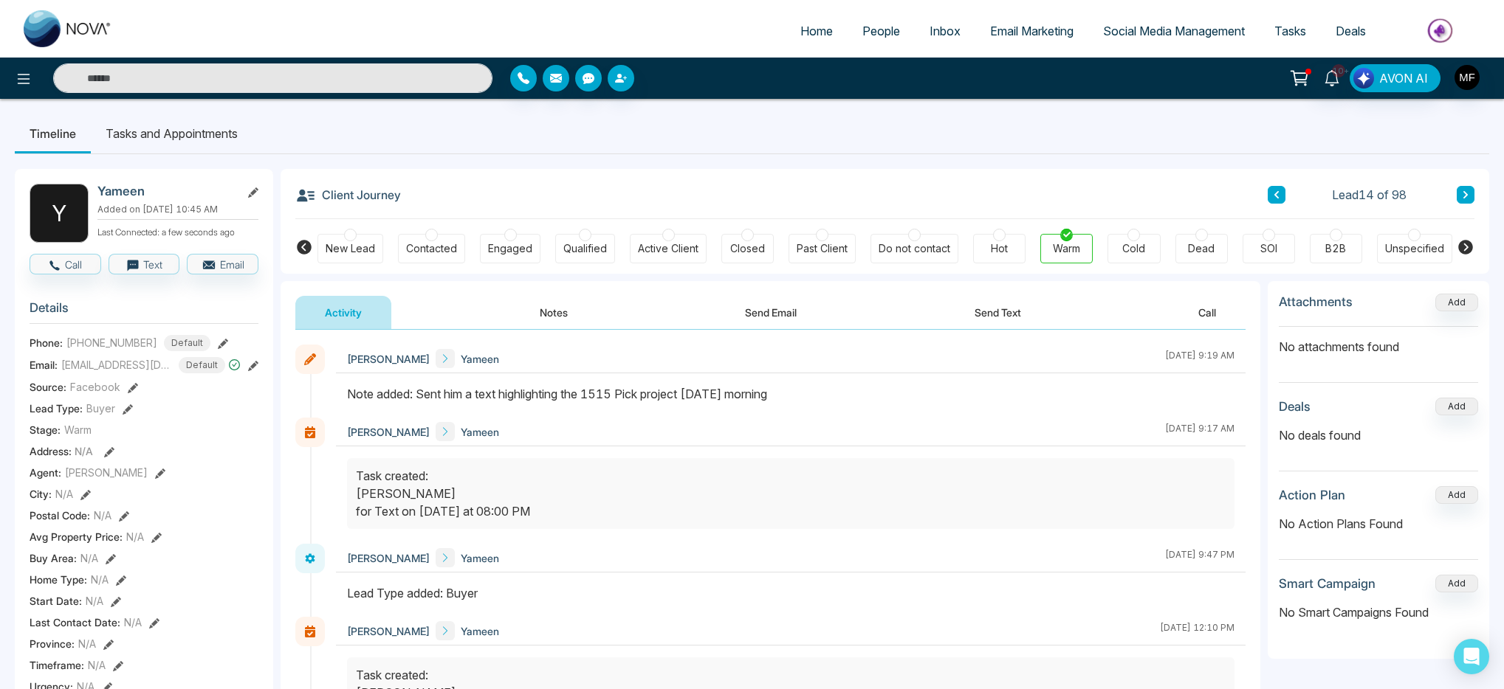
click at [573, 306] on button "Notes" at bounding box center [553, 312] width 87 height 33
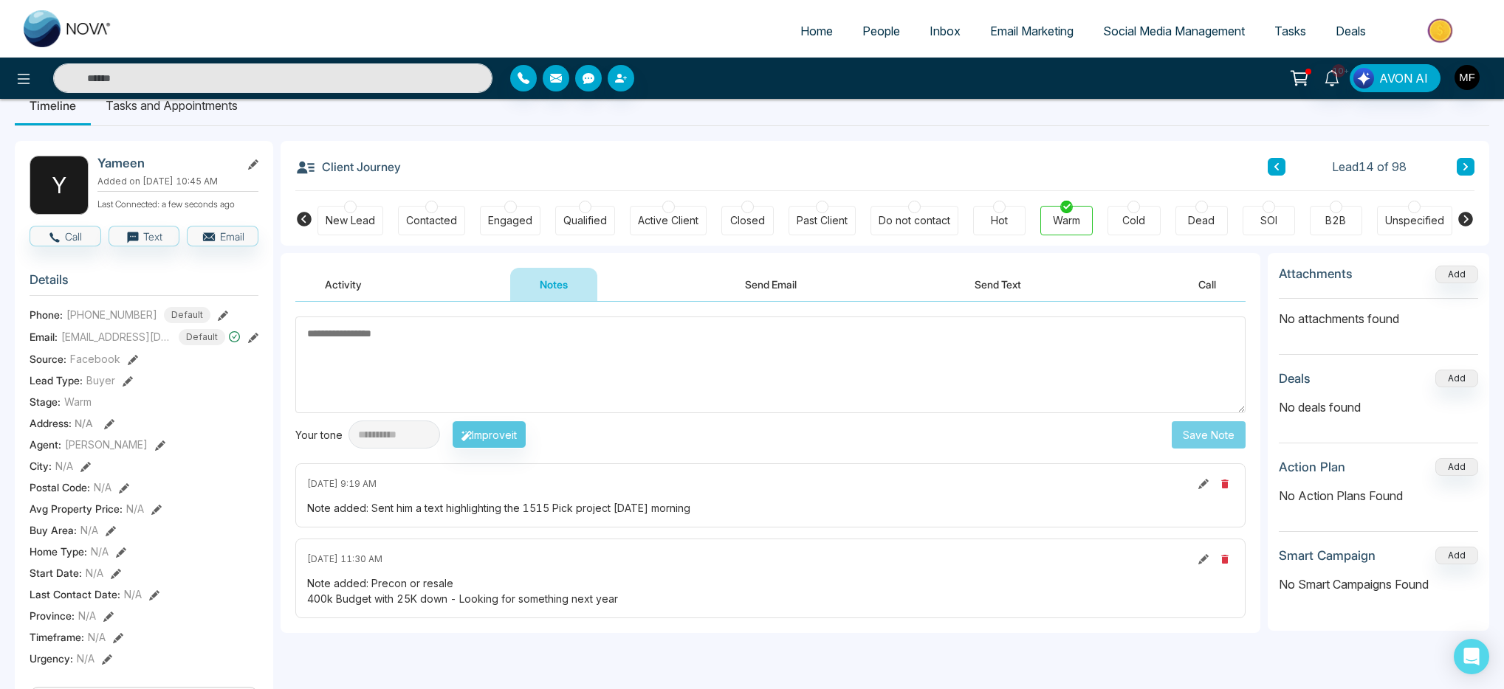
scroll to position [25, 0]
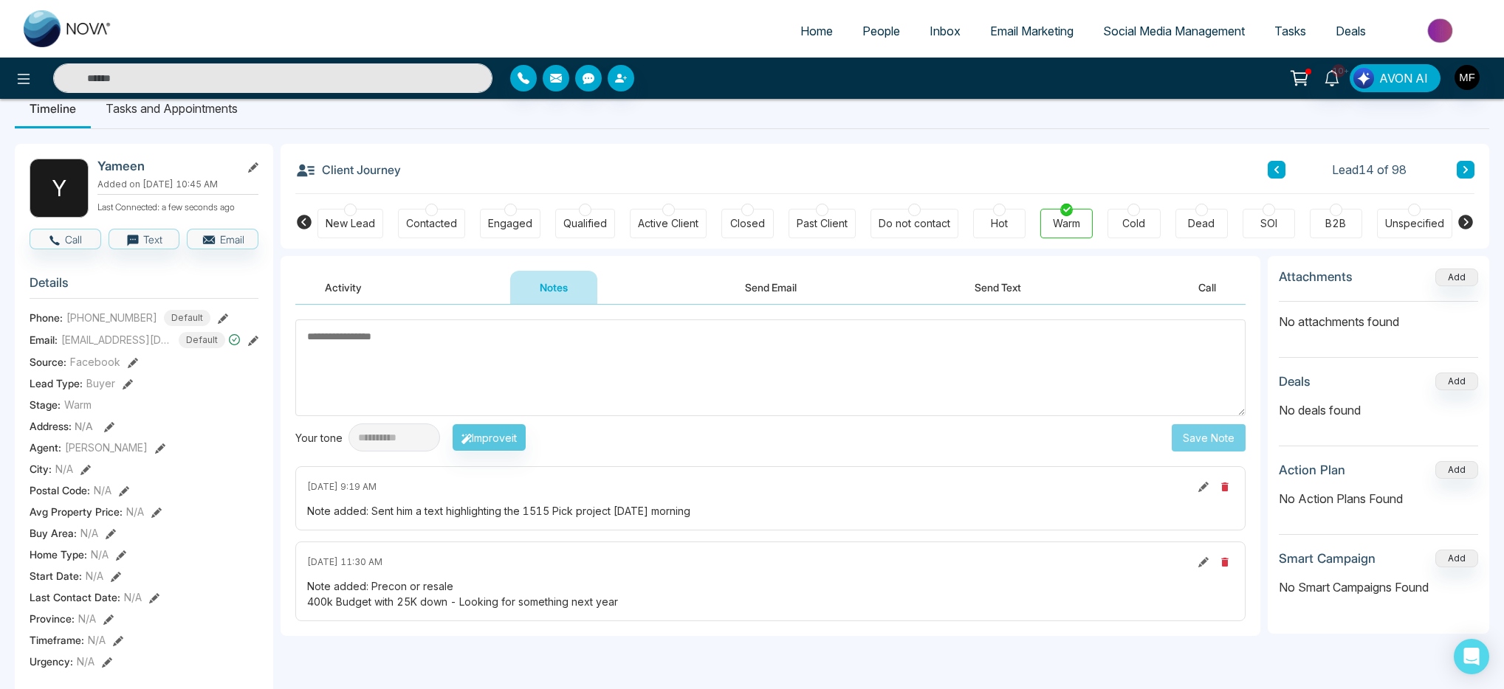
click at [57, 27] on img at bounding box center [68, 28] width 89 height 37
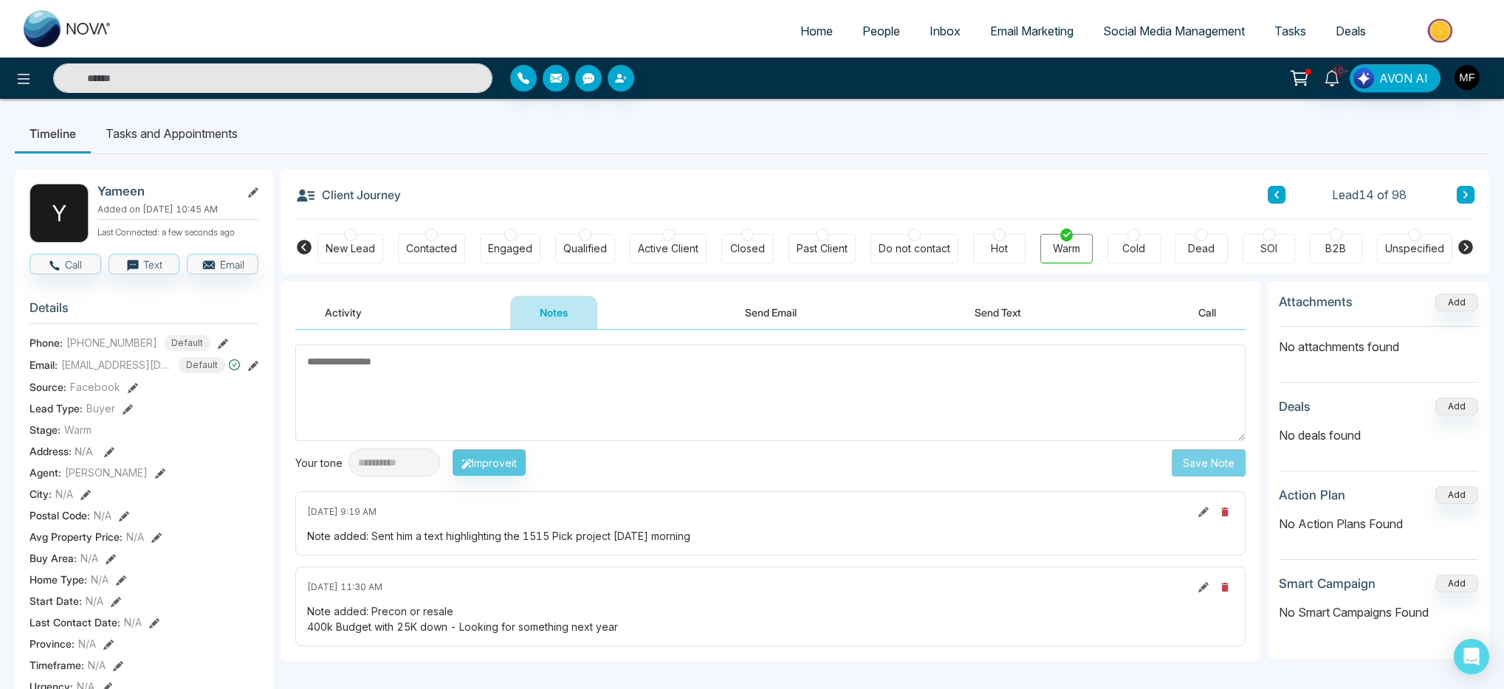
select select "*"
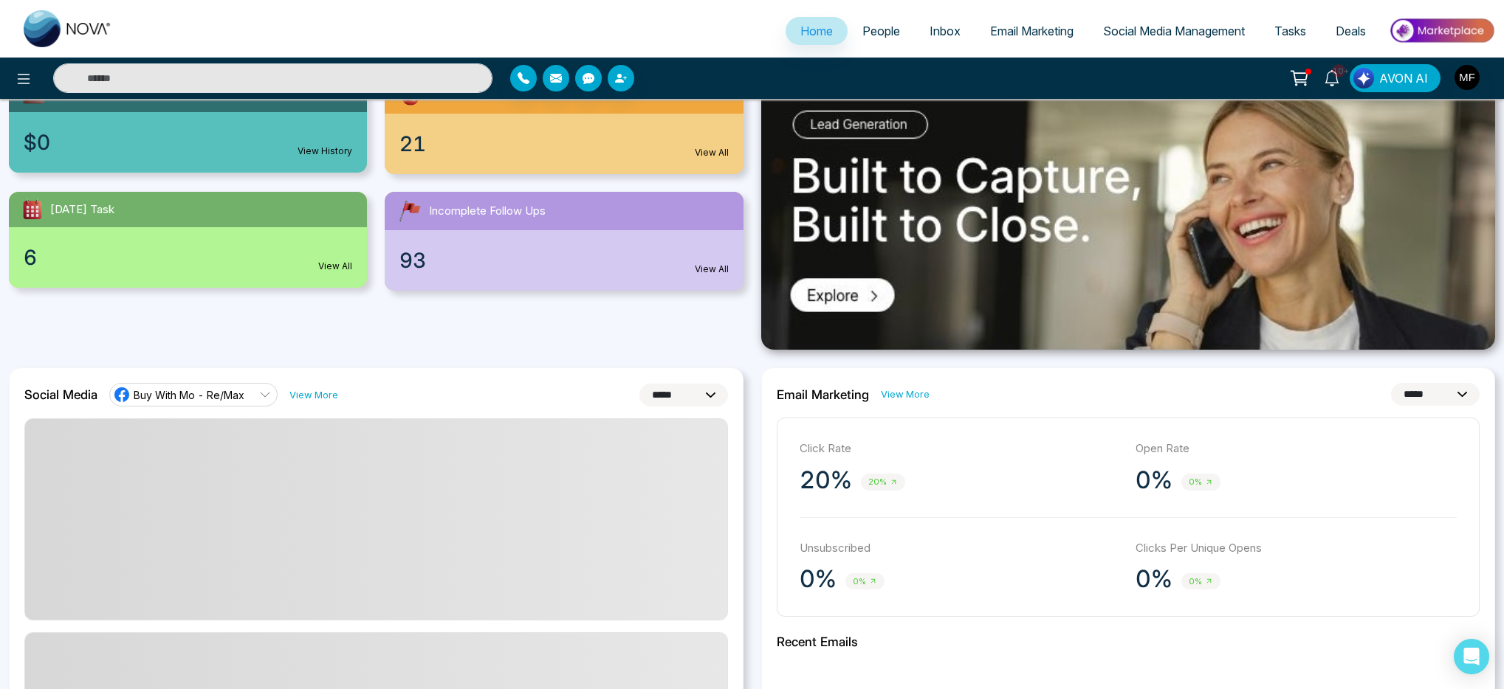
scroll to position [192, 0]
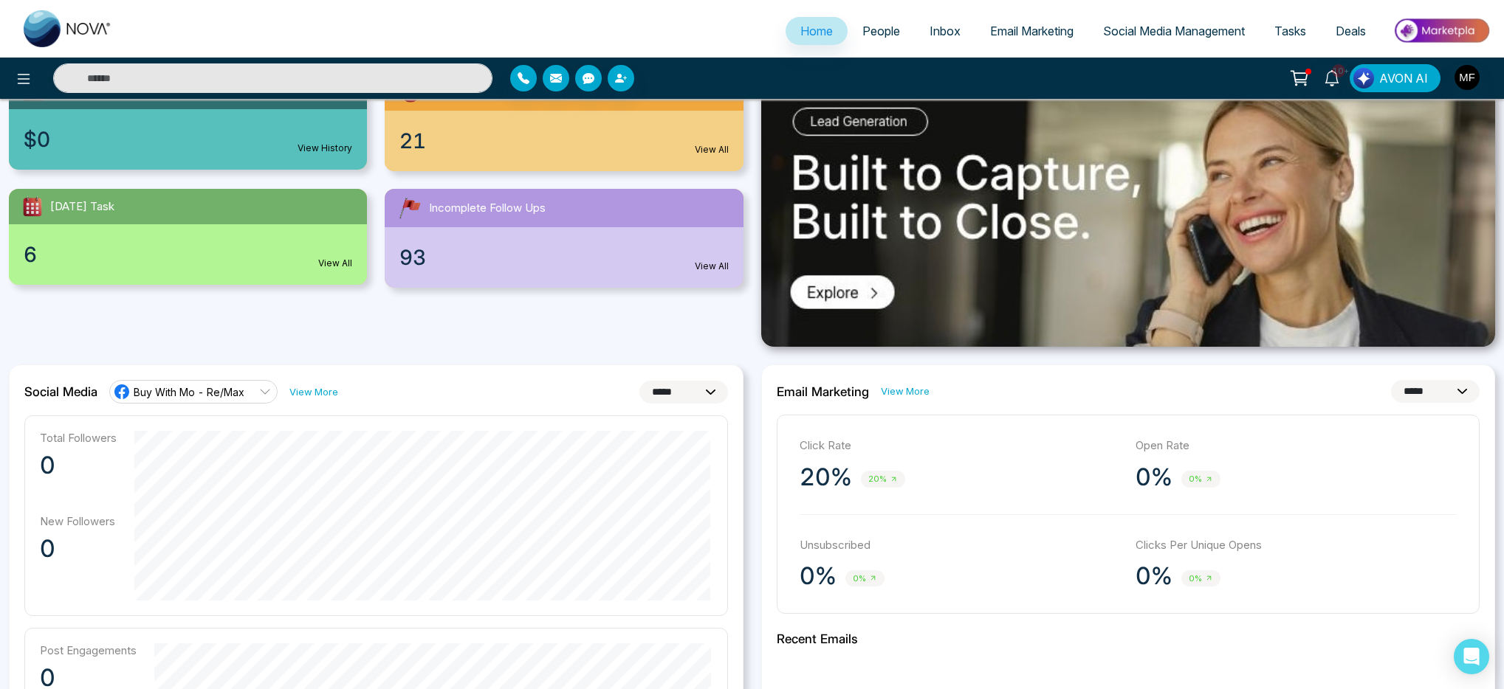
click at [744, 300] on div "Available Credit $0 View History New Leads 21 View All Today's Task 6 View All …" at bounding box center [376, 209] width 752 height 276
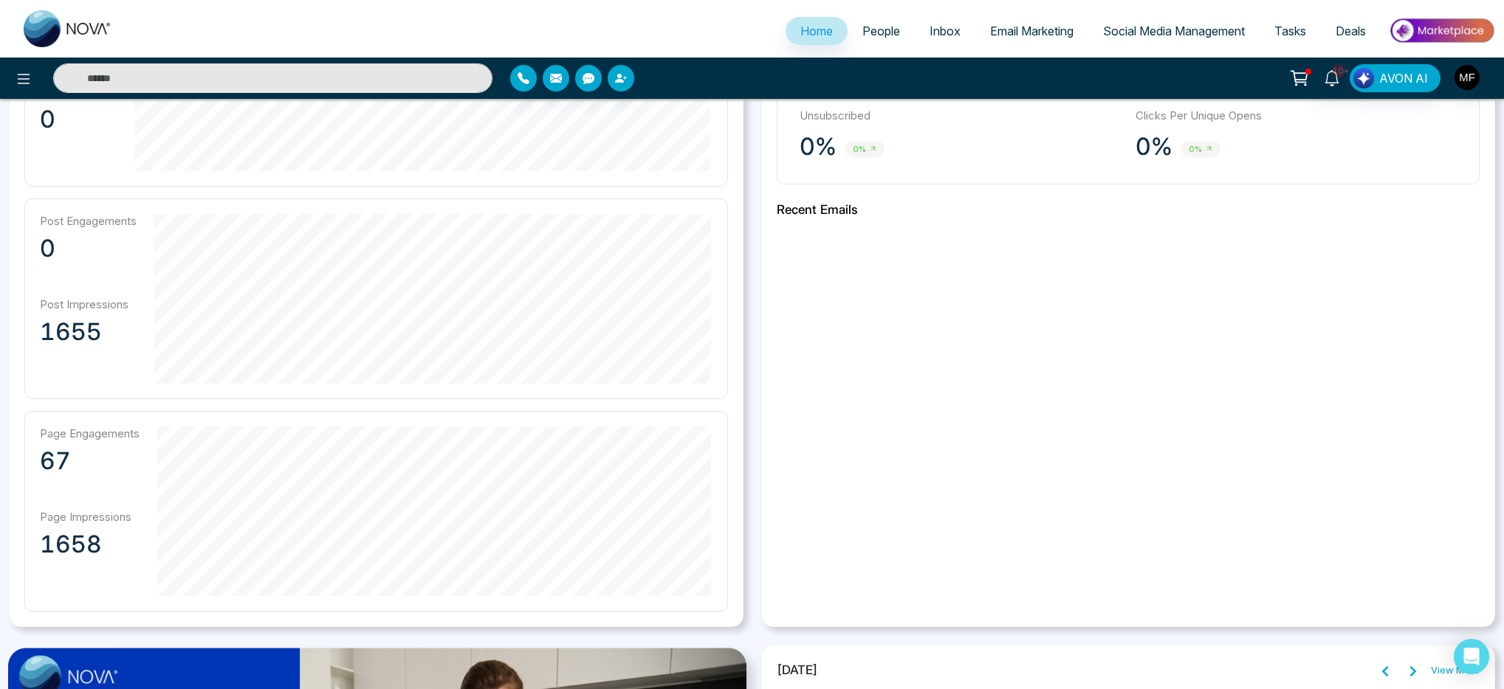
scroll to position [779, 0]
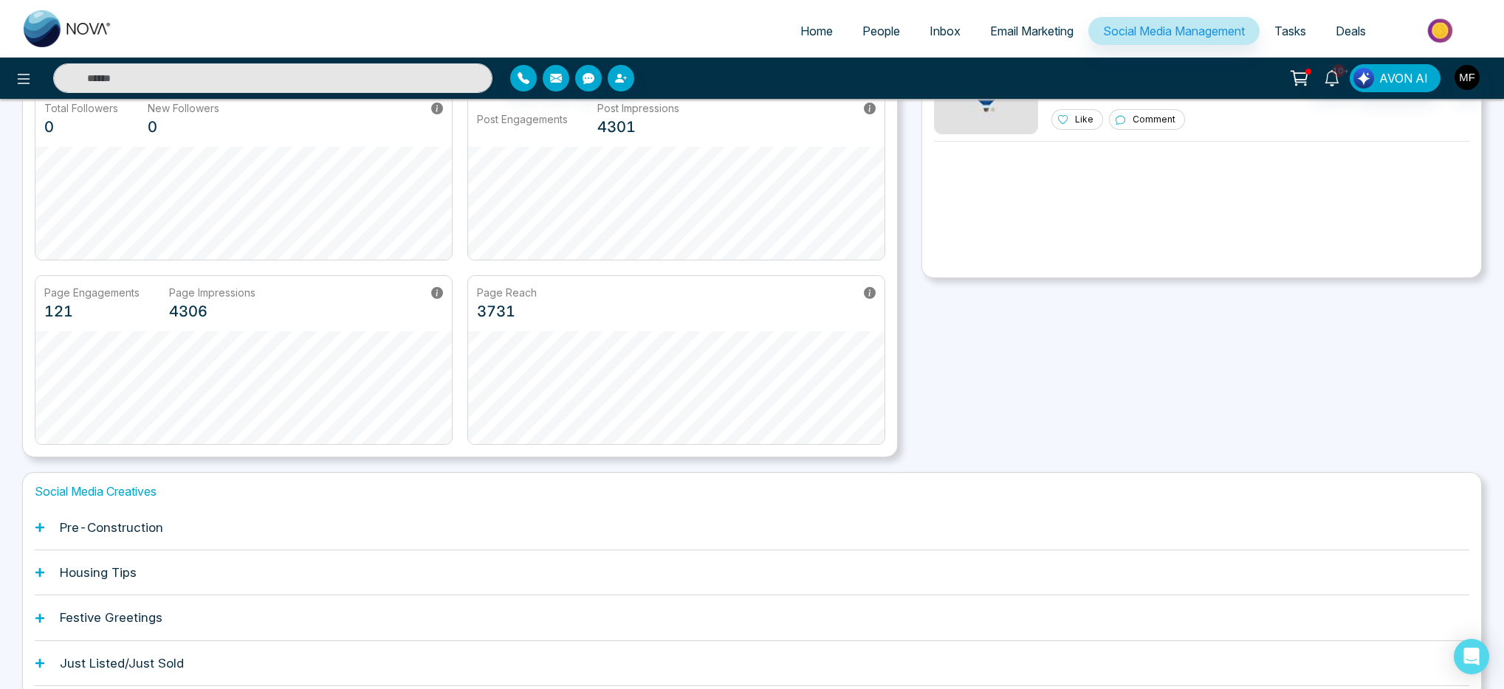
scroll to position [214, 0]
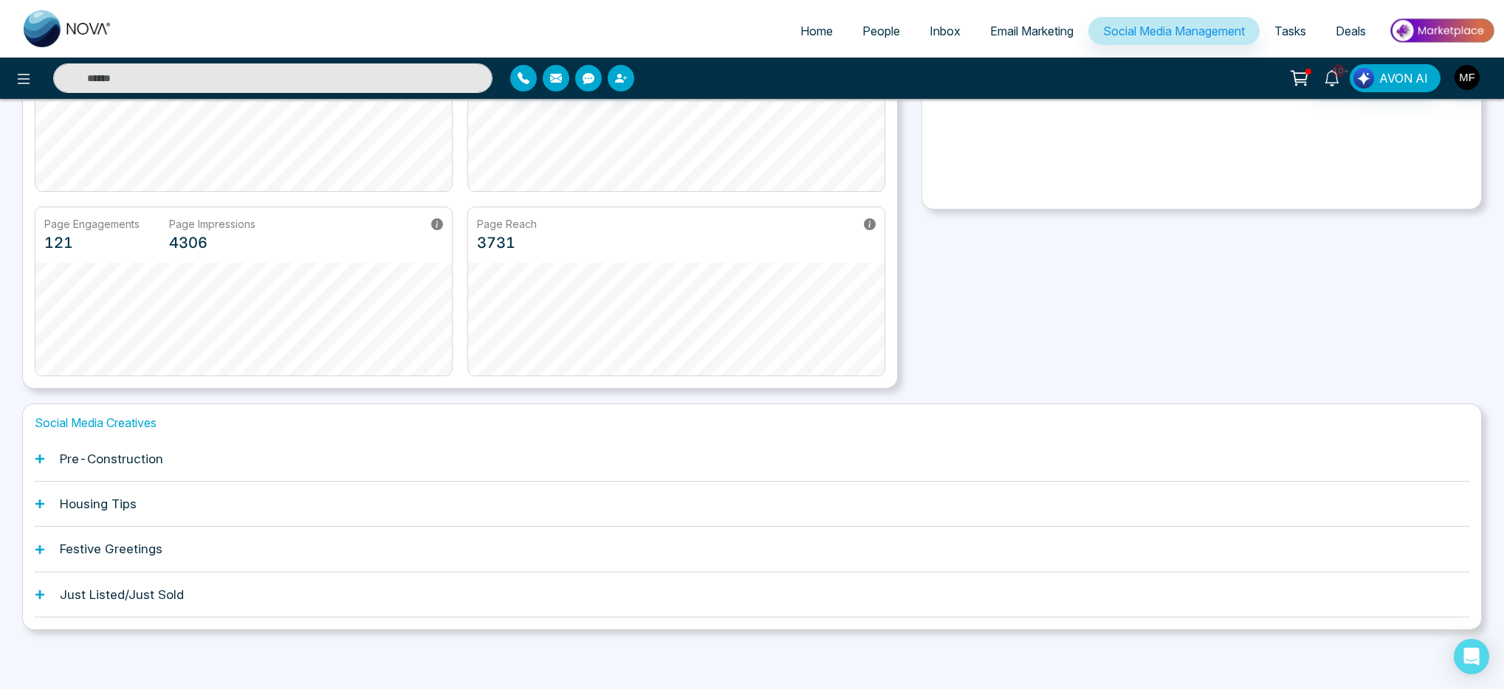
click at [100, 513] on div "Housing Tips" at bounding box center [752, 504] width 1434 height 45
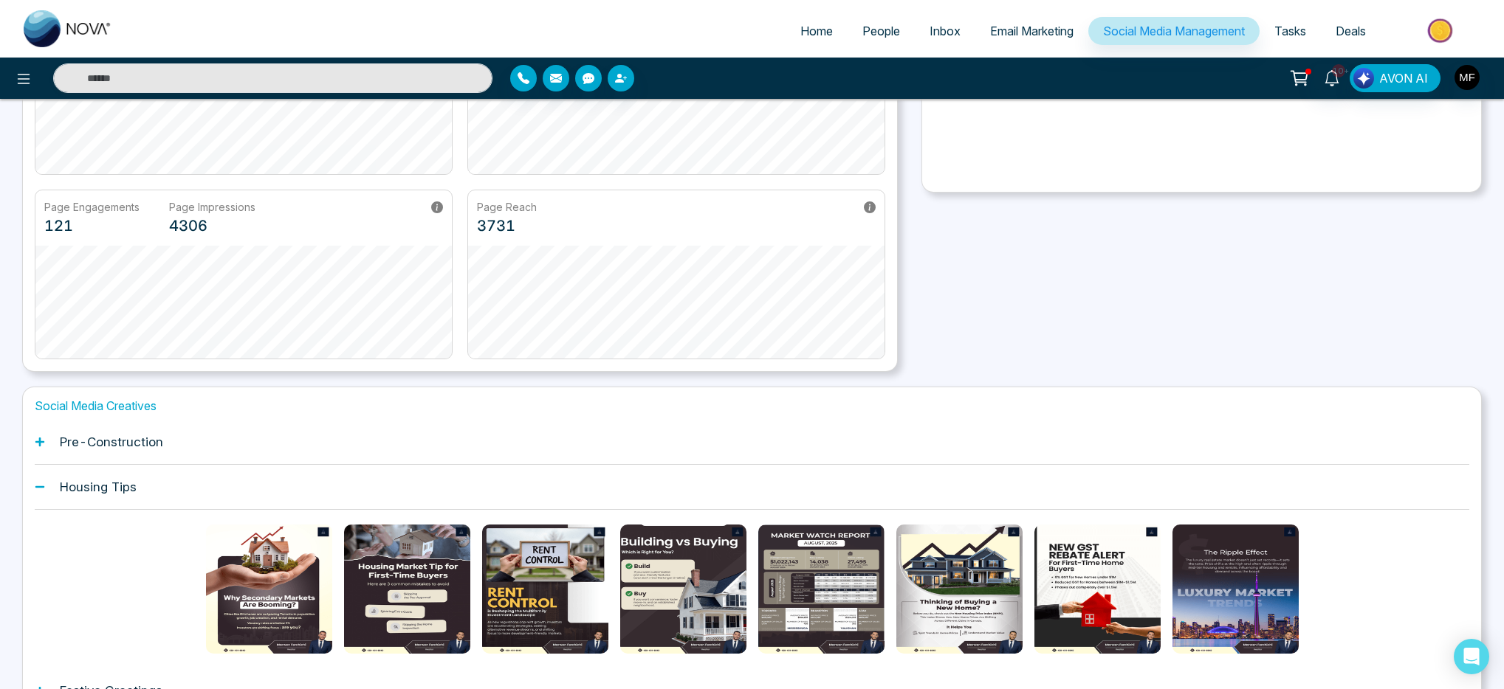
scroll to position [373, 0]
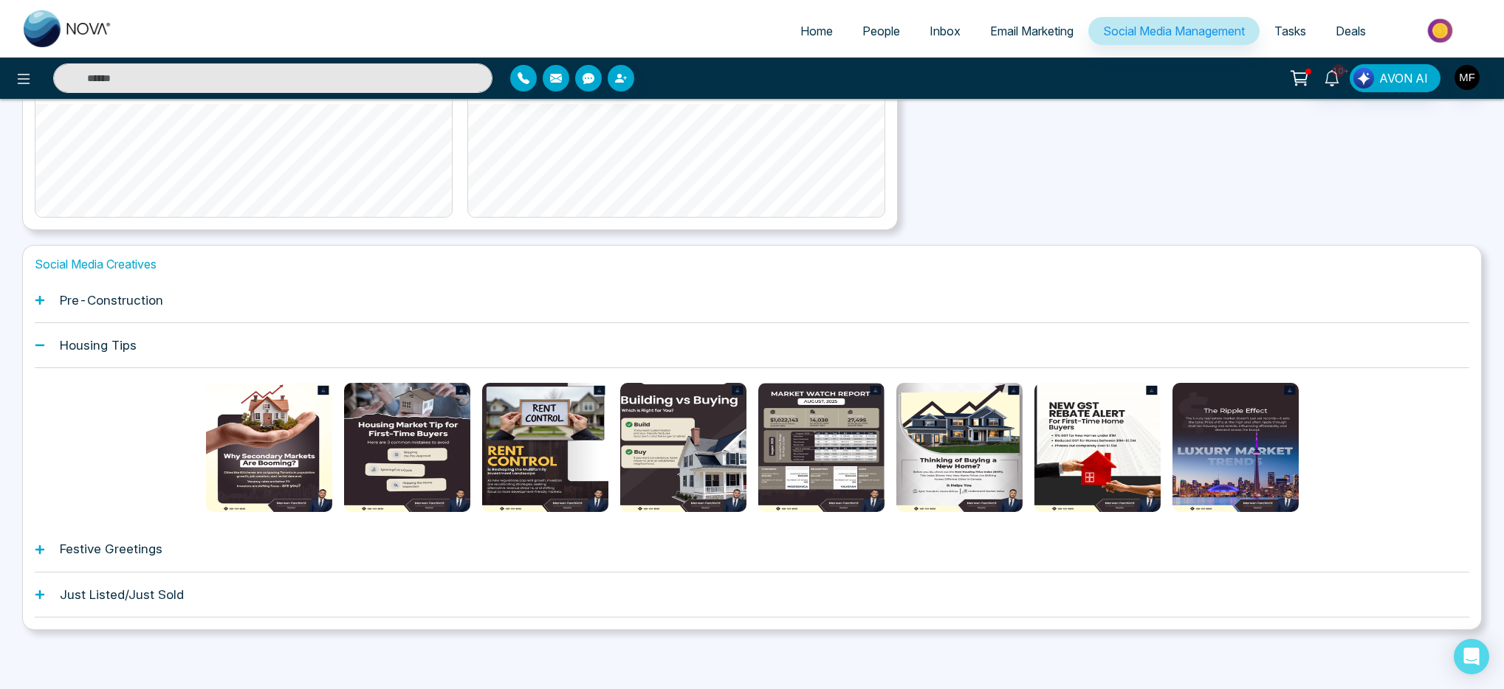
click at [111, 548] on h1 "Festive Greetings" at bounding box center [111, 549] width 103 height 15
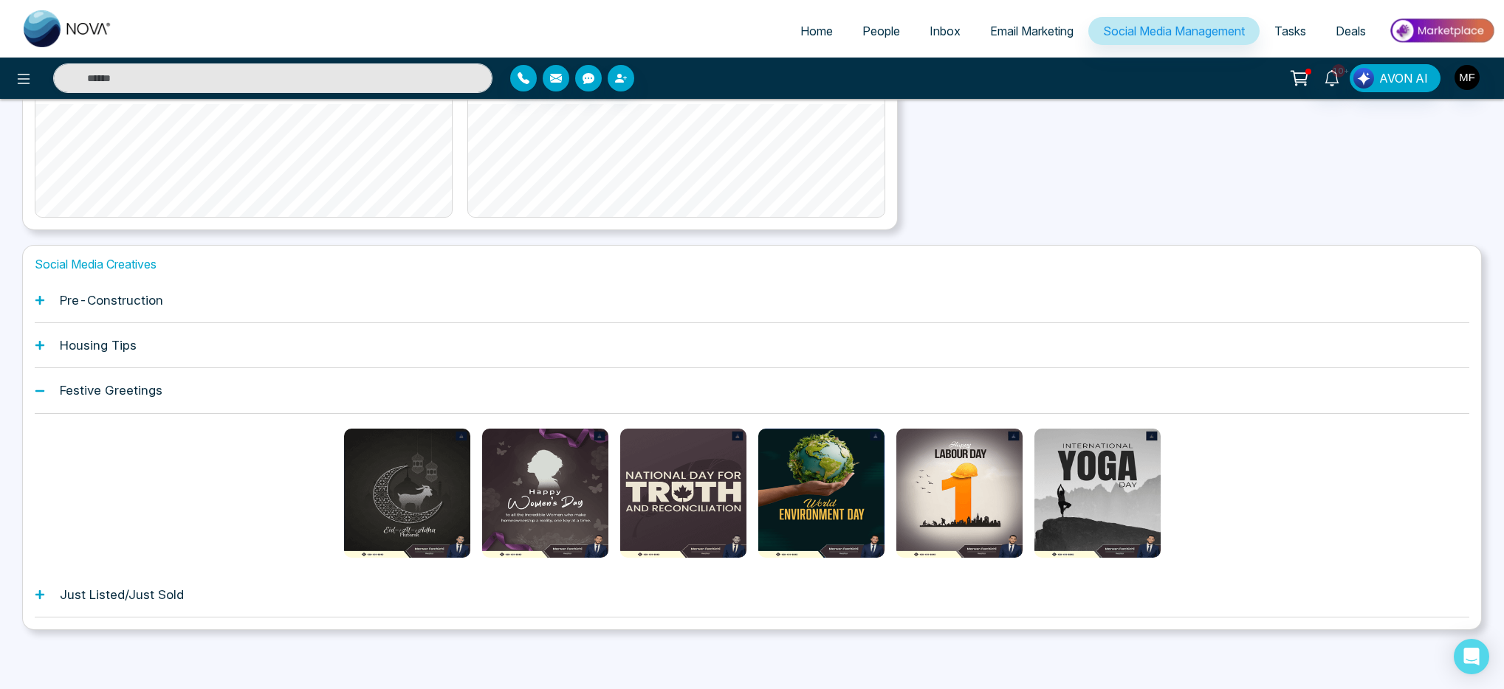
click at [54, 399] on div "Festive Greetings" at bounding box center [752, 390] width 1434 height 45
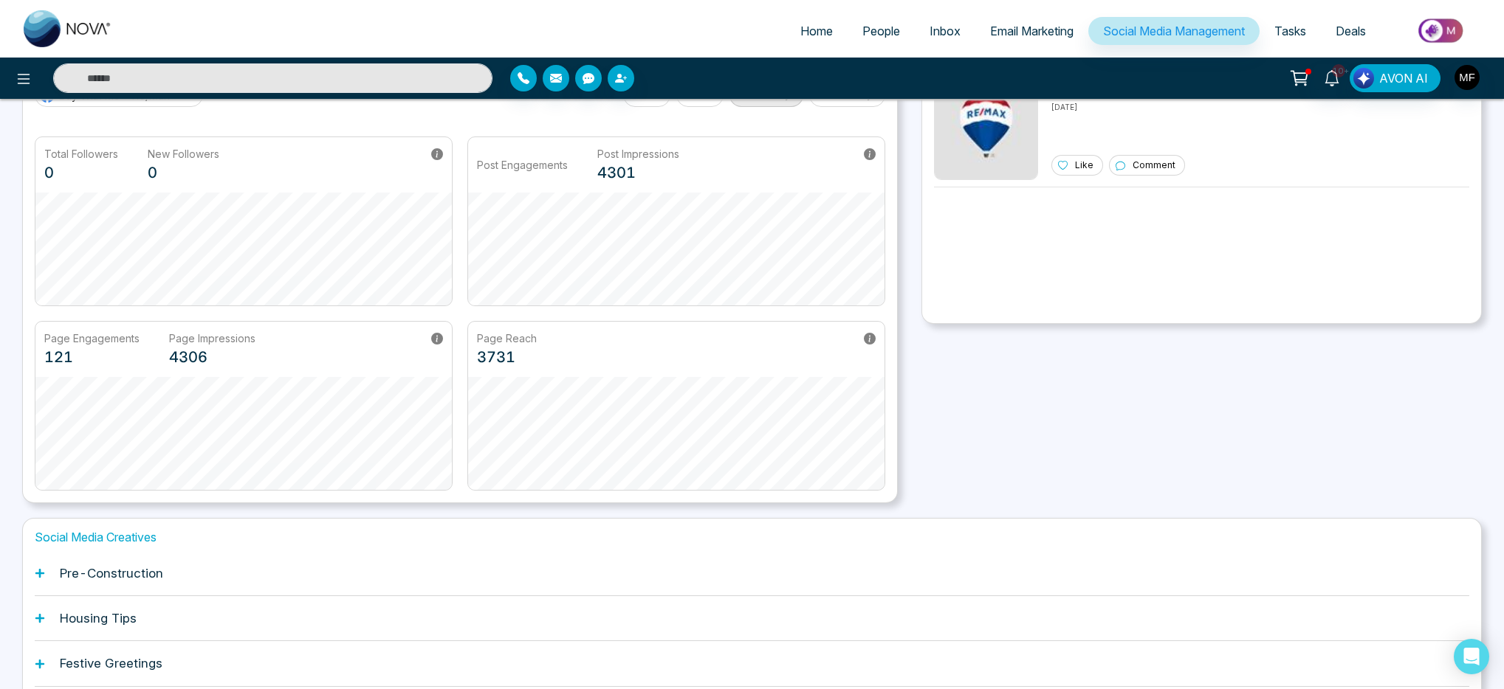
scroll to position [0, 0]
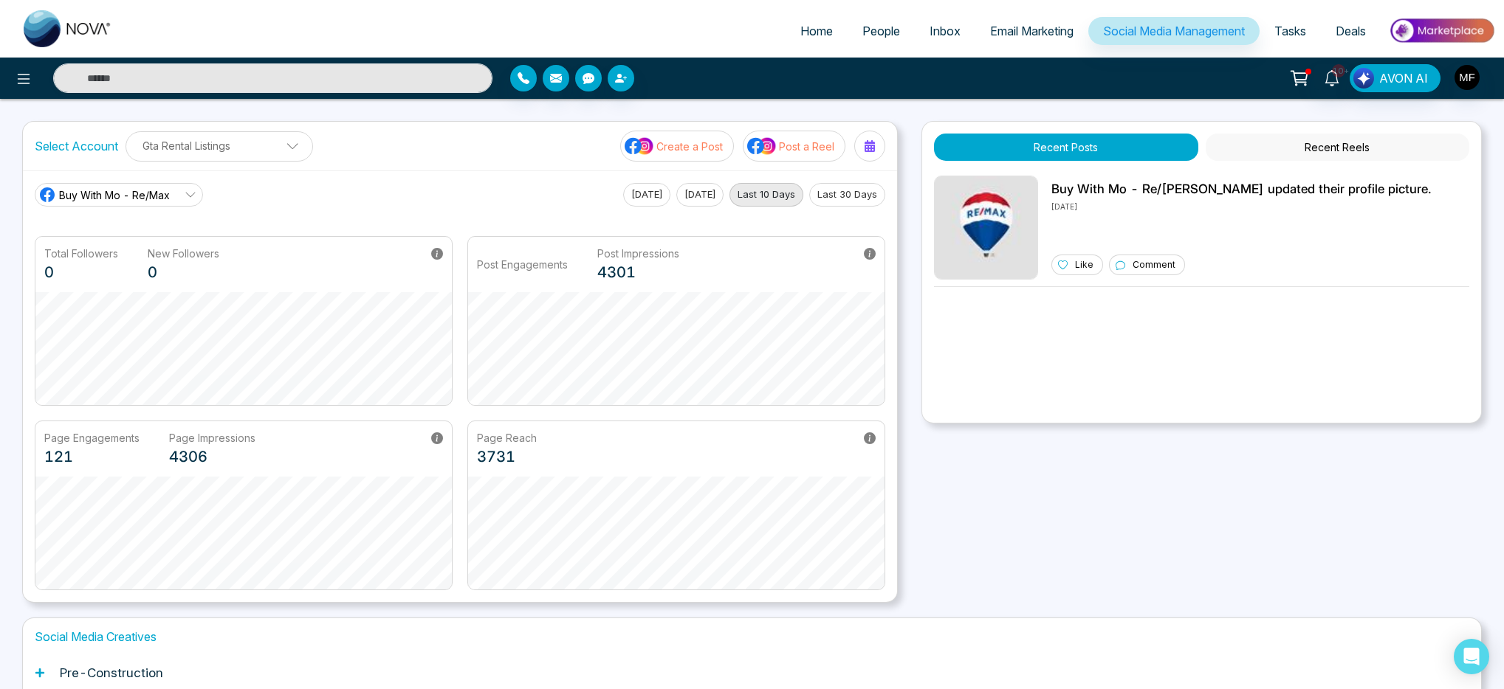
click at [1005, 30] on span "Email Marketing" at bounding box center [1031, 31] width 83 height 15
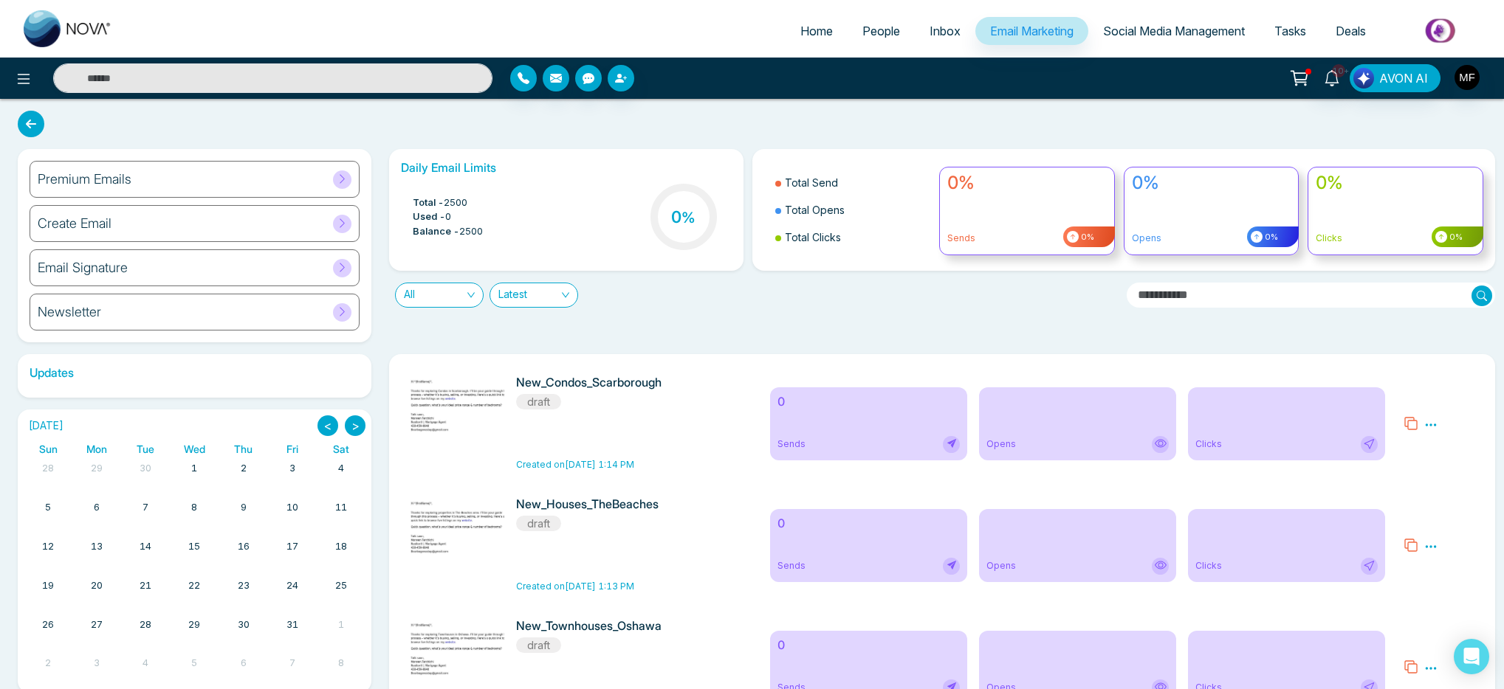
click at [751, 283] on div "All Latest" at bounding box center [751, 289] width 743 height 37
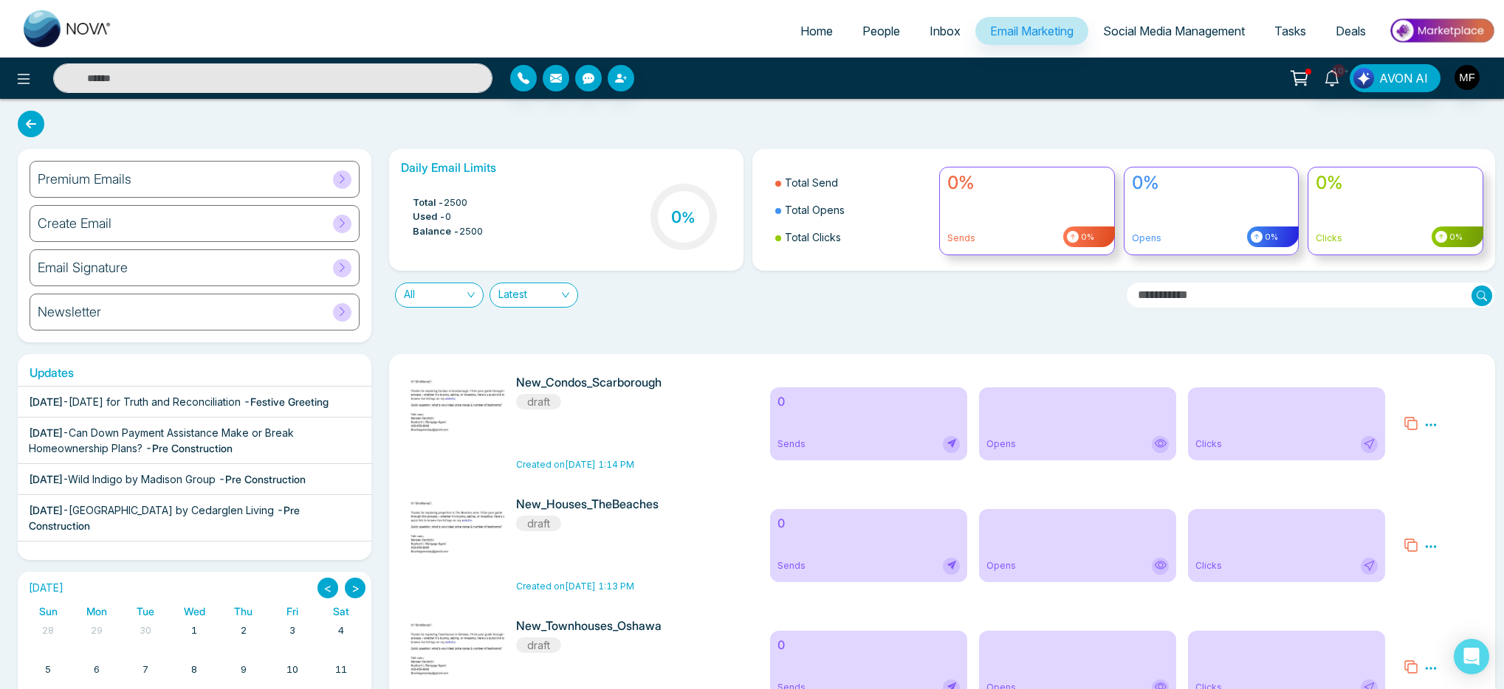
click at [752, 292] on div "All Latest" at bounding box center [751, 289] width 743 height 37
click at [1307, 80] on icon at bounding box center [1299, 78] width 21 height 21
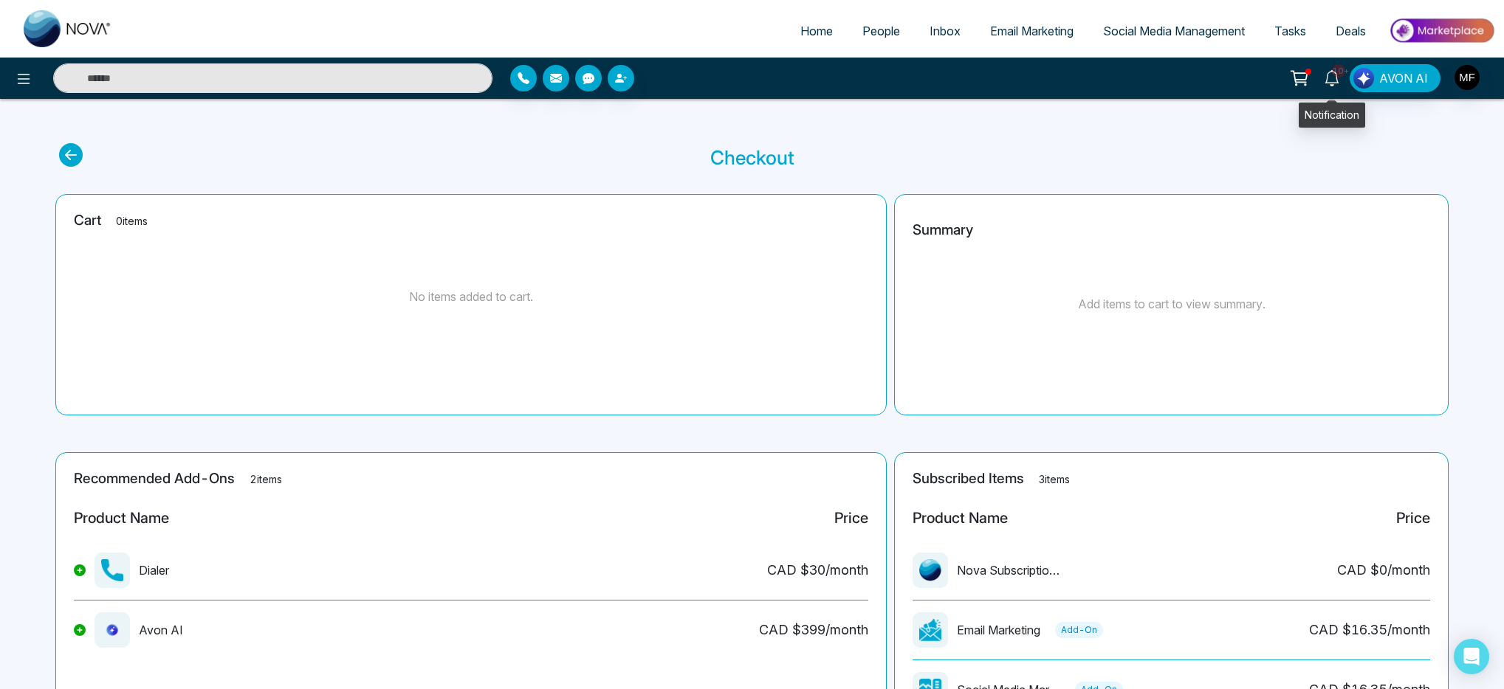
click at [1329, 78] on icon at bounding box center [1331, 78] width 16 height 16
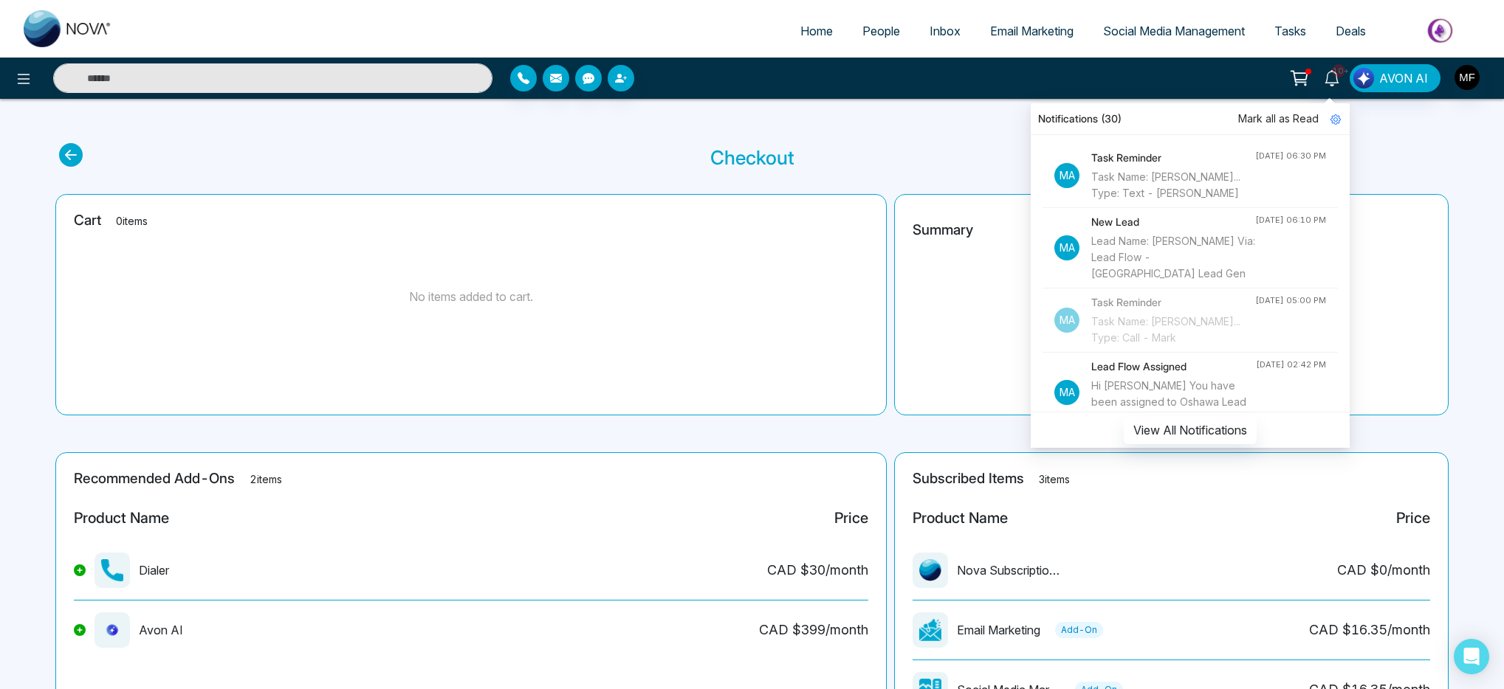
click at [47, 38] on img at bounding box center [68, 28] width 89 height 37
select select "*"
